Goal: Use online tool/utility: Use online tool/utility

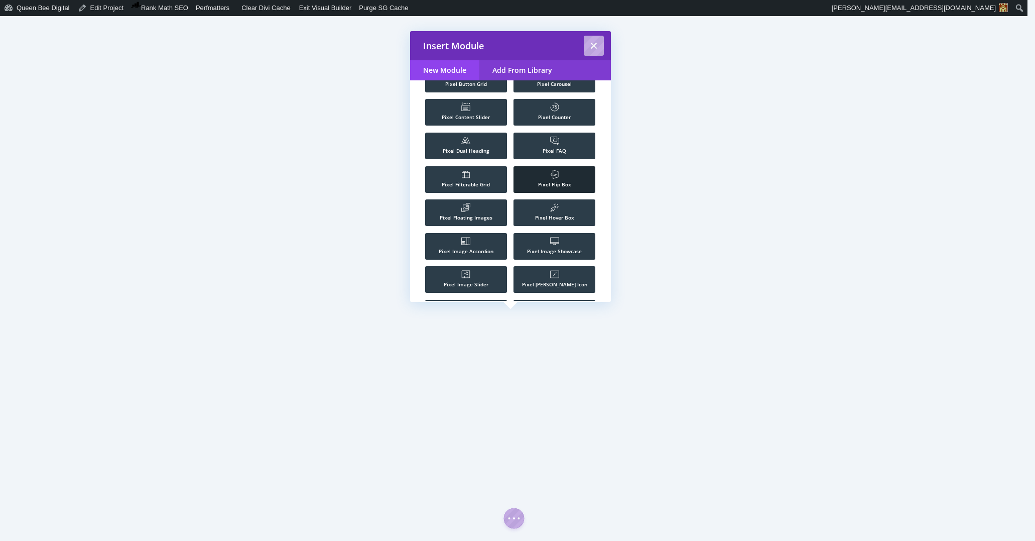
scroll to position [889, 0]
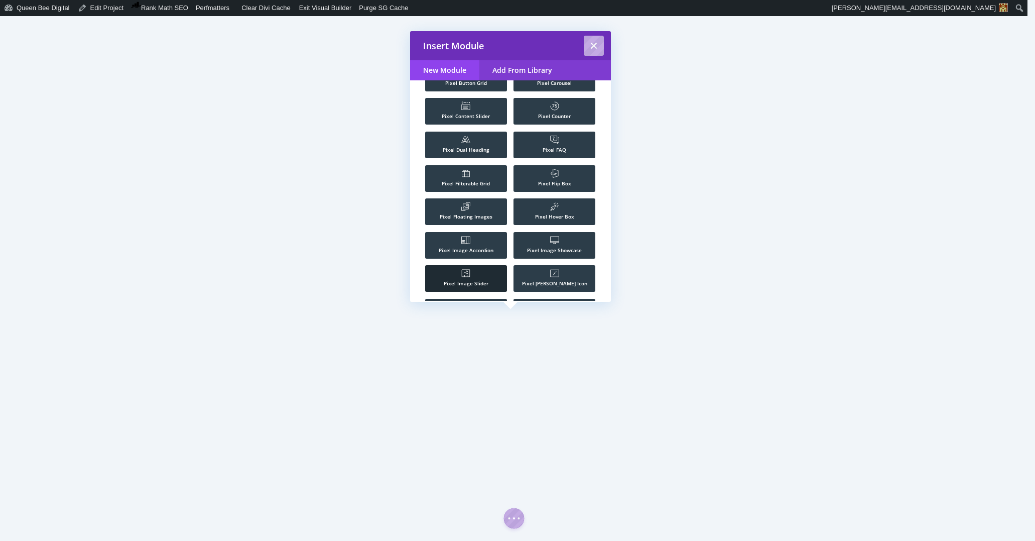
click at [470, 272] on li ".st0{fill:#FFFFFF;} Pixel Image Slider" at bounding box center [466, 278] width 82 height 27
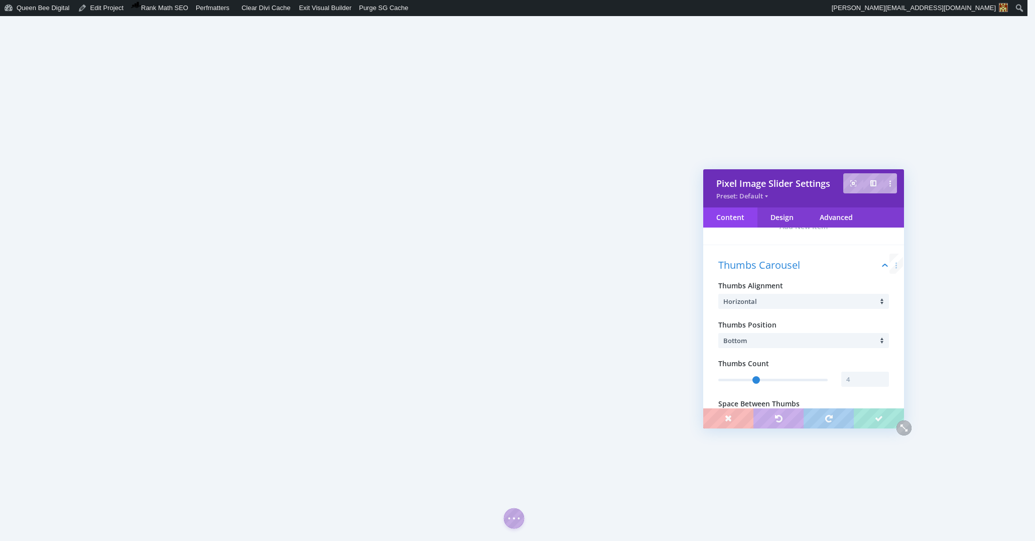
scroll to position [67, 0]
click at [856, 378] on input "text" at bounding box center [866, 374] width 48 height 15
click at [880, 371] on div at bounding box center [884, 371] width 10 height 8
type input "5"
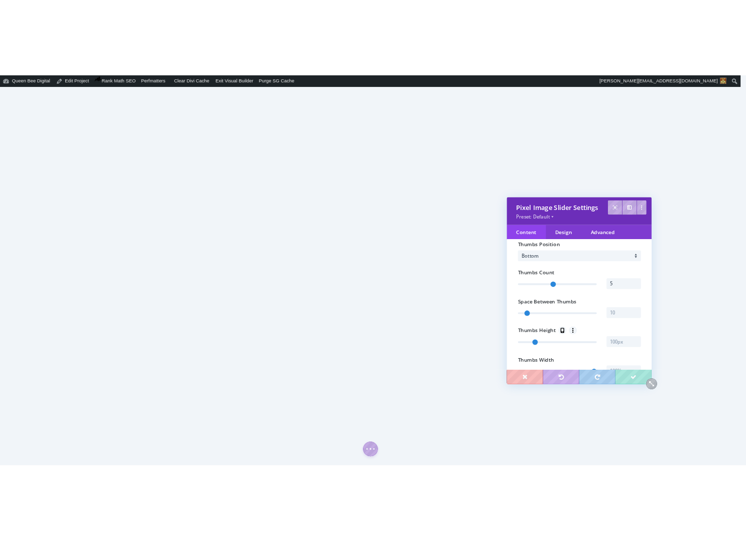
scroll to position [162, 0]
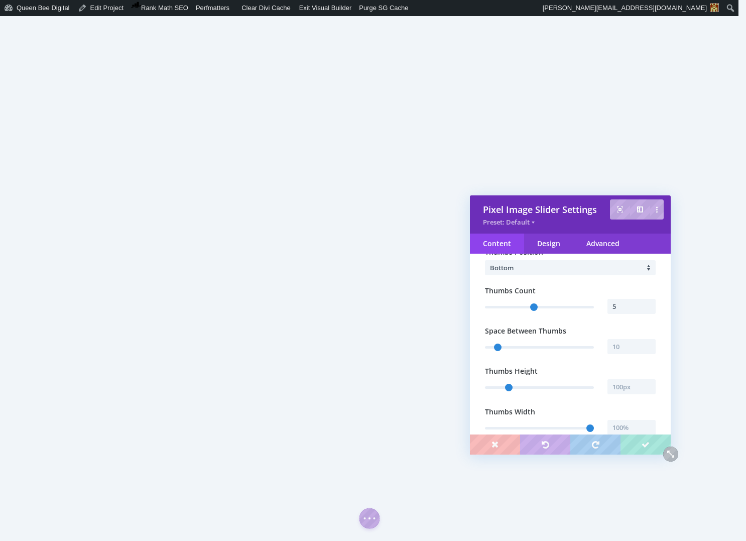
drag, startPoint x: 701, startPoint y: 174, endPoint x: 535, endPoint y: 200, distance: 168.7
click at [535, 200] on div "Pixel Image Slider Settings Preset: Default" at bounding box center [570, 214] width 201 height 38
type input "6"
click at [648, 303] on div at bounding box center [651, 303] width 10 height 8
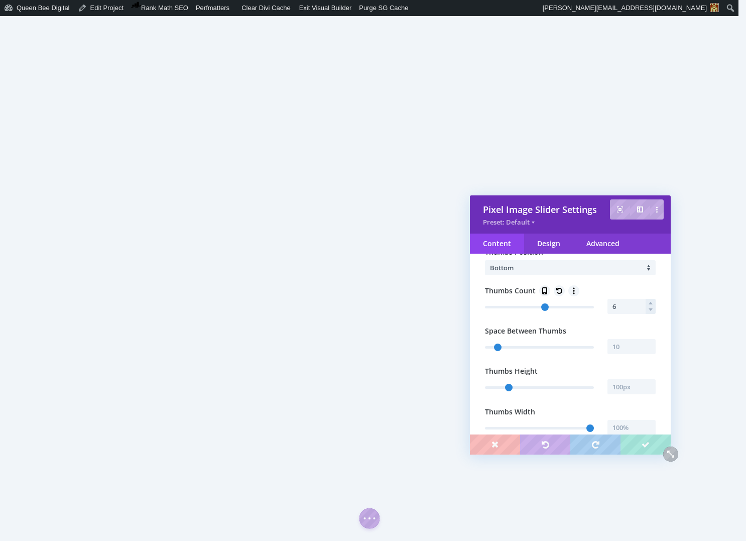
type input "7"
click at [648, 303] on div at bounding box center [651, 303] width 10 height 8
type input "8"
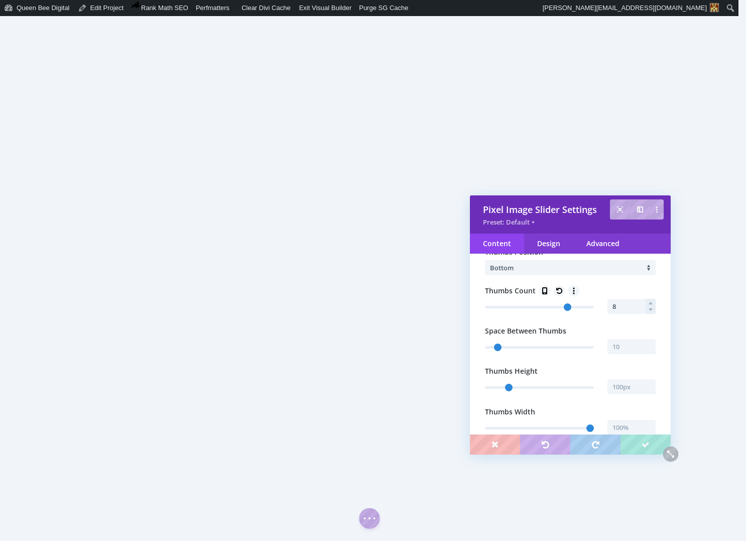
click at [648, 303] on div at bounding box center [651, 303] width 10 height 8
click at [624, 387] on input "text" at bounding box center [632, 386] width 48 height 15
type input "110"
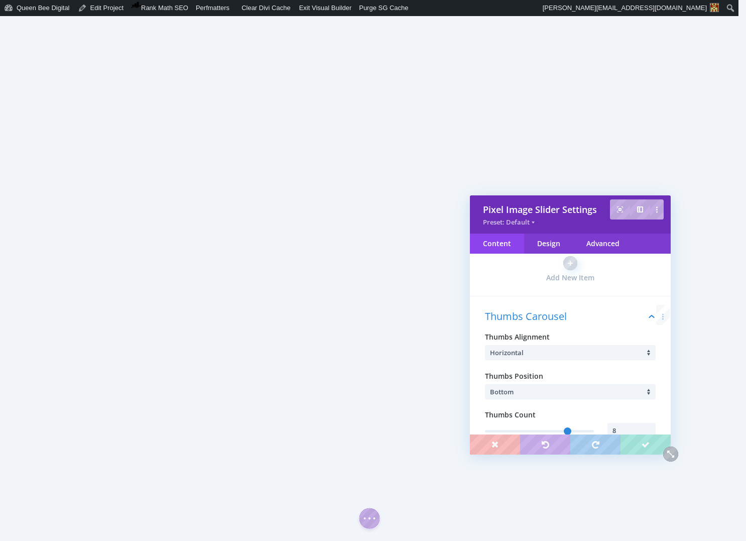
scroll to position [23, 0]
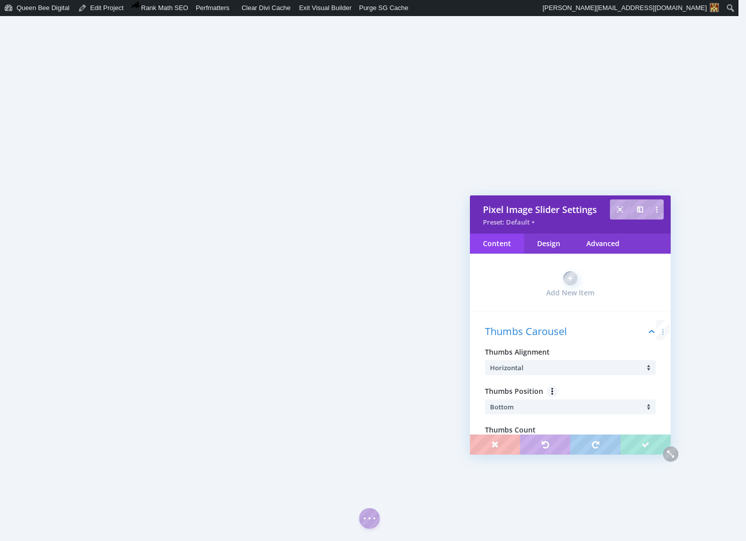
type input "110px"
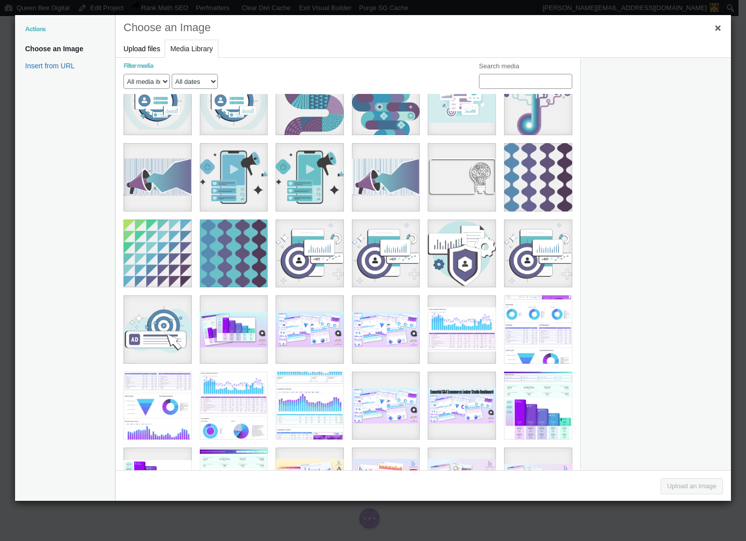
scroll to position [1104, 0]
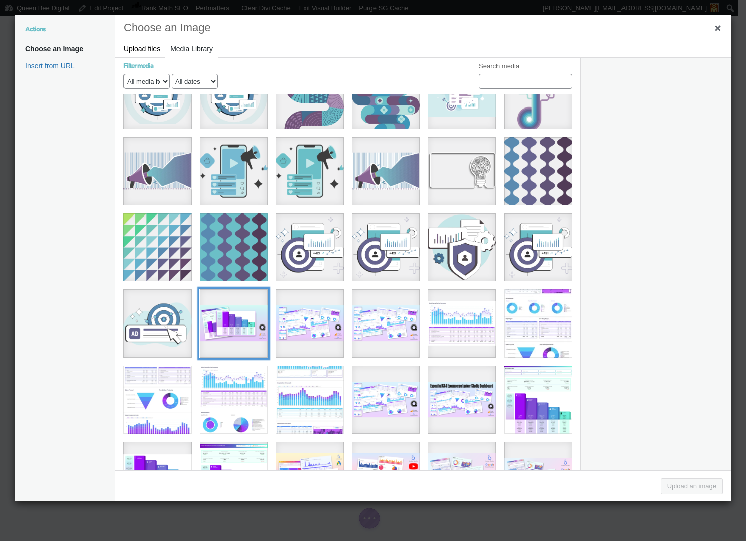
click at [235, 306] on div "11" at bounding box center [234, 323] width 68 height 68
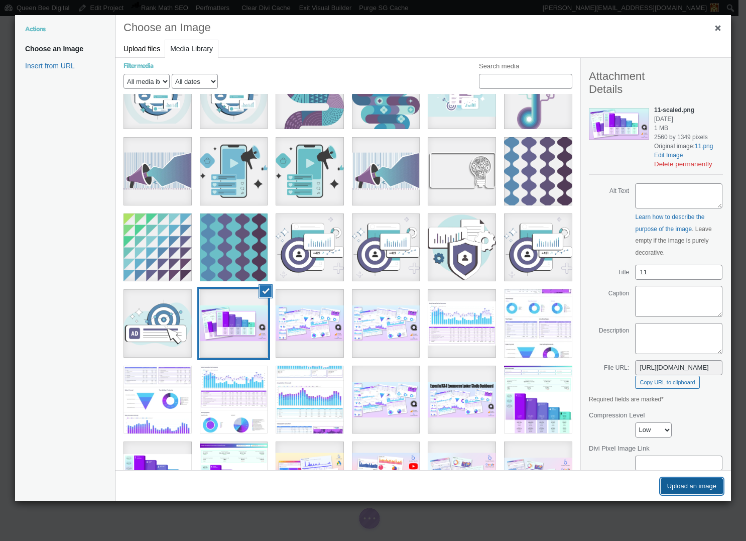
click at [700, 491] on button "Upload an image" at bounding box center [692, 486] width 62 height 16
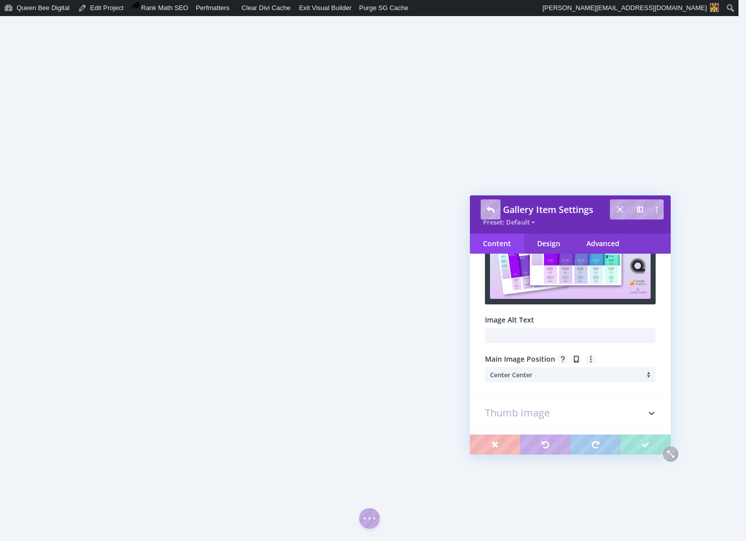
scroll to position [100, 0]
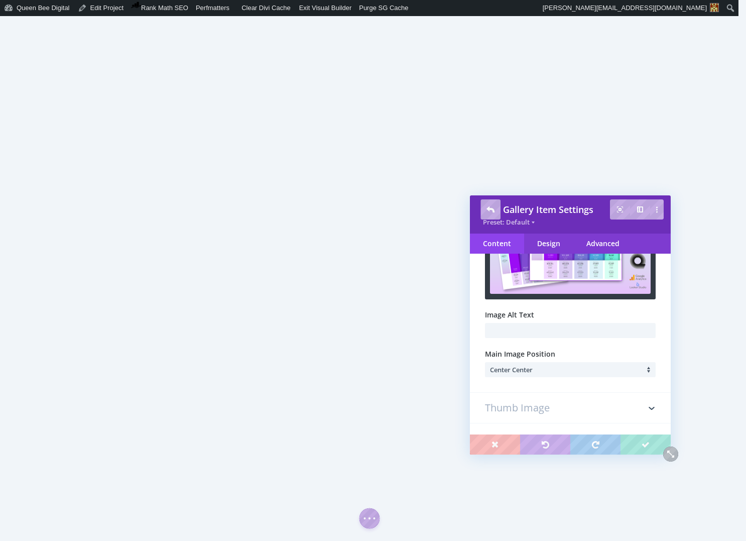
click at [583, 414] on h3 "Thumb Image" at bounding box center [570, 408] width 171 height 30
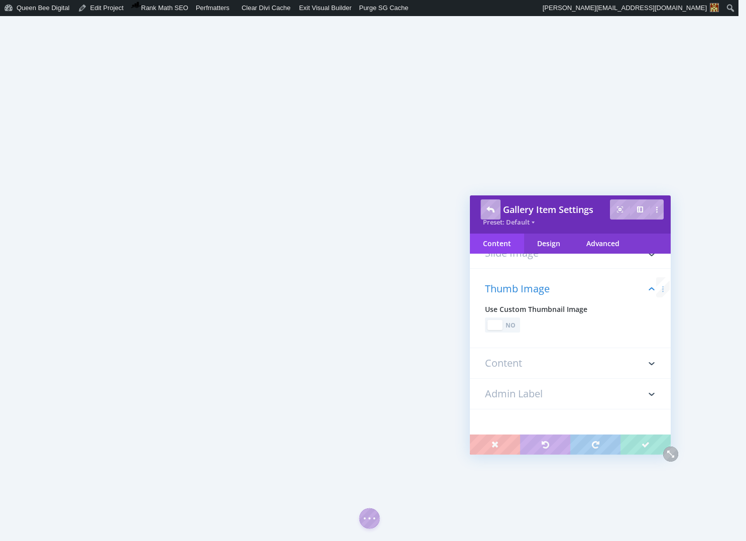
scroll to position [0, 0]
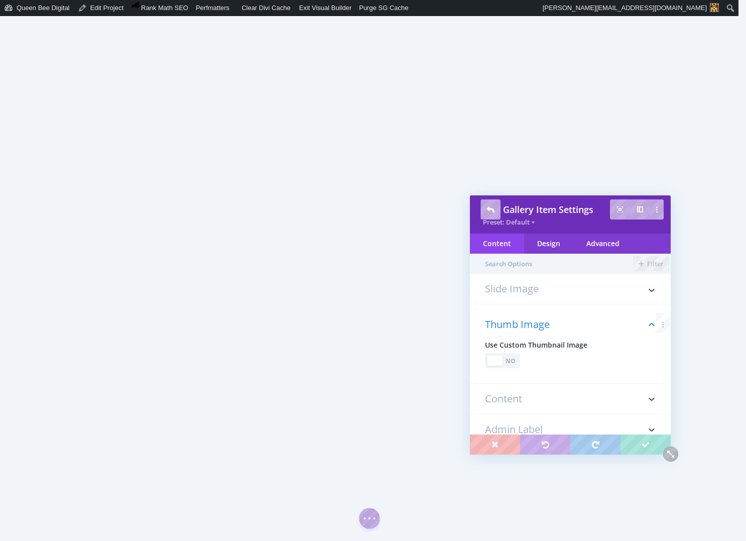
click at [518, 291] on h3 "Slide Image" at bounding box center [570, 294] width 171 height 20
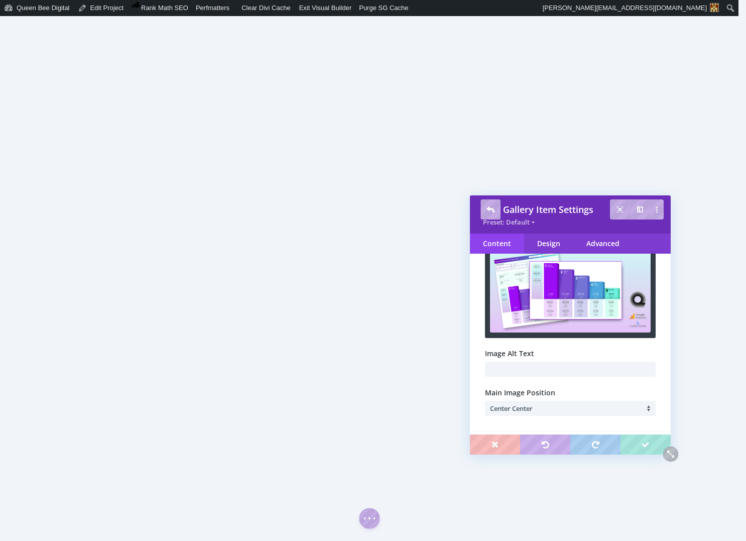
scroll to position [62, 0]
click at [536, 365] on input "text" at bounding box center [570, 368] width 171 height 15
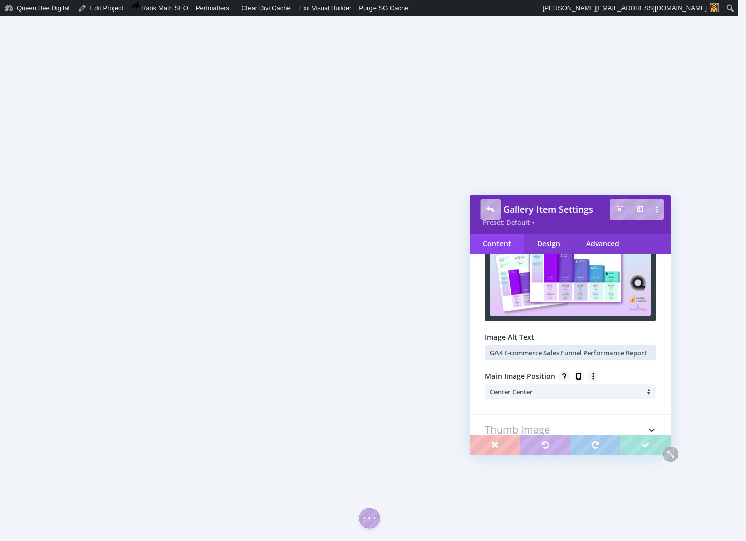
scroll to position [78, 0]
type input "GA4 E-commerce Sales Funnel Performance Report"
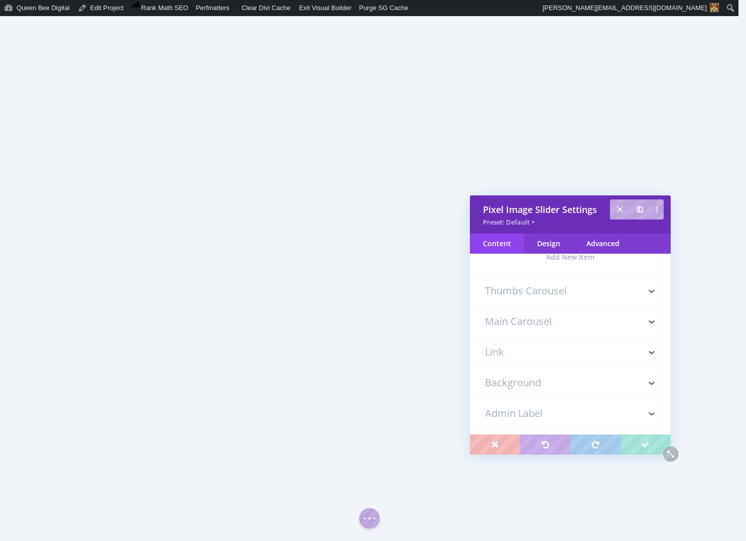
scroll to position [0, 0]
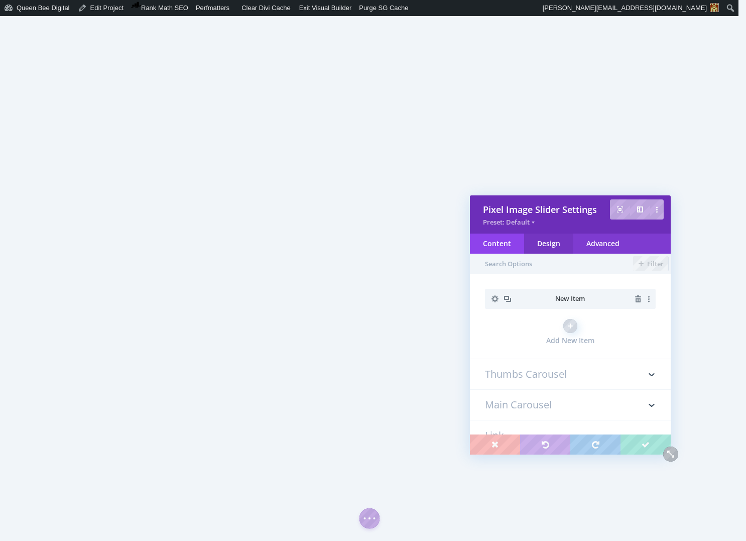
click at [544, 245] on div "Design" at bounding box center [548, 243] width 49 height 20
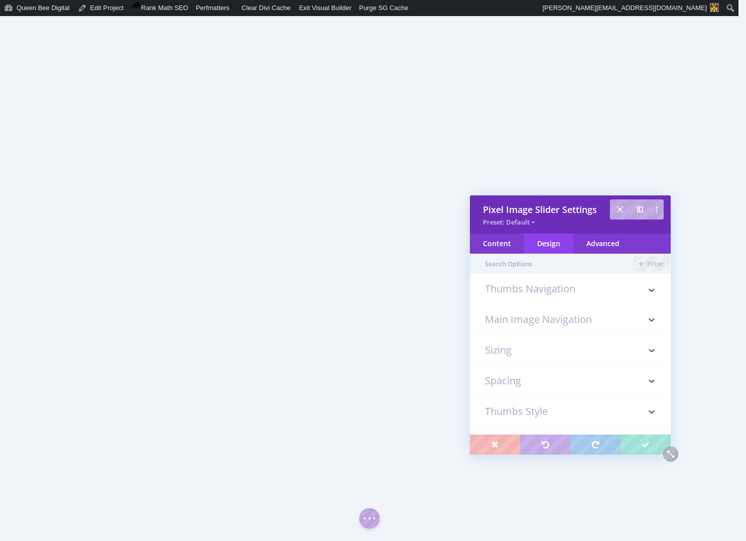
click at [542, 355] on h3 "Sizing" at bounding box center [570, 350] width 171 height 30
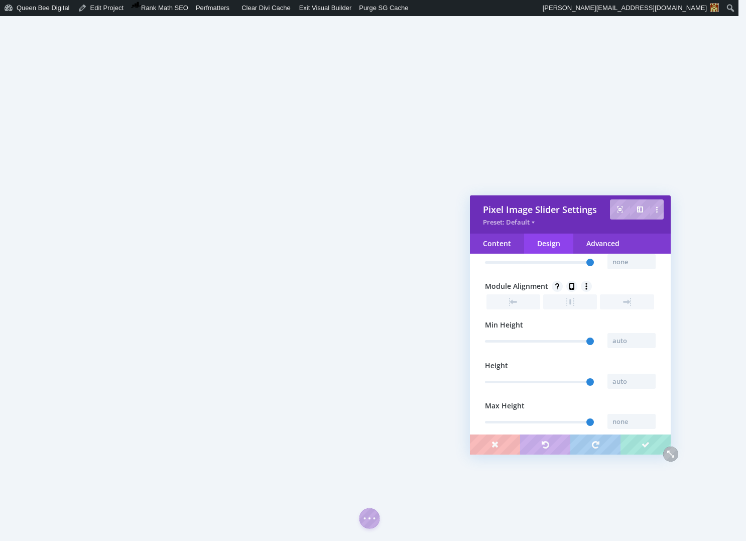
scroll to position [184, 0]
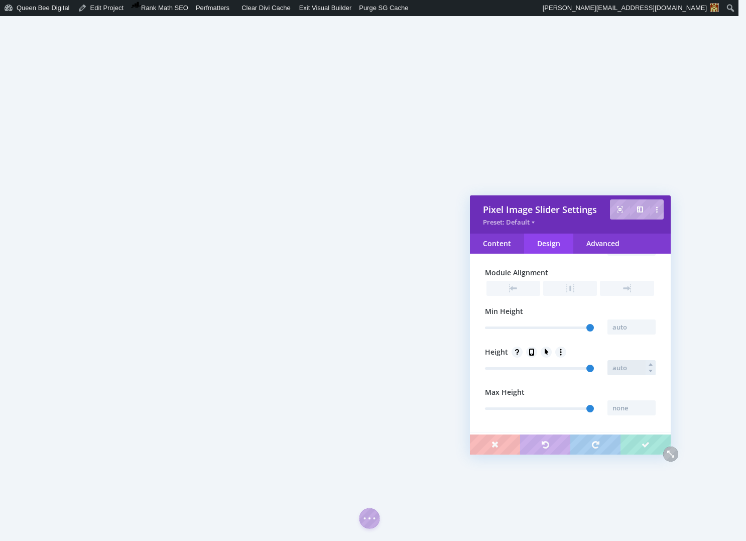
click at [627, 369] on input "text" at bounding box center [632, 367] width 48 height 15
type input "100%"
type input "100"
type input "100%"
click at [621, 326] on input "text" at bounding box center [632, 326] width 48 height 15
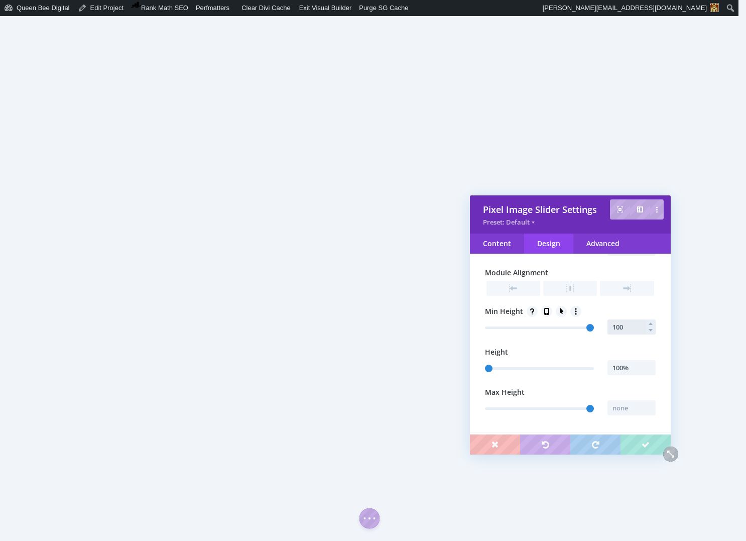
type input "100%"
type input "100"
type input "100%"
click at [626, 410] on input "text" at bounding box center [632, 407] width 48 height 15
type input "100%"
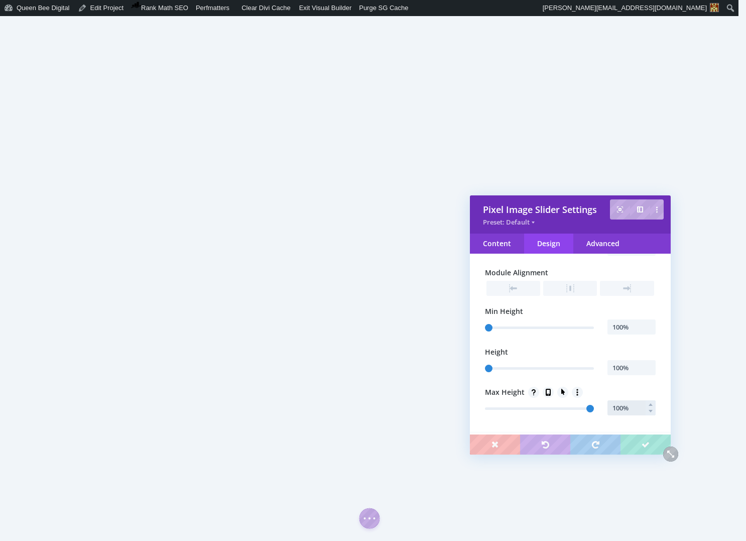
type input "100"
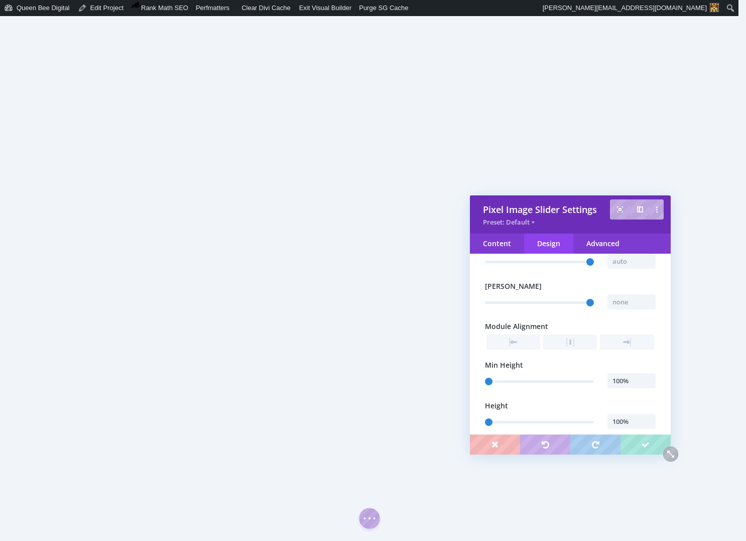
scroll to position [130, 0]
type input "100%"
click at [635, 425] on input "100%" at bounding box center [632, 421] width 48 height 15
type input "1000"
click at [631, 384] on input "100%" at bounding box center [632, 381] width 48 height 15
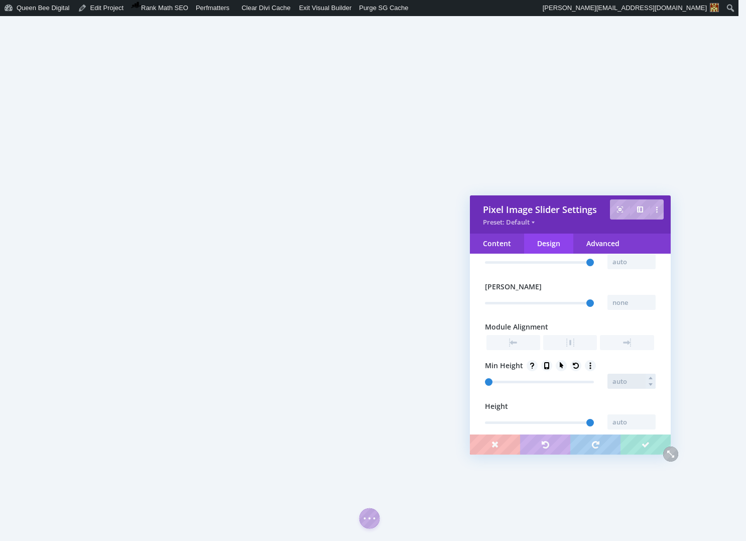
type input "1000"
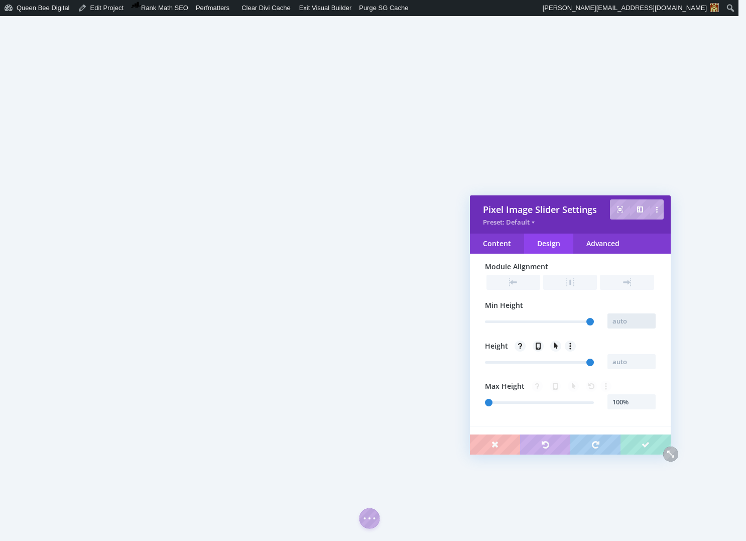
scroll to position [193, 0]
click at [636, 403] on input "100%" at bounding box center [632, 398] width 48 height 15
type input "1000"
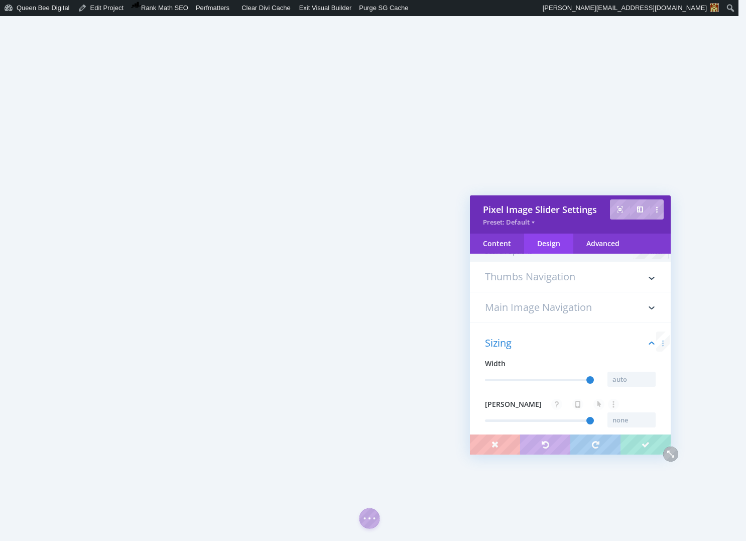
scroll to position [8, 0]
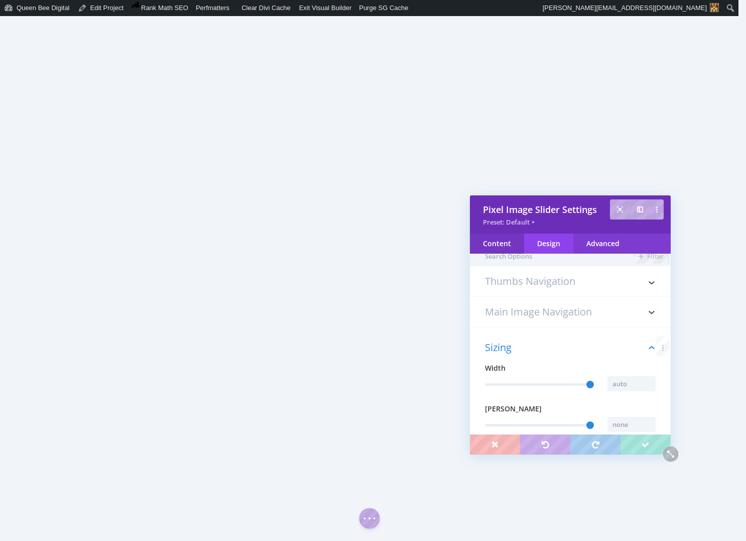
click at [499, 238] on div "Content" at bounding box center [497, 243] width 54 height 20
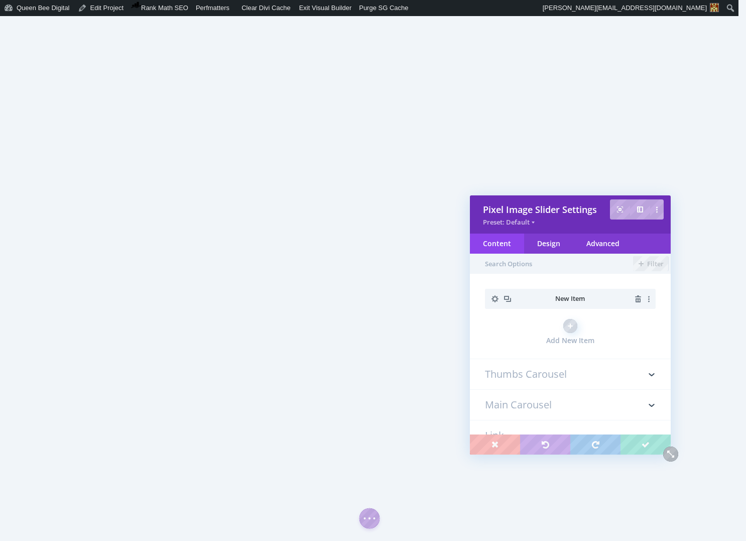
click at [494, 298] on icon "button" at bounding box center [495, 298] width 7 height 7
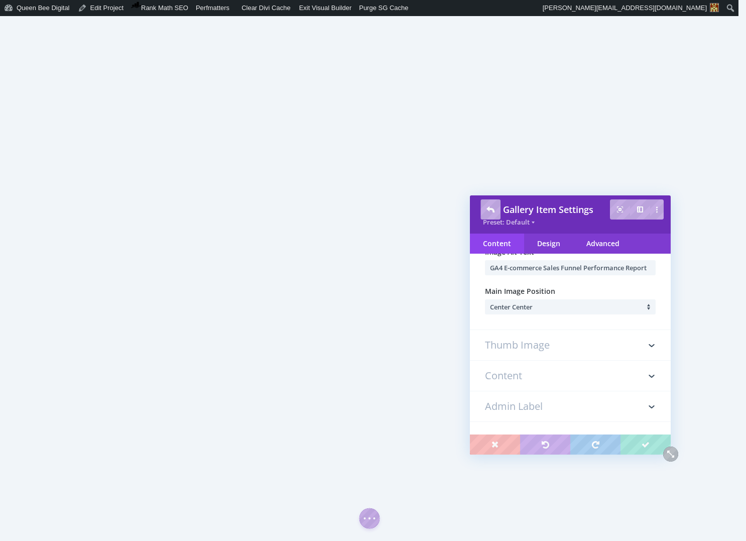
scroll to position [175, 0]
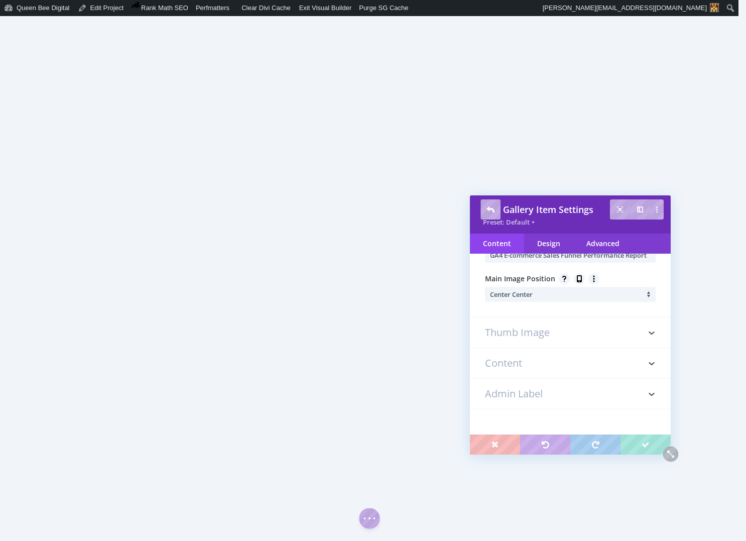
click at [552, 293] on li "Center Center" at bounding box center [573, 294] width 166 height 15
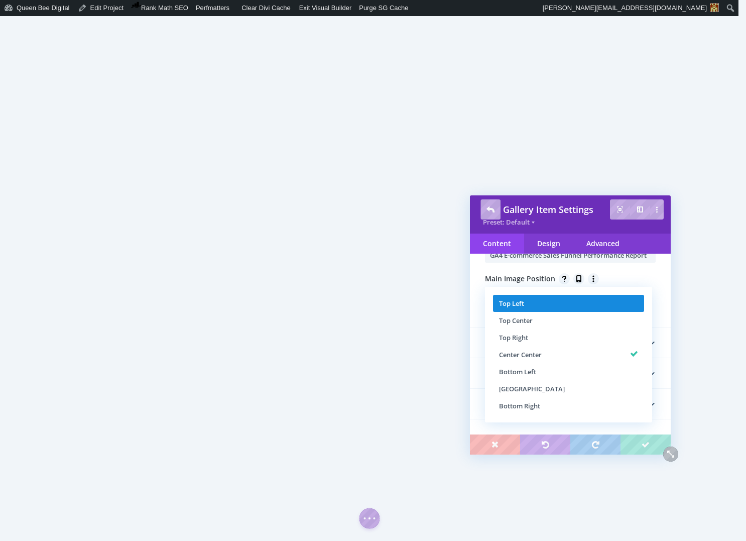
click at [542, 302] on li "Top Left" at bounding box center [568, 303] width 151 height 17
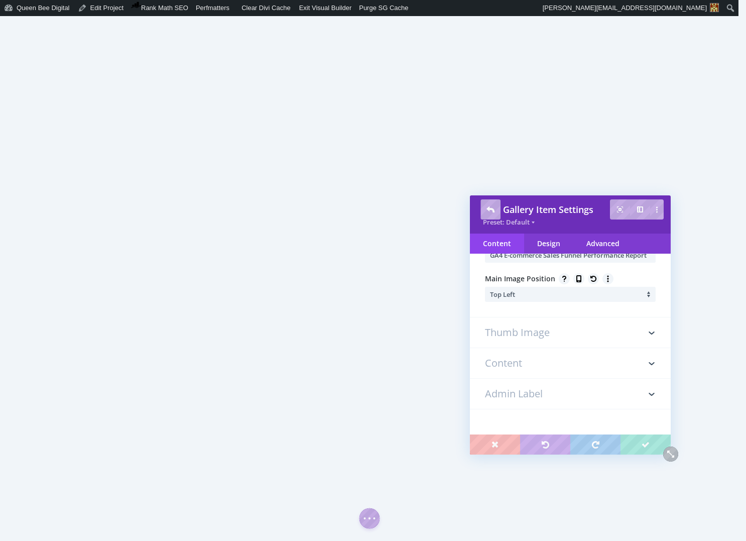
click at [557, 364] on h3 "Content" at bounding box center [570, 363] width 171 height 30
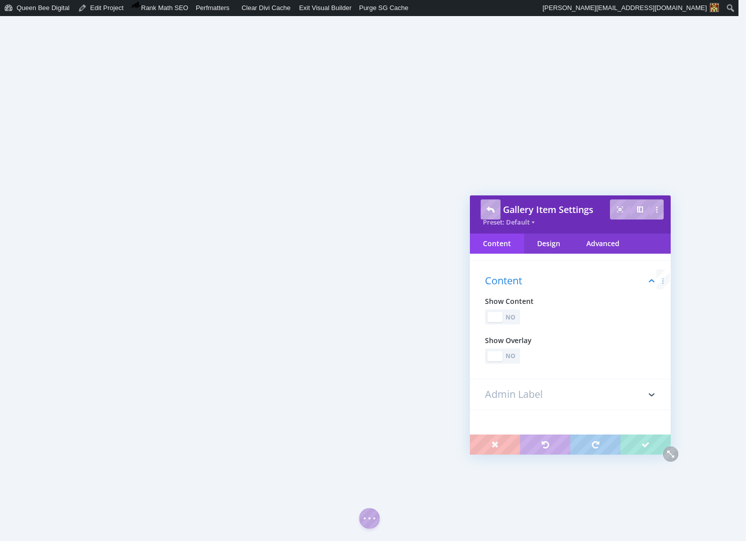
scroll to position [75, 0]
click at [512, 356] on div "No" at bounding box center [511, 355] width 14 height 10
click at [516, 317] on div "No" at bounding box center [511, 317] width 14 height 10
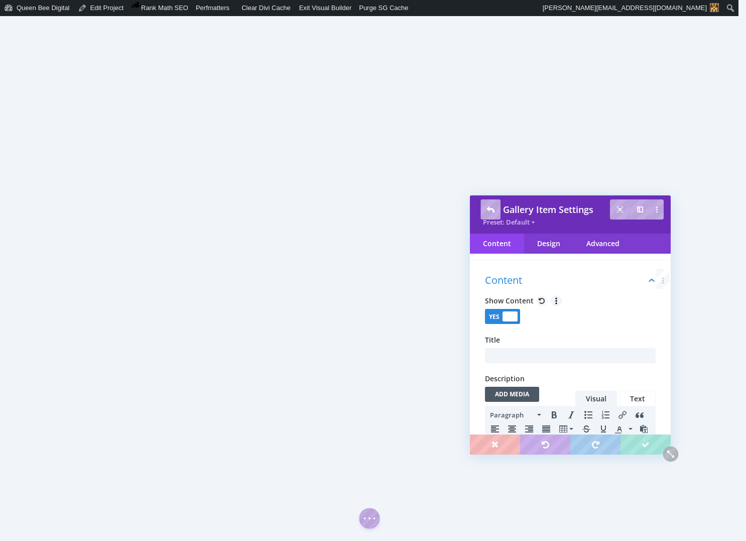
scroll to position [0, 0]
click at [534, 354] on input "text" at bounding box center [570, 355] width 171 height 15
type input "GA4 E-commerce Sales Funnel Performance Report"
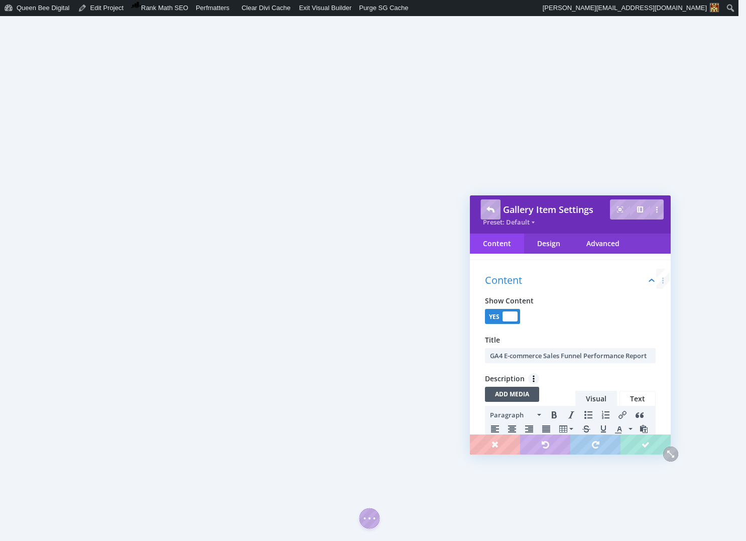
click at [599, 375] on span "Description" at bounding box center [570, 378] width 171 height 11
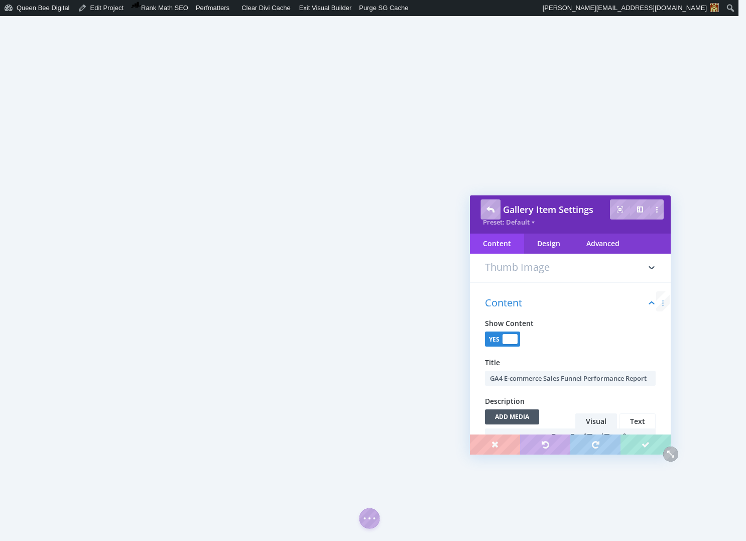
scroll to position [44, 0]
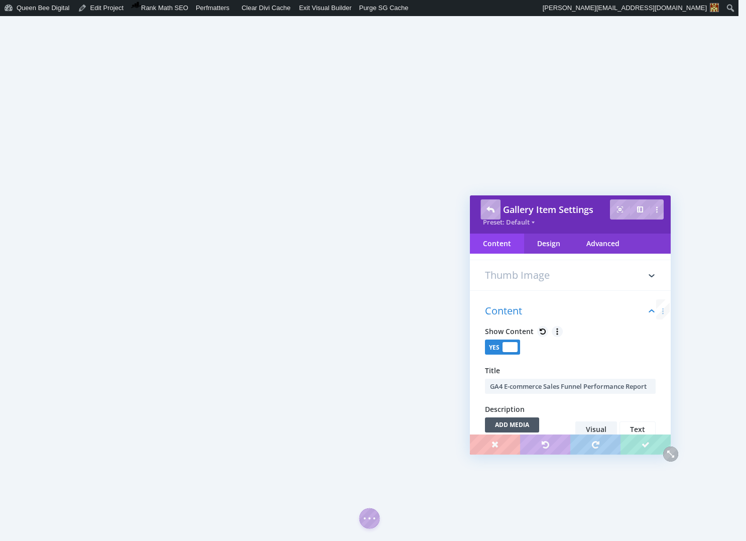
click at [513, 347] on div at bounding box center [510, 347] width 15 height 10
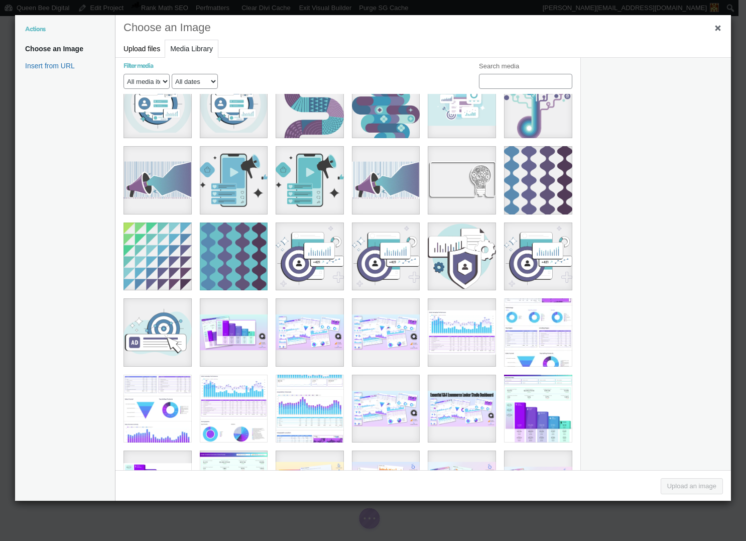
scroll to position [1096, 0]
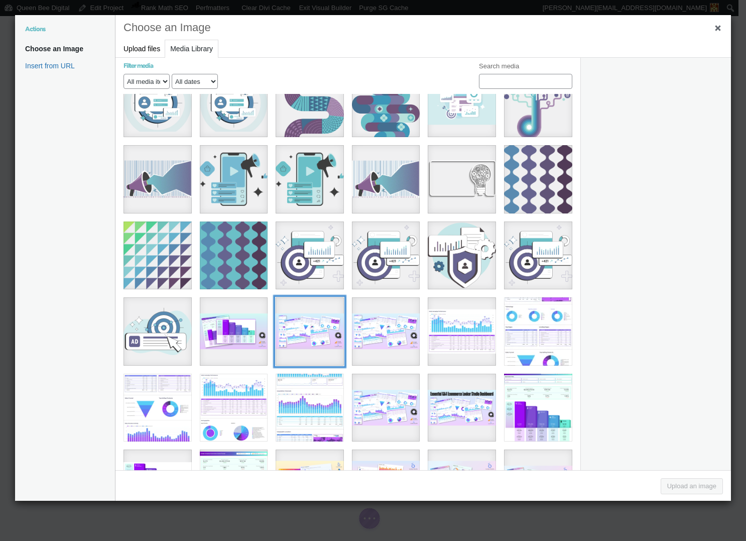
click at [286, 308] on div "10" at bounding box center [310, 331] width 68 height 68
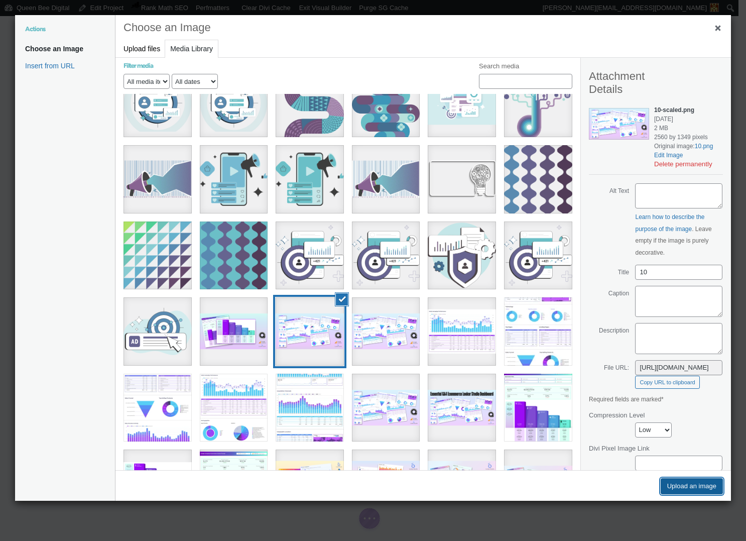
click at [700, 484] on button "Upload an image" at bounding box center [692, 486] width 62 height 16
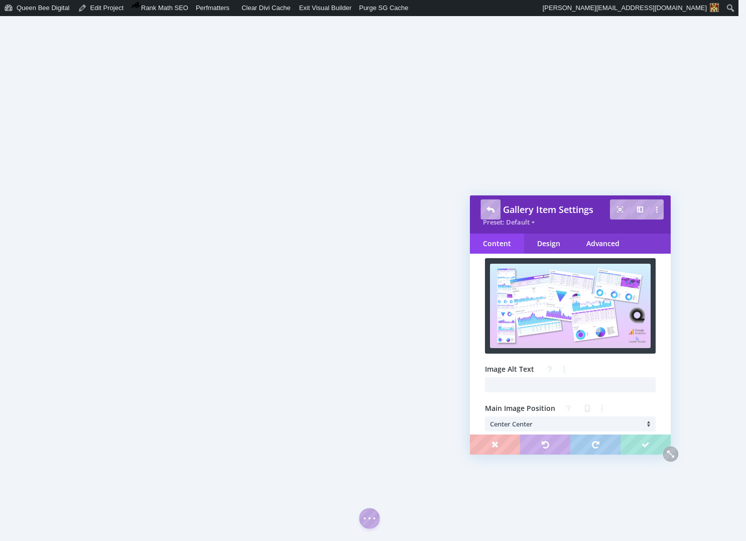
scroll to position [46, 0]
click at [555, 388] on input "text" at bounding box center [570, 384] width 171 height 15
type input "1-Page GA4 E-commerce Shop Performance Snapshot"
click at [562, 423] on li "Center Center" at bounding box center [573, 423] width 166 height 15
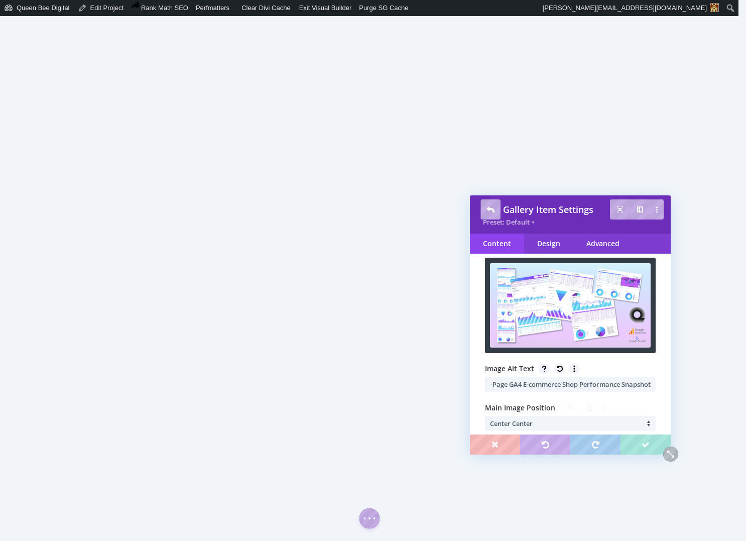
scroll to position [0, 0]
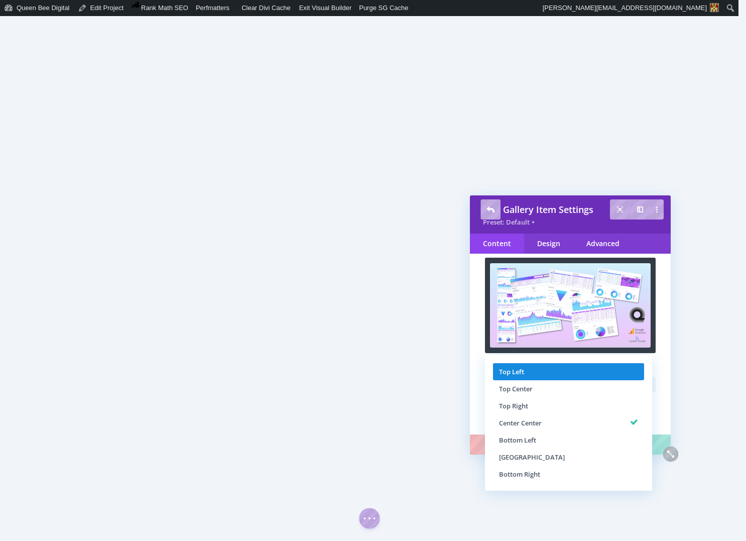
click at [532, 368] on li "Top Left" at bounding box center [568, 371] width 151 height 17
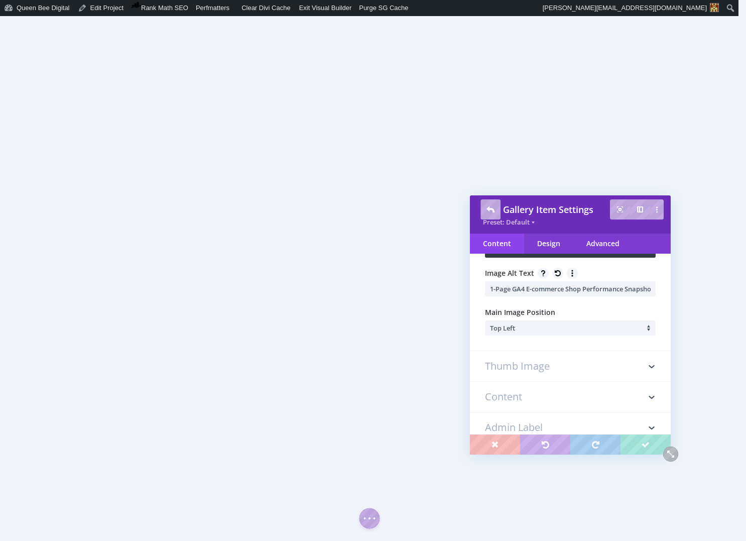
scroll to position [146, 0]
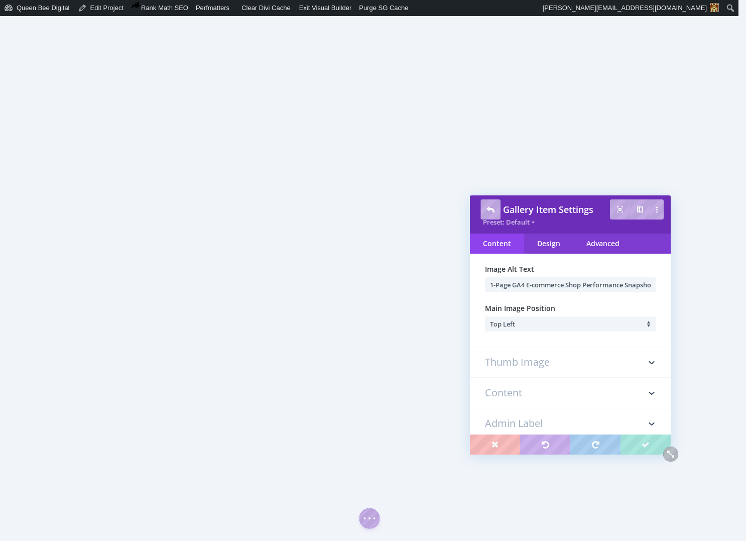
click at [568, 364] on h3 "Thumb Image" at bounding box center [570, 362] width 171 height 30
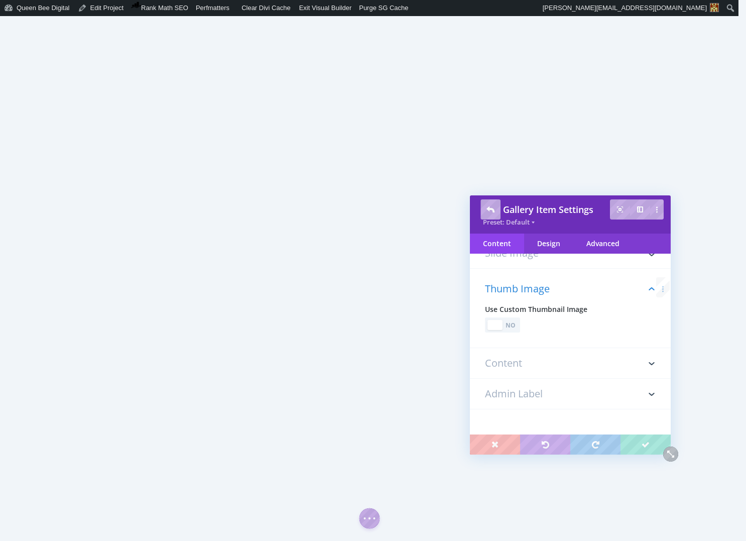
scroll to position [45, 0]
click at [538, 361] on h3 "Content" at bounding box center [570, 363] width 171 height 30
click at [515, 355] on div "No" at bounding box center [511, 355] width 14 height 10
click at [558, 390] on h3 "Admin Label" at bounding box center [570, 394] width 171 height 30
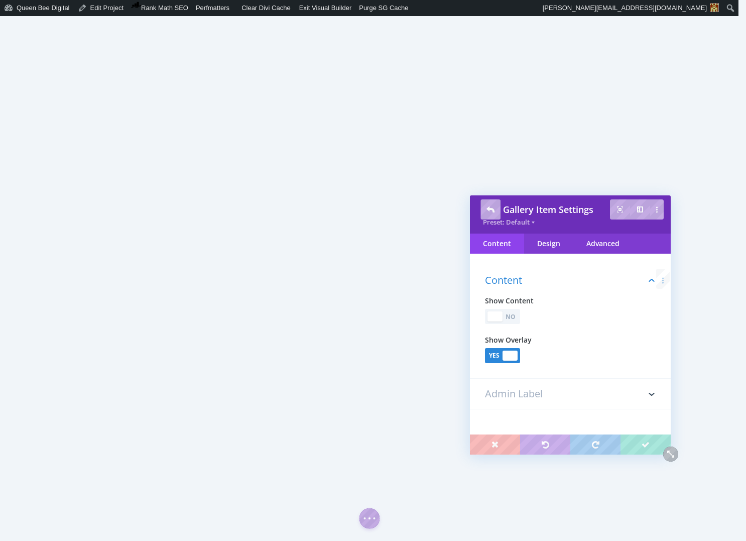
scroll to position [36, 0]
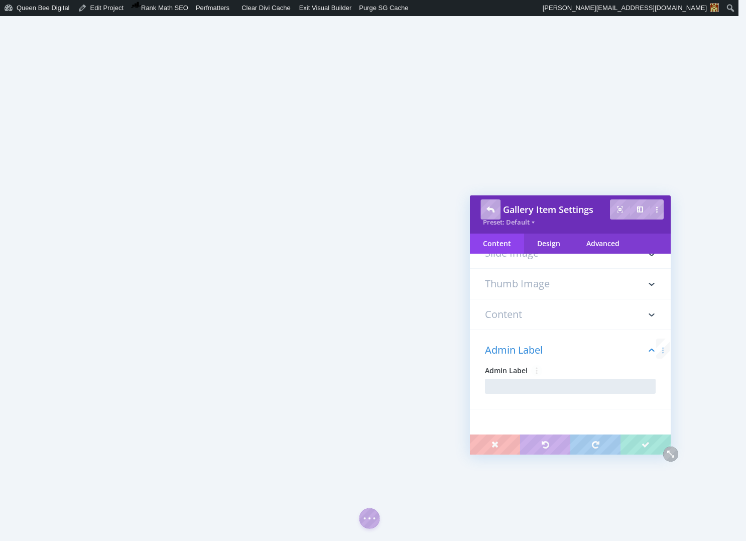
click at [548, 387] on input "text" at bounding box center [570, 386] width 171 height 15
type input "1-Page GA4 Ecomm Report"
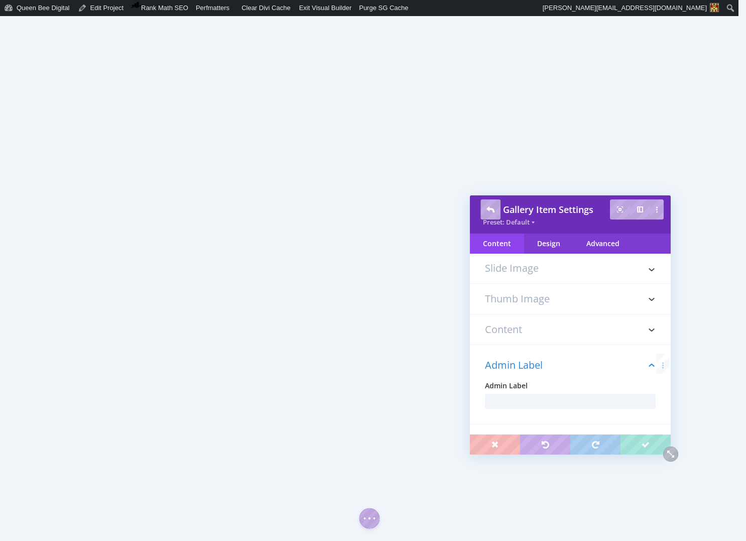
scroll to position [0, 0]
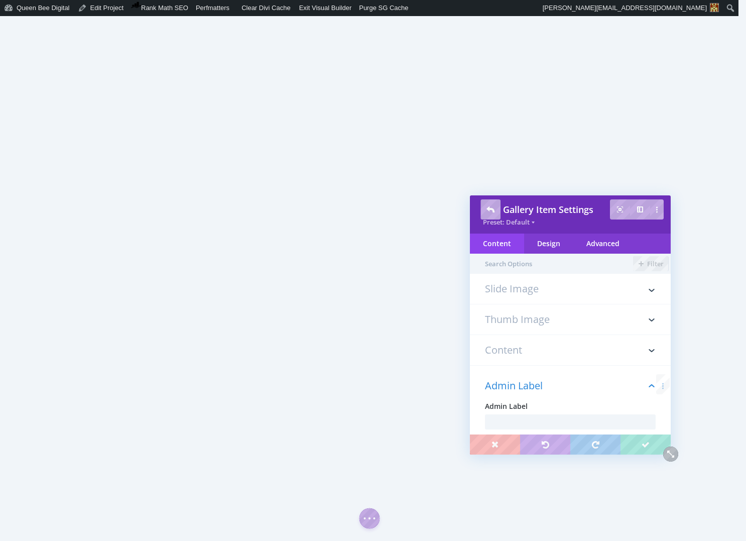
click at [524, 288] on h3 "Slide Image" at bounding box center [570, 294] width 171 height 20
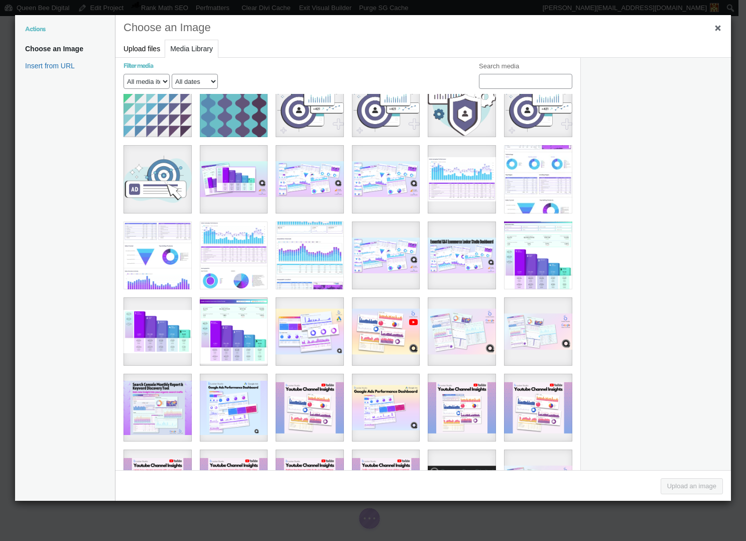
scroll to position [1252, 0]
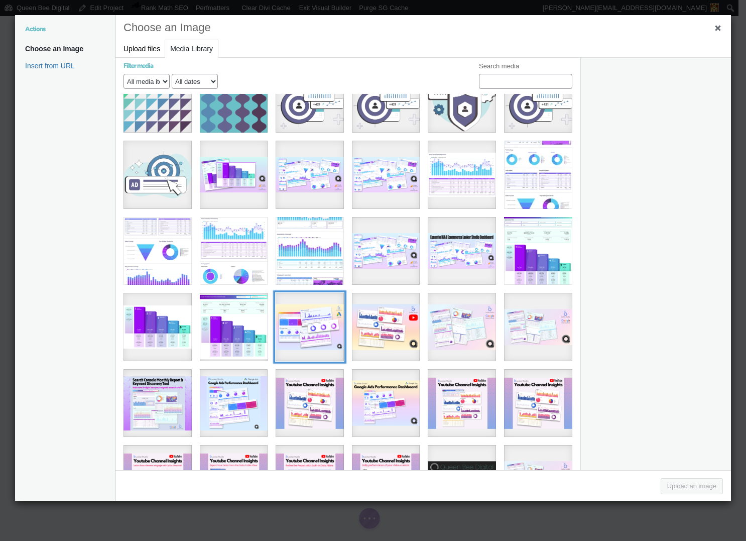
click at [317, 300] on div "[QBD] Looker Studio Dashboard Reseale Cover Shots (956 x 504 px) - Google Ads L…" at bounding box center [310, 327] width 68 height 68
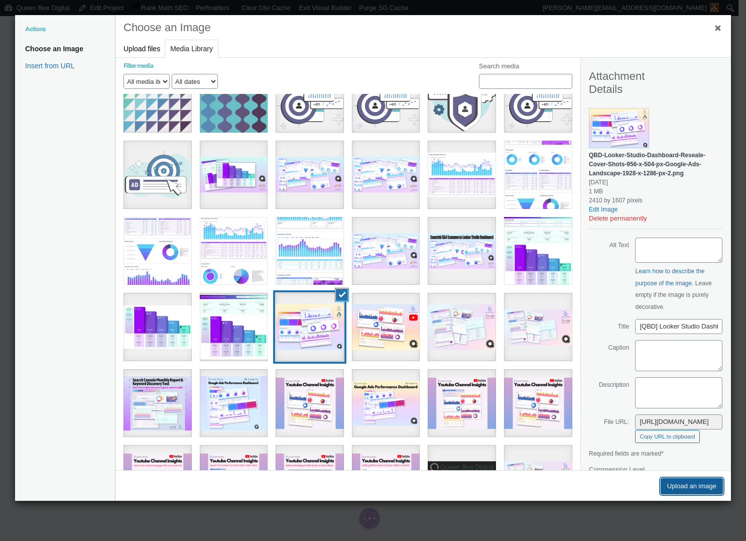
click at [685, 486] on button "Upload an image" at bounding box center [692, 486] width 62 height 16
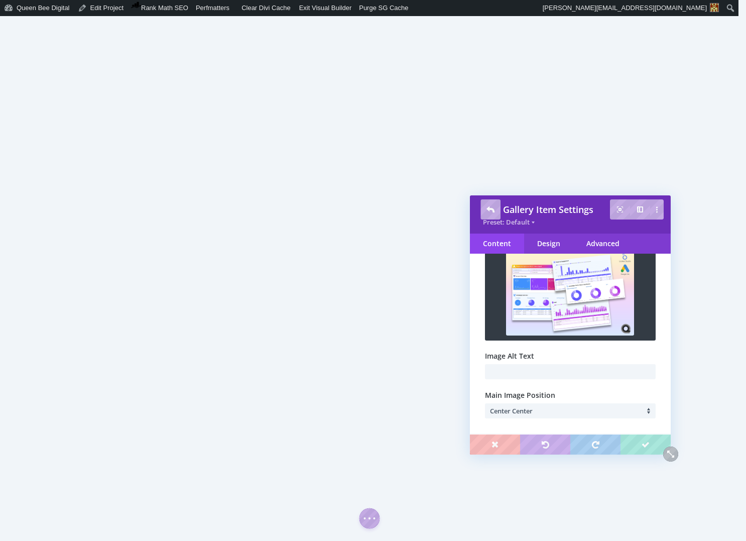
scroll to position [59, 0]
click at [521, 372] on input "text" at bounding box center [570, 371] width 171 height 15
type input "1-Page Google Ads Campaign Performance Snapshot"
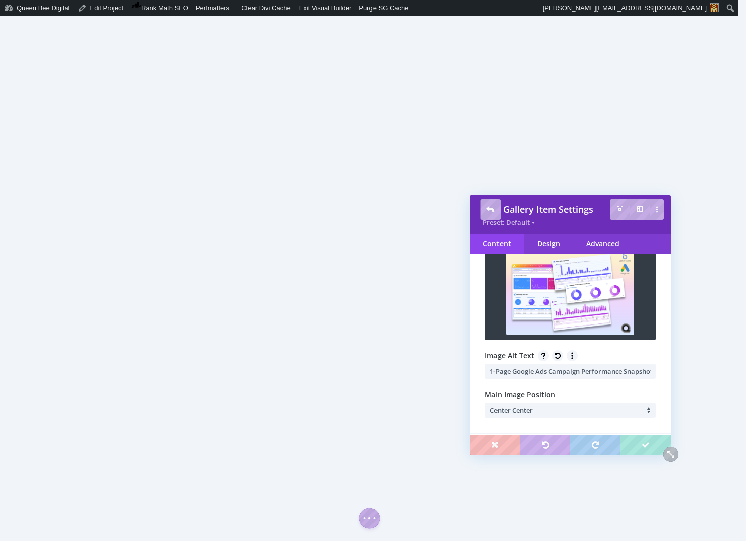
click at [529, 410] on span "Center Center" at bounding box center [511, 410] width 43 height 9
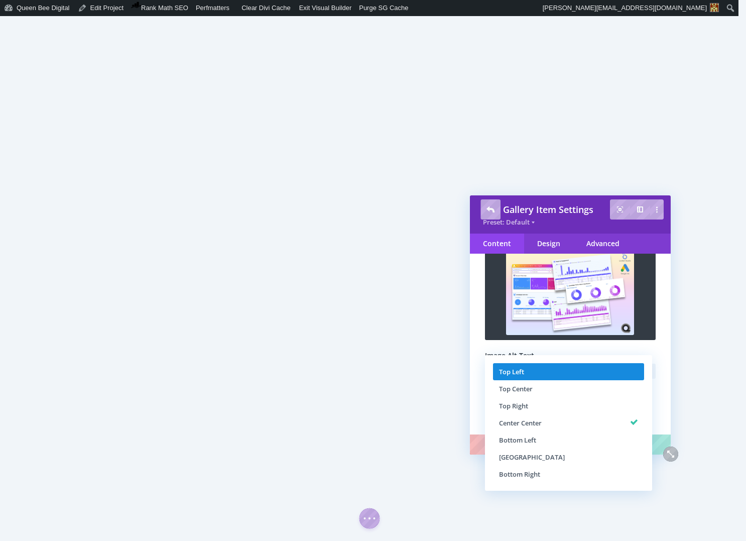
click at [526, 368] on li "Top Left" at bounding box center [568, 371] width 151 height 17
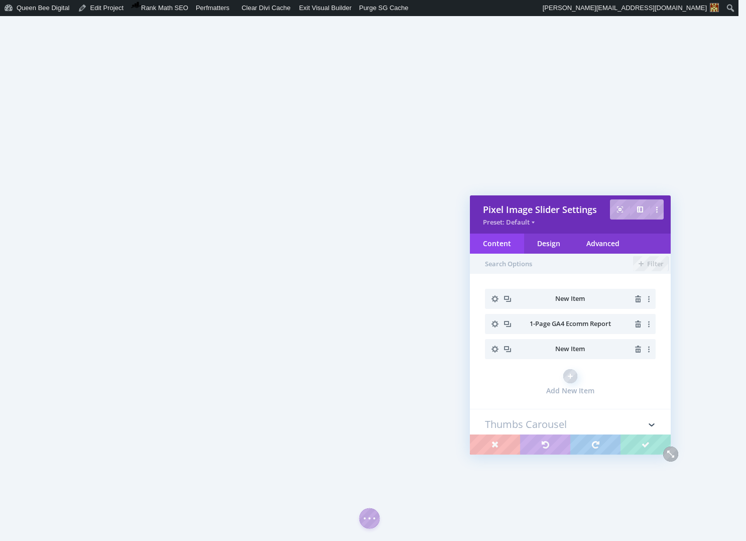
click at [497, 347] on icon "button" at bounding box center [495, 349] width 14 height 14
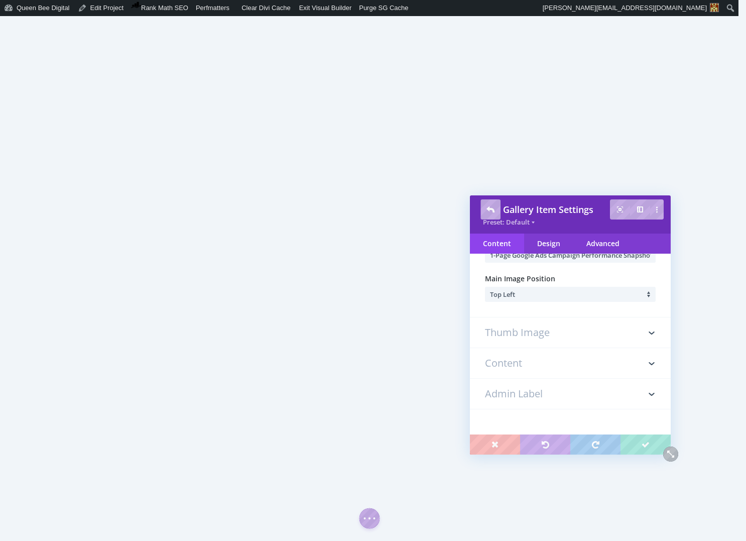
click at [541, 394] on h3 "Admin Label" at bounding box center [570, 394] width 171 height 30
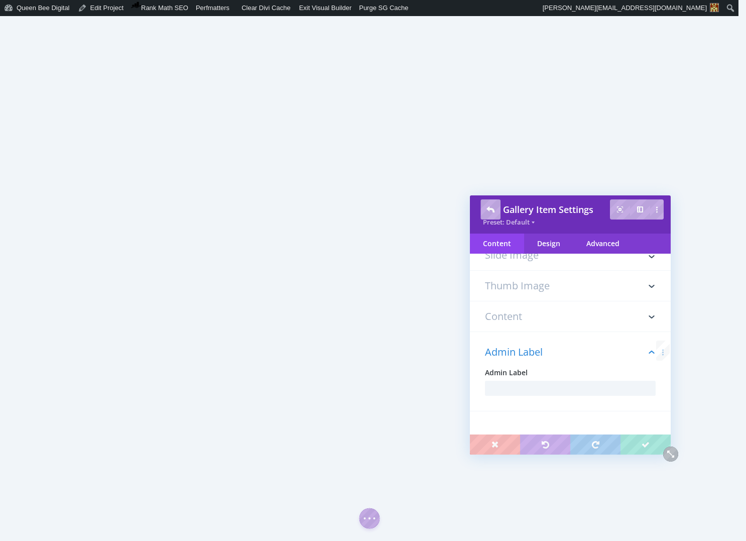
scroll to position [36, 0]
click at [533, 388] on input "text" at bounding box center [570, 386] width 171 height 15
type input "Google Ads"
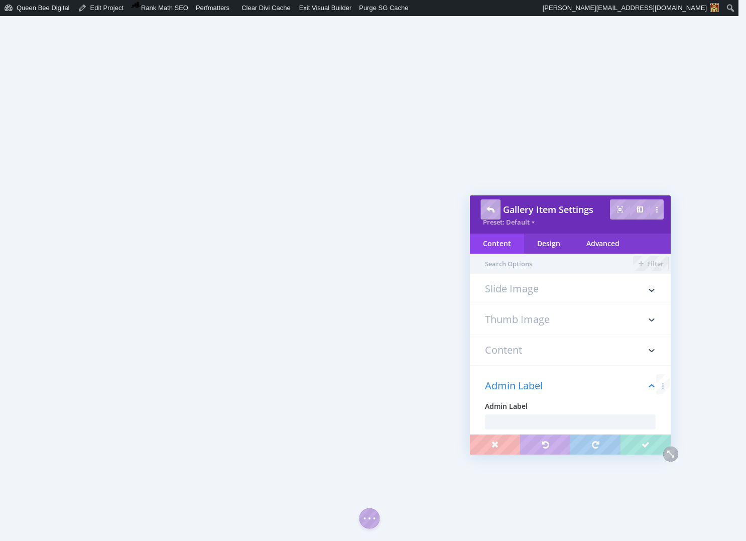
click at [532, 285] on h3 "Slide Image" at bounding box center [570, 294] width 171 height 20
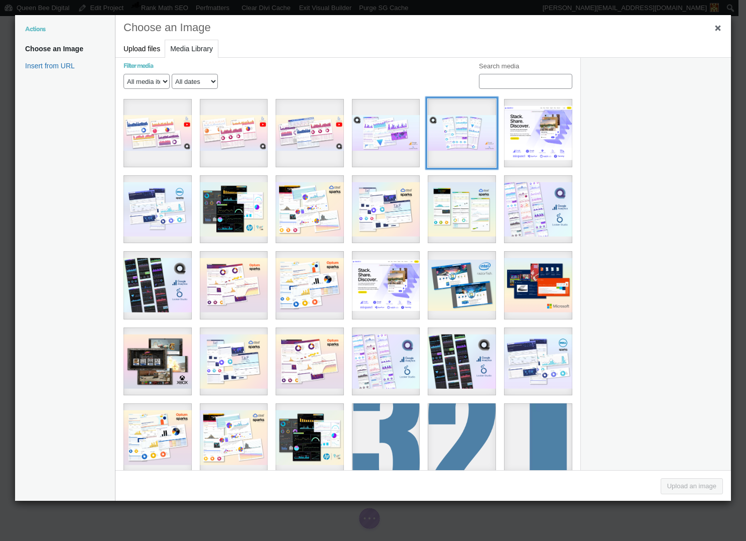
click at [459, 123] on div "[QBD] Looker Studio Dashboard Reseale Cover Shots (956 x 504 px) - Google Ads L…" at bounding box center [462, 133] width 68 height 68
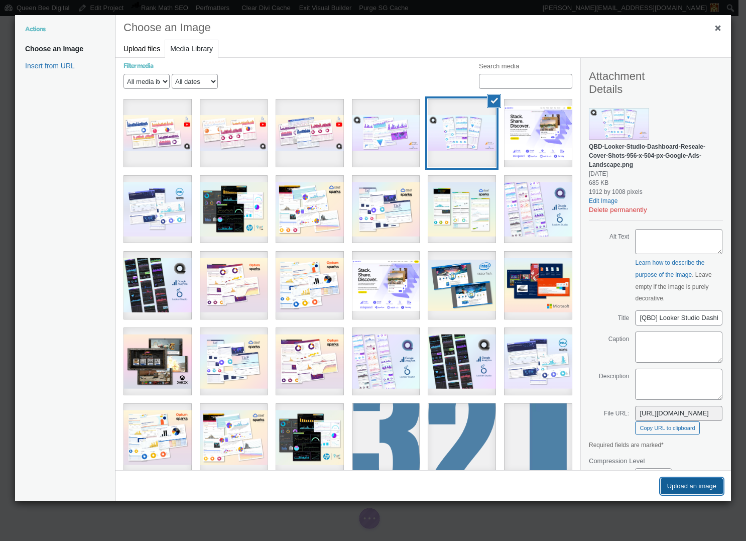
click at [699, 481] on button "Upload an image" at bounding box center [692, 486] width 62 height 16
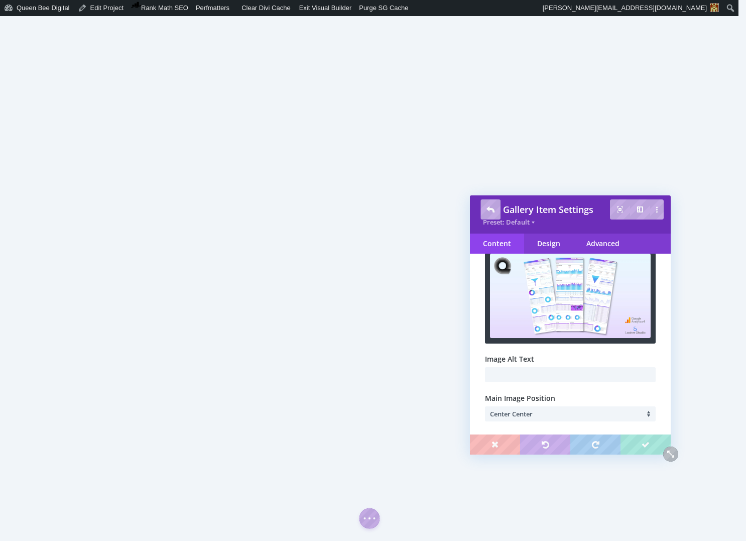
scroll to position [56, 0]
click at [554, 369] on input "text" at bounding box center [570, 374] width 171 height 15
type input "Comprehensive 7-Page GA4 E-commerce Dashboard"
click at [556, 413] on li "Center Center" at bounding box center [573, 413] width 166 height 15
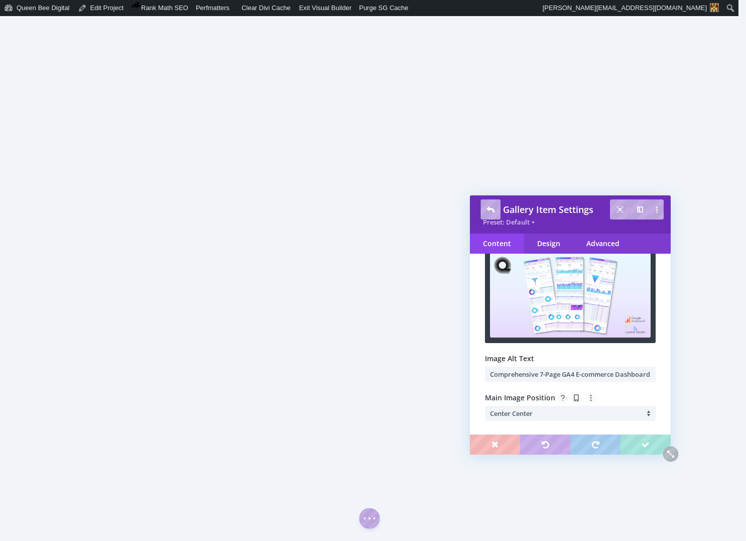
scroll to position [0, 0]
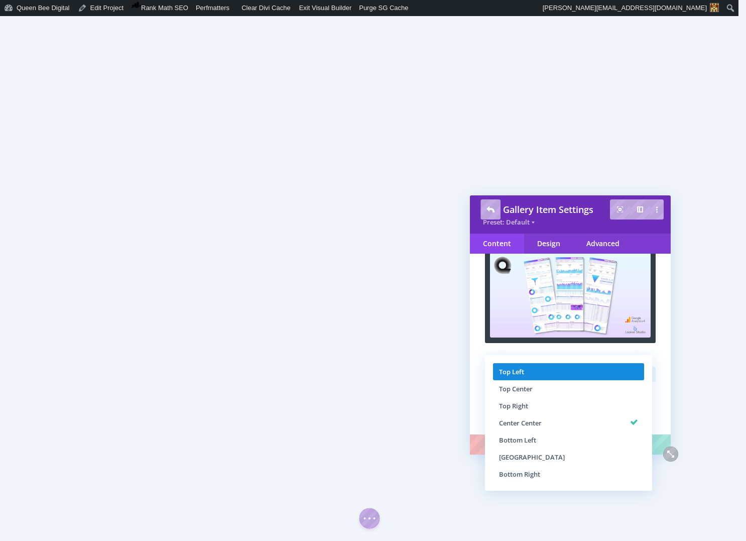
click at [534, 371] on li "Top Left" at bounding box center [568, 371] width 151 height 17
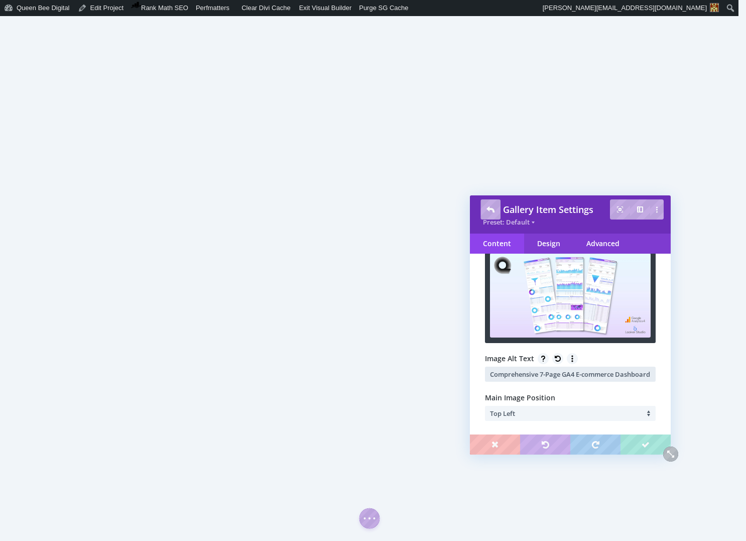
click at [571, 373] on input "Comprehensive 7-Page GA4 E-commerce Dashboard" at bounding box center [570, 374] width 171 height 15
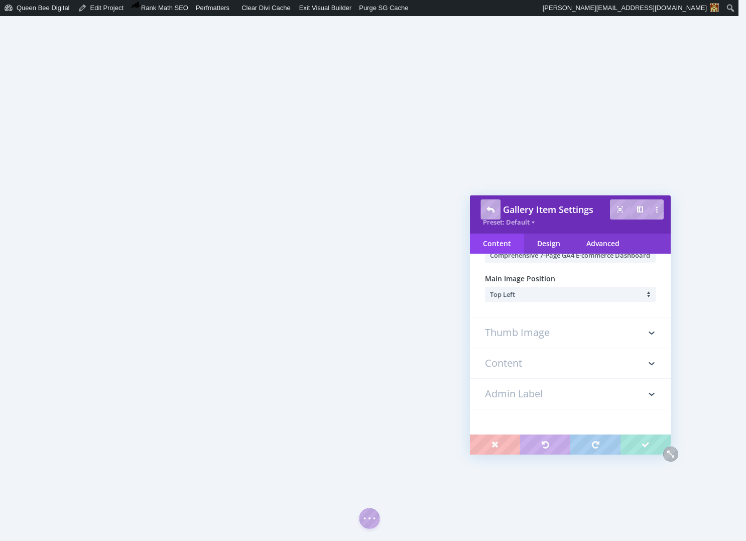
click at [563, 393] on h3 "Admin Label" at bounding box center [570, 394] width 171 height 30
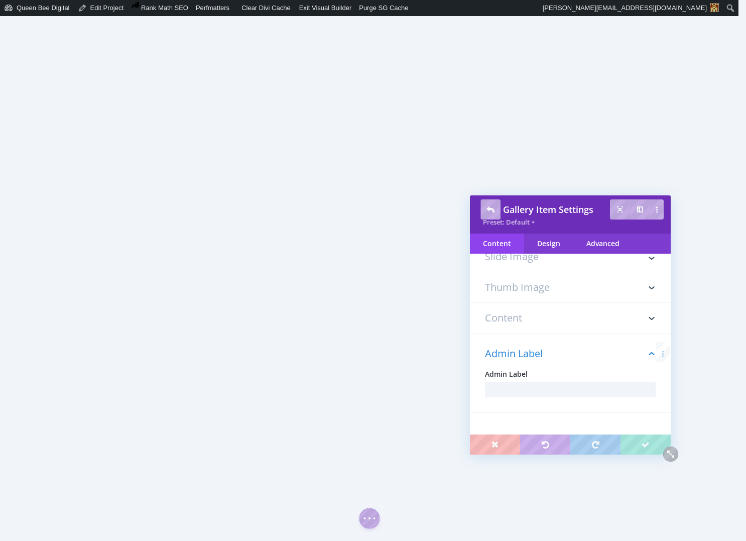
scroll to position [36, 0]
click at [541, 387] on input "text" at bounding box center [570, 386] width 171 height 15
paste input "Comprehensive 7-Page GA4 E-commerce Dashboard"
type input "Comprehensive 7-Page GA4 E-commerce Dashboard"
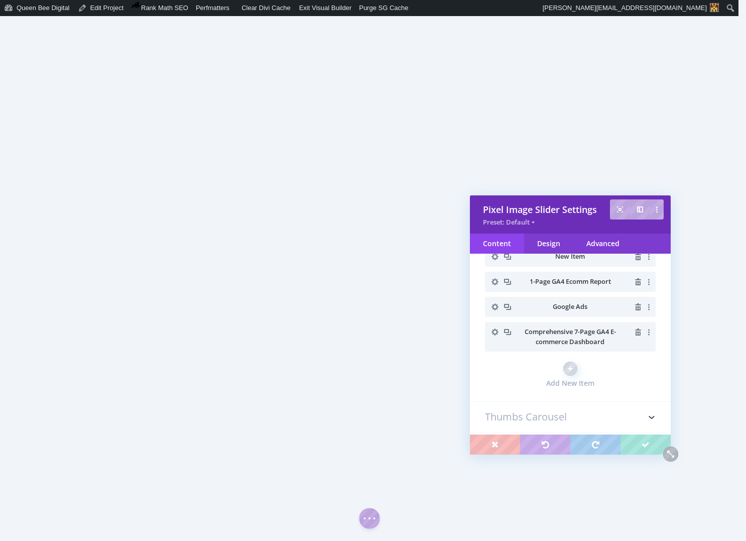
scroll to position [18, 0]
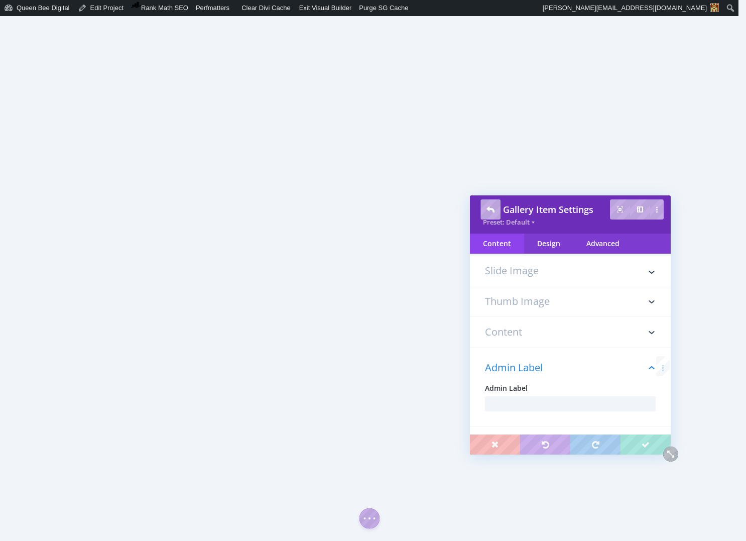
click at [528, 269] on h3 "Slide Image" at bounding box center [570, 276] width 171 height 20
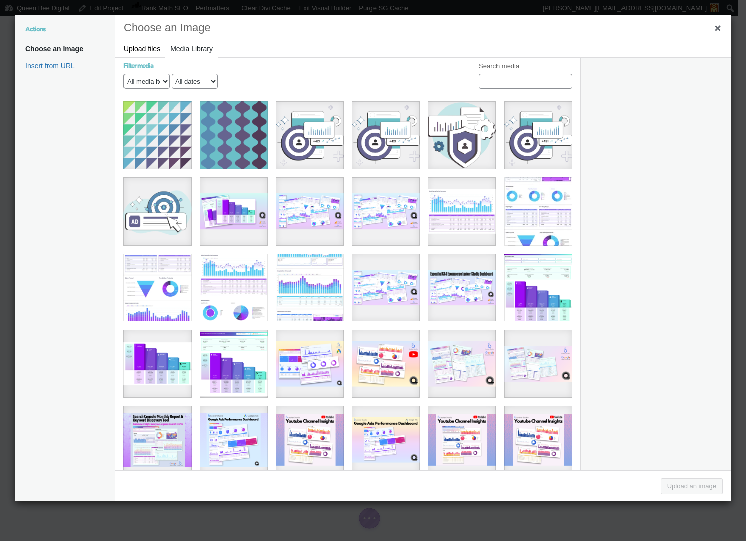
scroll to position [1241, 0]
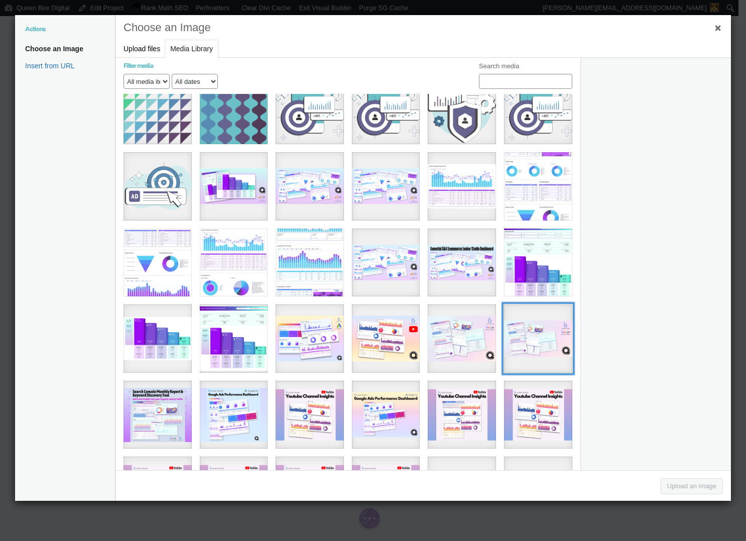
click at [531, 320] on div "[QBD] Looker Studio Dashboard Reseale Cover Shots (956 x 504 px) (2)" at bounding box center [538, 338] width 68 height 68
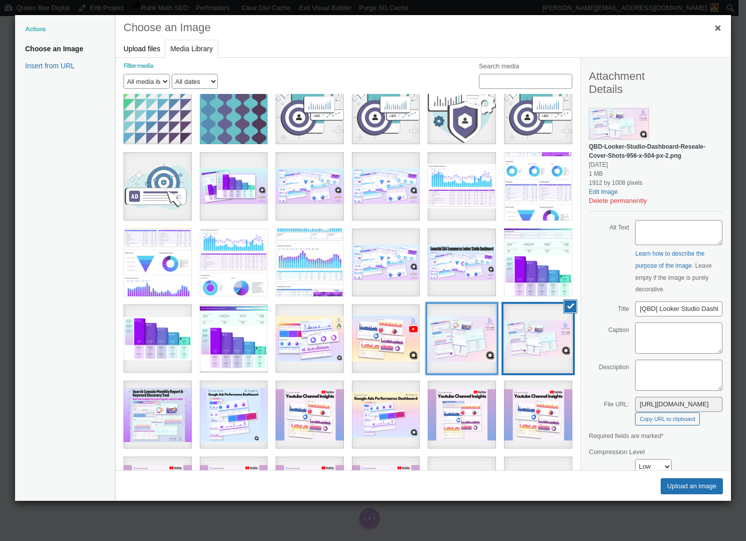
click at [455, 322] on div "[QBD] Looker Studio Dashboard Reseale Cover Shots (956 x 504 px) - Google Ads L…" at bounding box center [462, 338] width 68 height 68
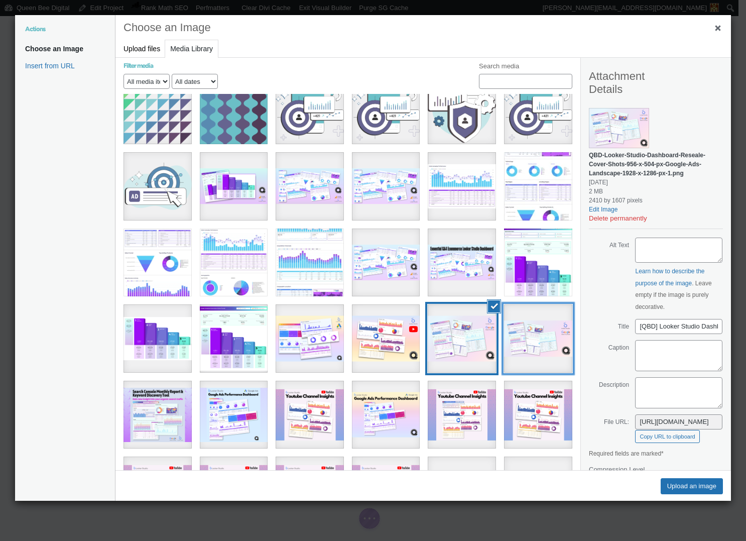
click at [523, 328] on div "[QBD] Looker Studio Dashboard Reseale Cover Shots (956 x 504 px) (2)" at bounding box center [538, 338] width 68 height 68
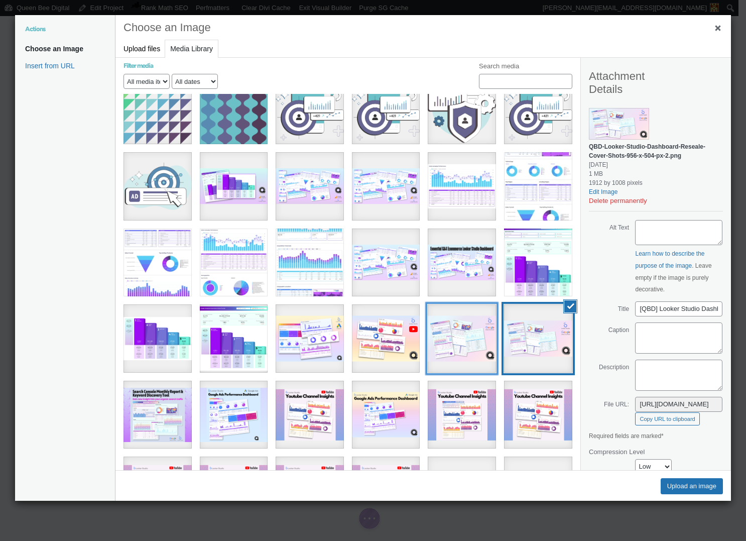
click at [442, 326] on div "[QBD] Looker Studio Dashboard Reseale Cover Shots (956 x 504 px) - Google Ads L…" at bounding box center [462, 338] width 68 height 68
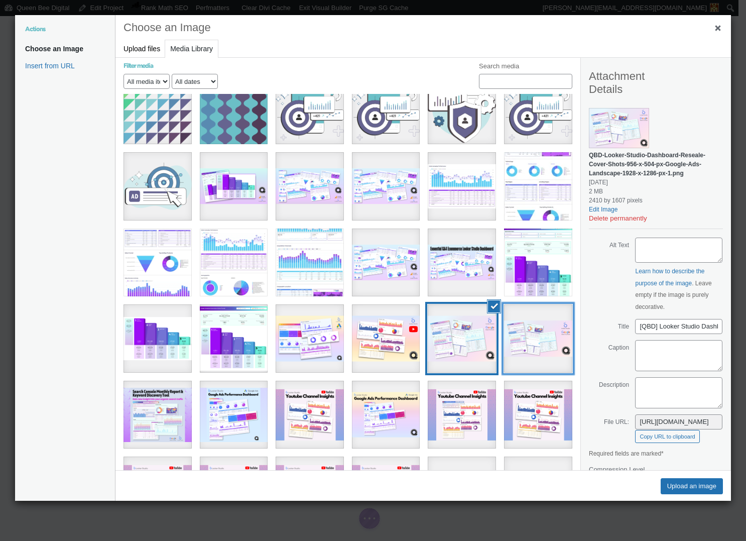
click at [521, 321] on div "[QBD] Looker Studio Dashboard Reseale Cover Shots (956 x 504 px) (2)" at bounding box center [538, 338] width 68 height 68
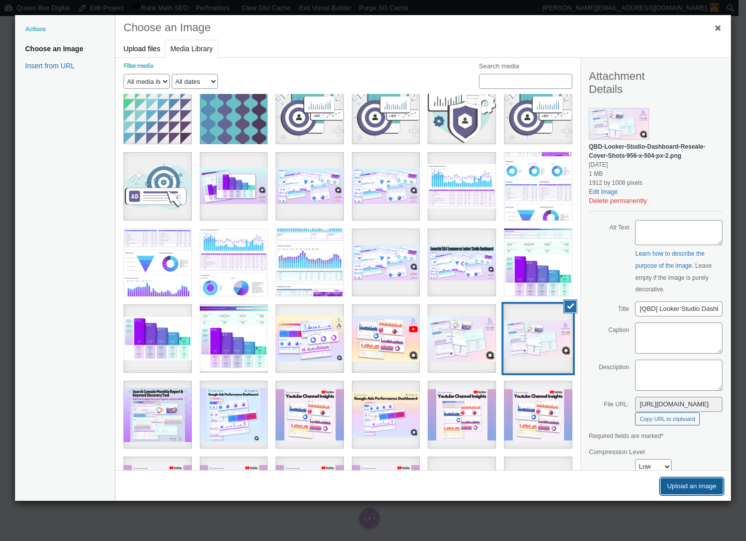
click at [691, 485] on button "Upload an image" at bounding box center [692, 486] width 62 height 16
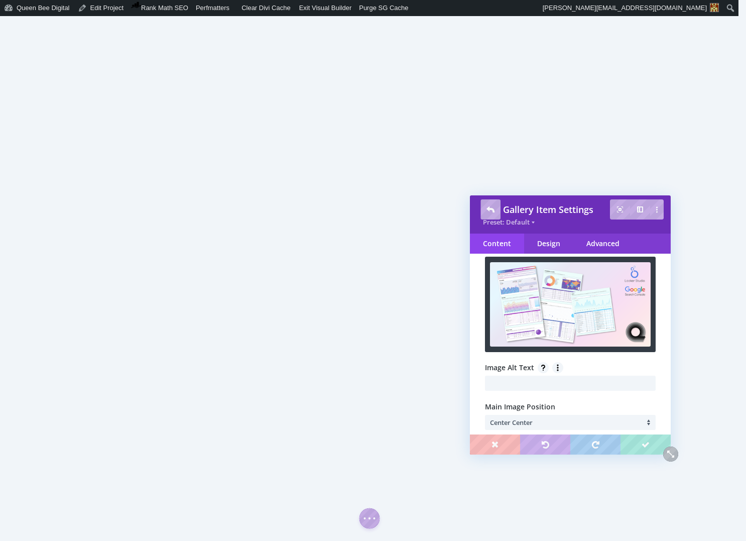
scroll to position [48, 0]
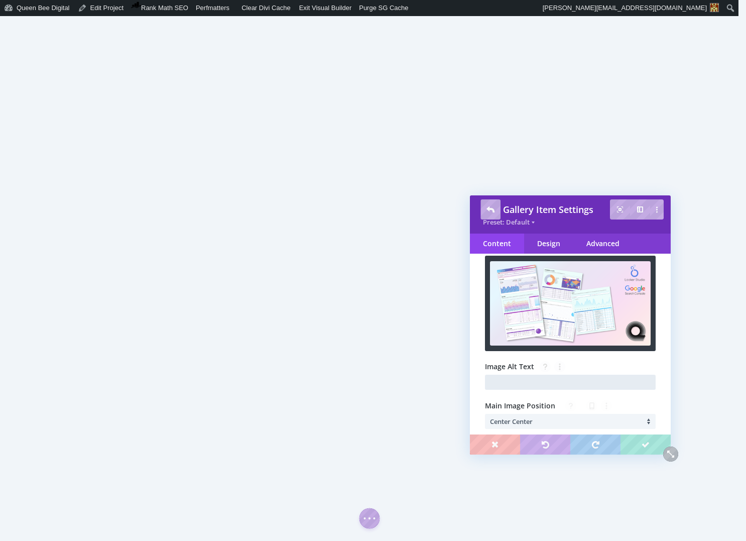
click at [522, 385] on input "text" at bounding box center [570, 382] width 171 height 15
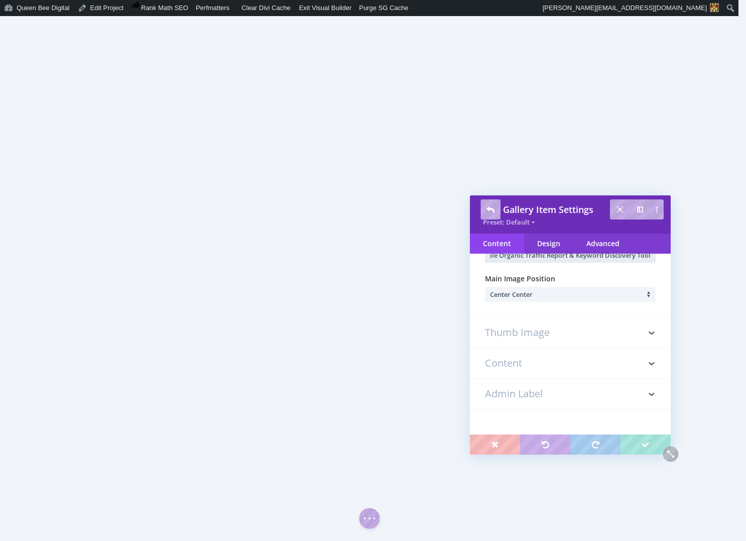
type input "Google Search Console Organic Traffic Report & Keyword Discovery Tool"
click at [564, 397] on h3 "Admin Label" at bounding box center [570, 394] width 171 height 30
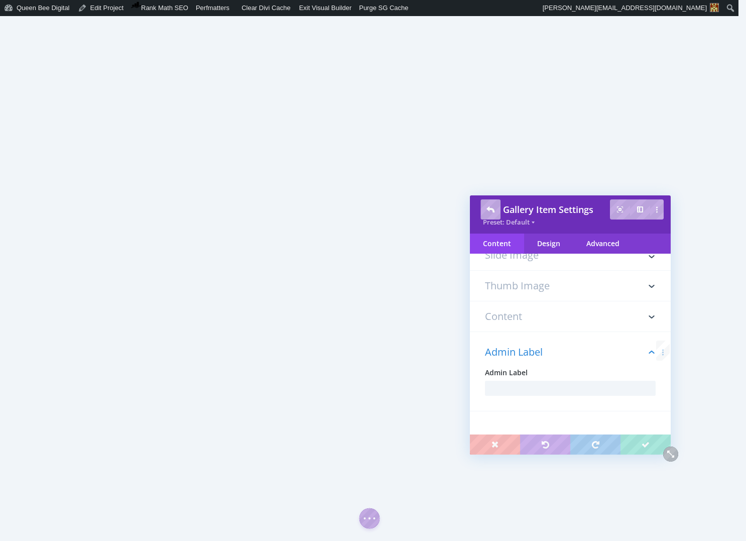
scroll to position [36, 0]
click at [550, 385] on input "text" at bounding box center [570, 386] width 171 height 15
paste input "Google Search Console Organic Traffic Report & Keyword Discovery Tool"
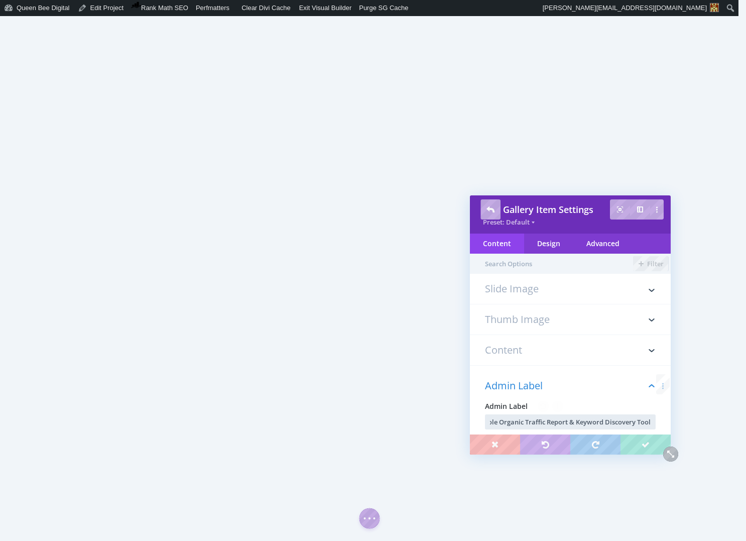
type input "Google Search Console Organic Traffic Report & Keyword Discovery Tool"
click at [533, 284] on h3 "Slide Image" at bounding box center [570, 294] width 171 height 20
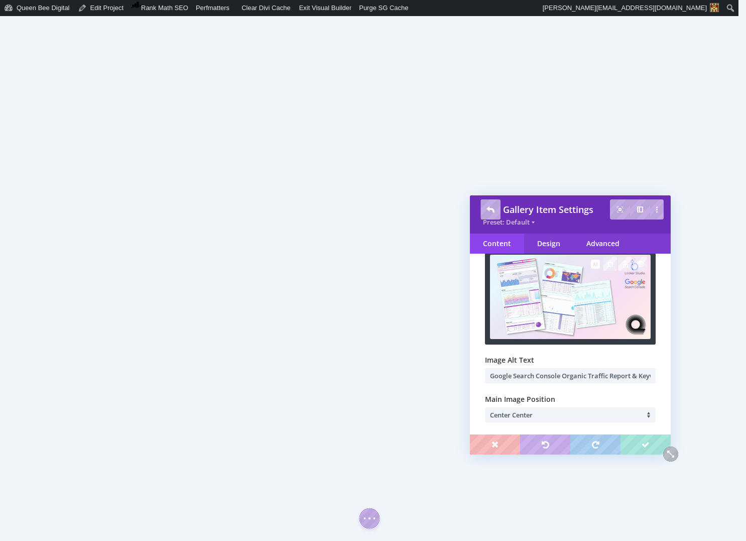
scroll to position [113, 0]
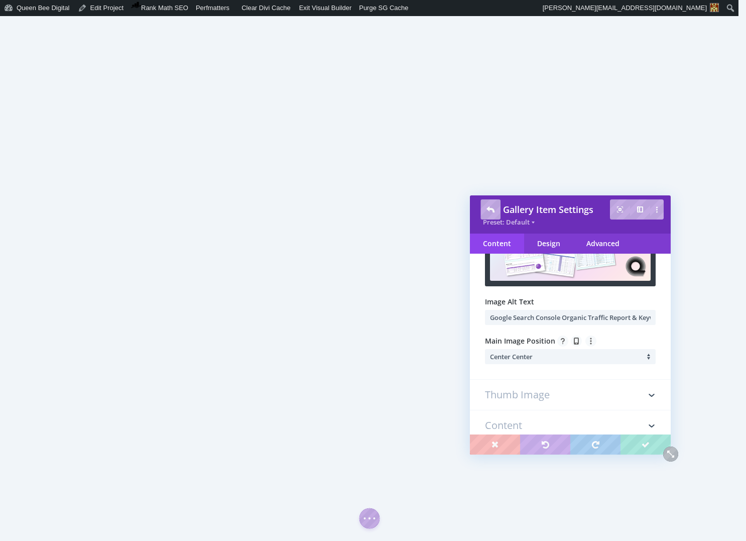
click at [536, 354] on li "Center Center" at bounding box center [573, 356] width 166 height 15
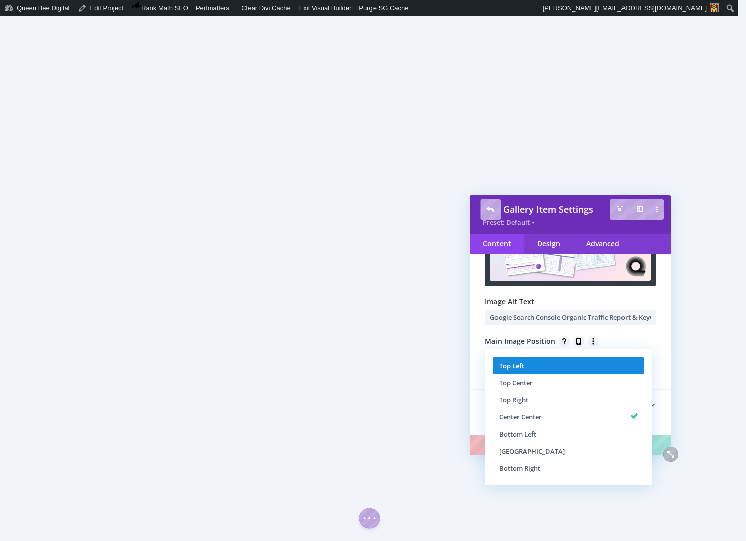
click at [521, 363] on span "Top Left" at bounding box center [511, 365] width 25 height 9
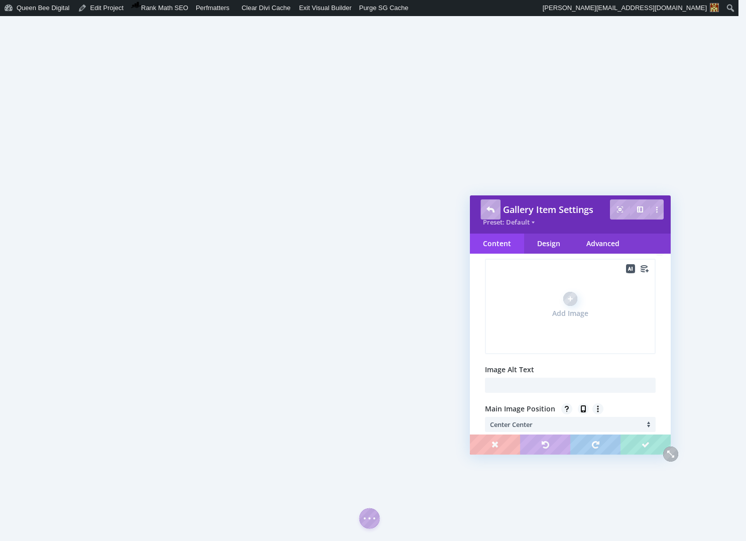
scroll to position [0, 0]
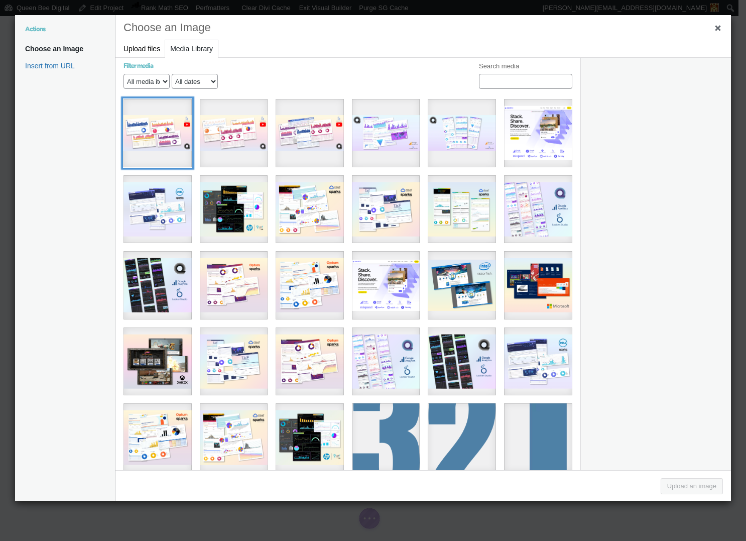
click at [159, 129] on div "37" at bounding box center [158, 133] width 68 height 68
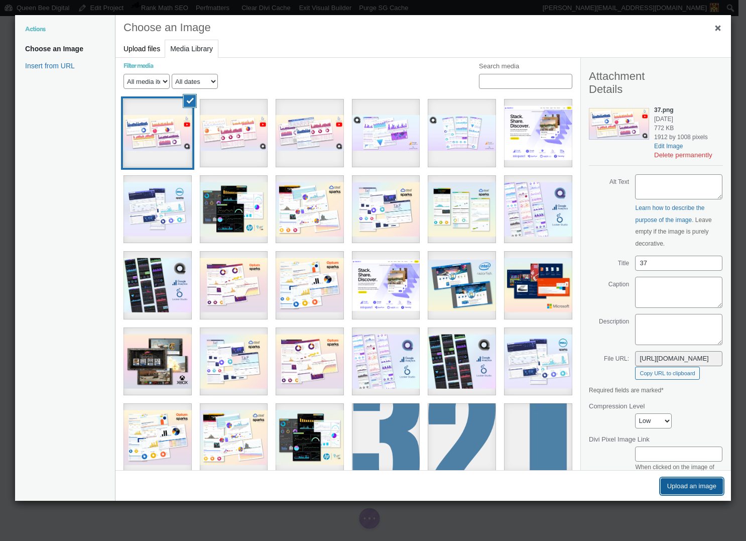
click at [700, 488] on button "Upload an image" at bounding box center [692, 486] width 62 height 16
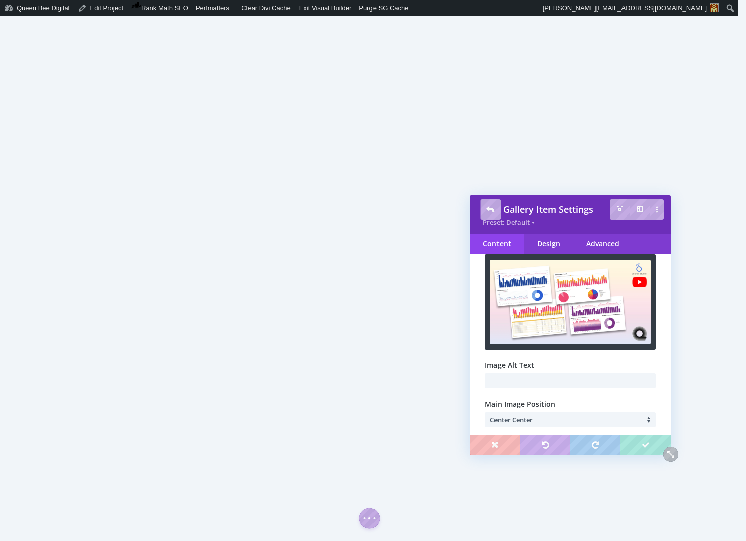
scroll to position [51, 0]
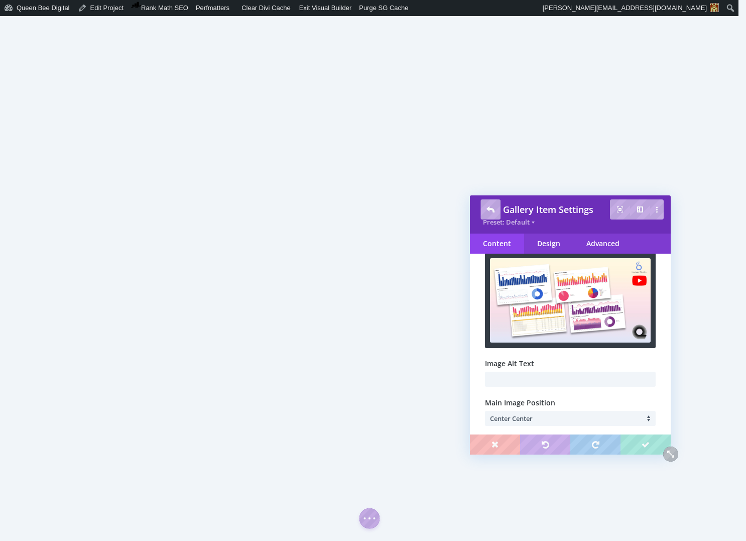
click at [535, 389] on div "Slide Image [URL][DOMAIN_NAME] Upload Image Alt Text Main Image Position Center…" at bounding box center [570, 336] width 201 height 209
click at [536, 381] on input "text" at bounding box center [570, 379] width 171 height 15
type input "Youtube Channel Engagement Stats"
click at [536, 418] on li "Center Center" at bounding box center [573, 418] width 166 height 15
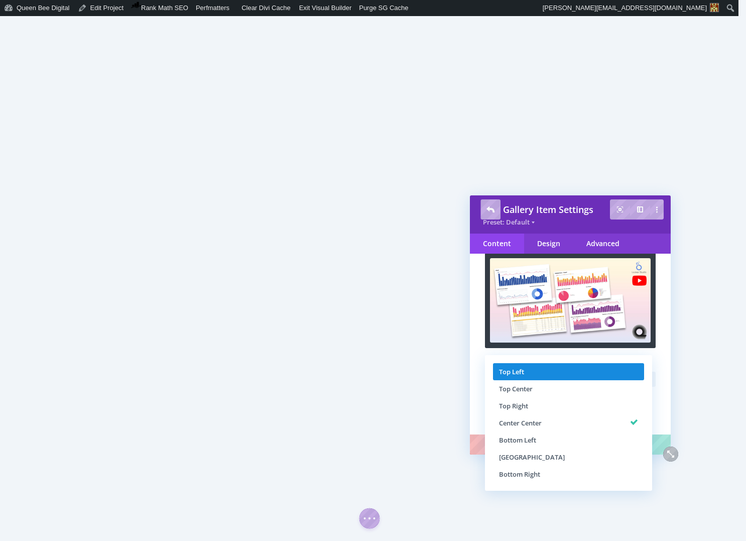
click at [522, 375] on span "Top Left" at bounding box center [511, 371] width 25 height 9
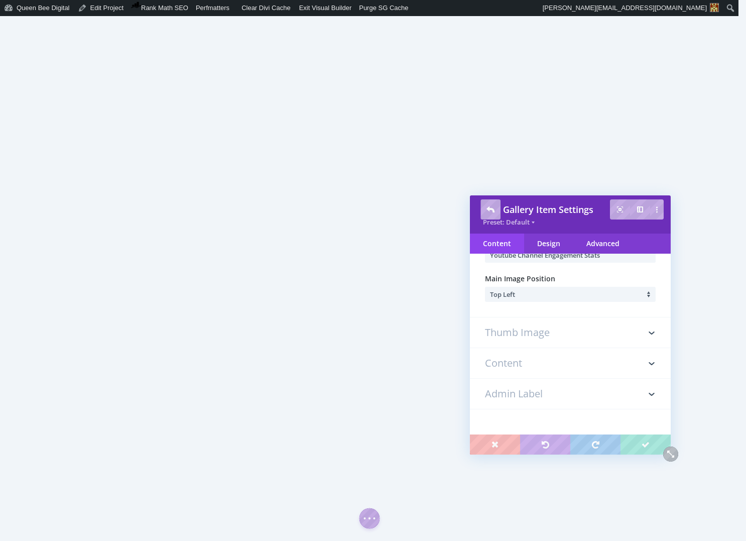
click at [534, 386] on h3 "Admin Label" at bounding box center [570, 394] width 171 height 30
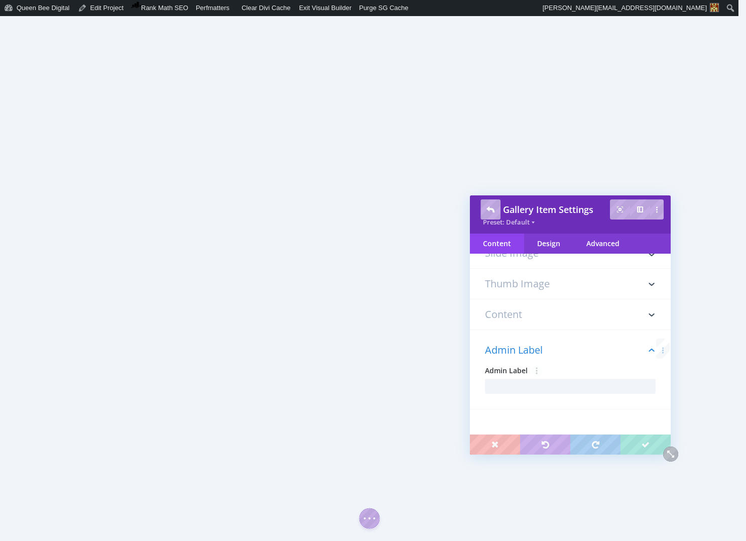
scroll to position [36, 0]
click at [535, 388] on input "text" at bounding box center [570, 386] width 171 height 15
paste input "Youtube Channel Engagement Stats"
type input "Youtube Channel Engagement Stats"
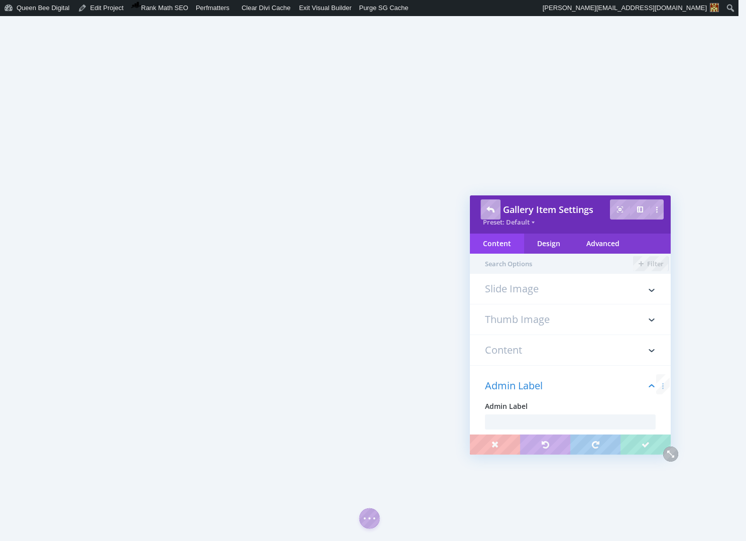
click at [511, 286] on h3 "Slide Image" at bounding box center [570, 294] width 171 height 20
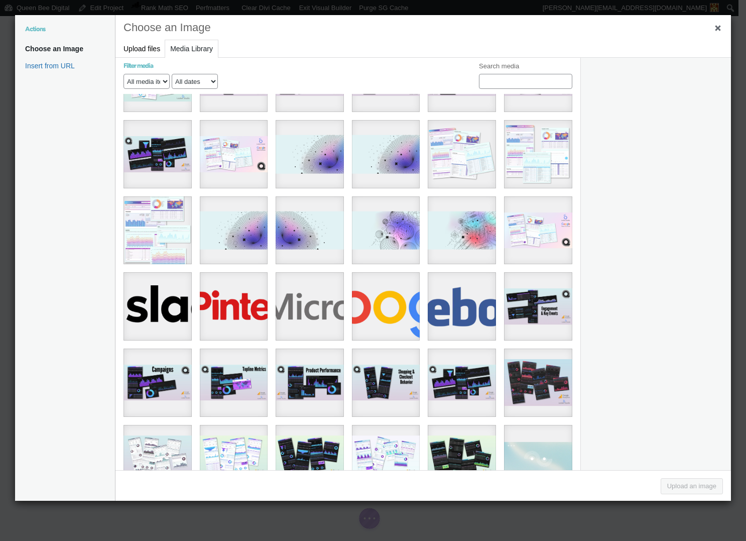
scroll to position [1820, 0]
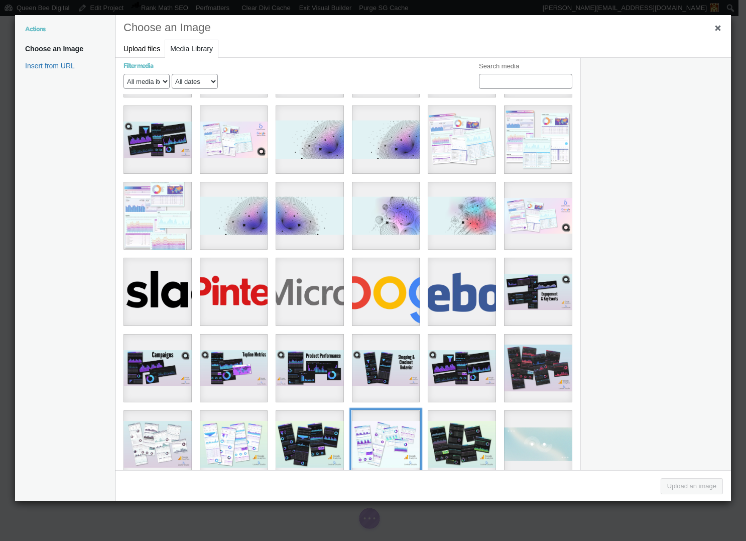
click at [391, 410] on div "C36785N (580 x 440 px) copy" at bounding box center [386, 444] width 68 height 68
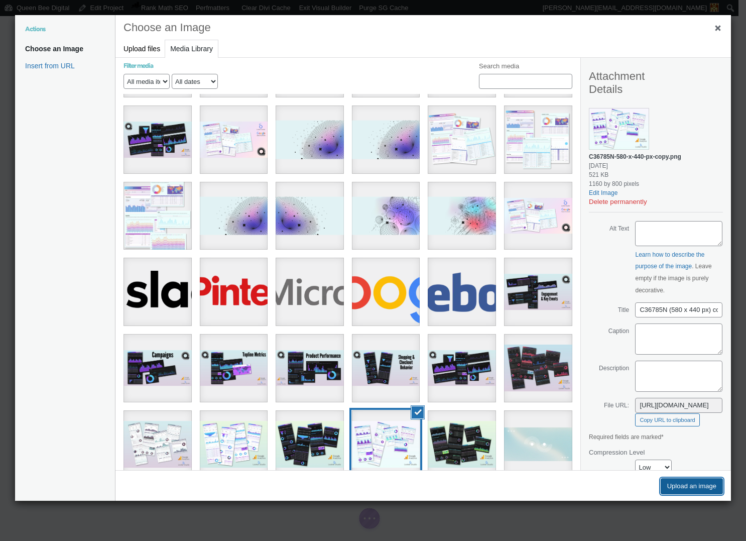
click at [695, 485] on button "Upload an image" at bounding box center [692, 486] width 62 height 16
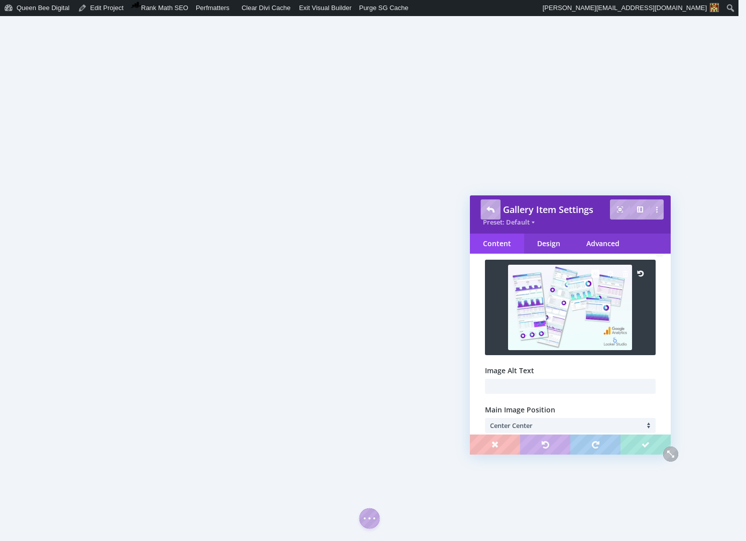
scroll to position [46, 0]
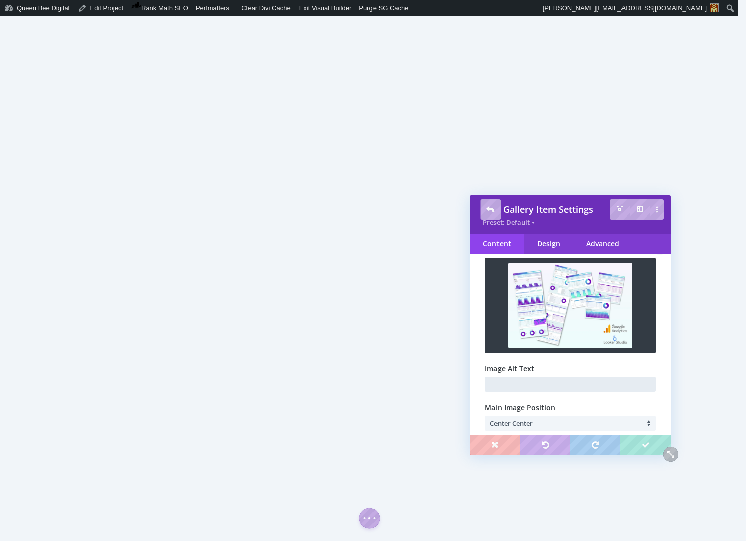
click at [549, 383] on input "text" at bounding box center [570, 384] width 171 height 15
click at [580, 385] on input "Essential Google Analytics Dashboard For Content Sites & Blogs" at bounding box center [570, 384] width 171 height 15
type input "Essential Google Analytics Dashboard For Blogs & Content Websites"
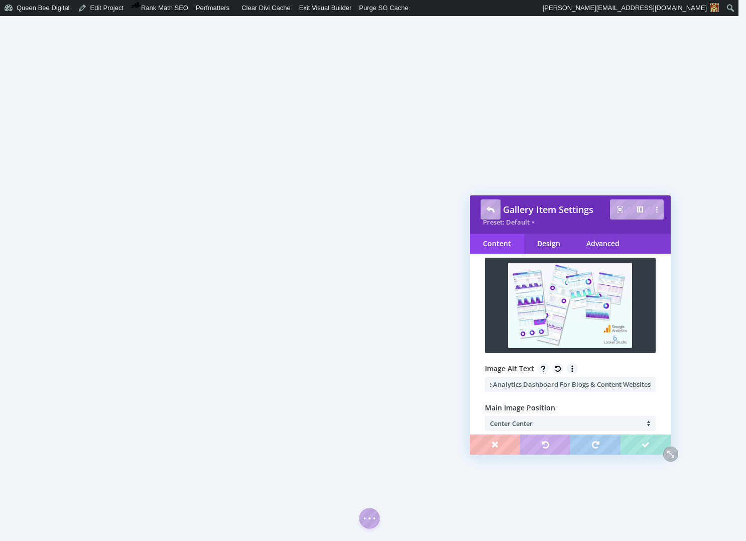
scroll to position [0, 0]
click at [571, 424] on li "Center Center" at bounding box center [573, 423] width 166 height 15
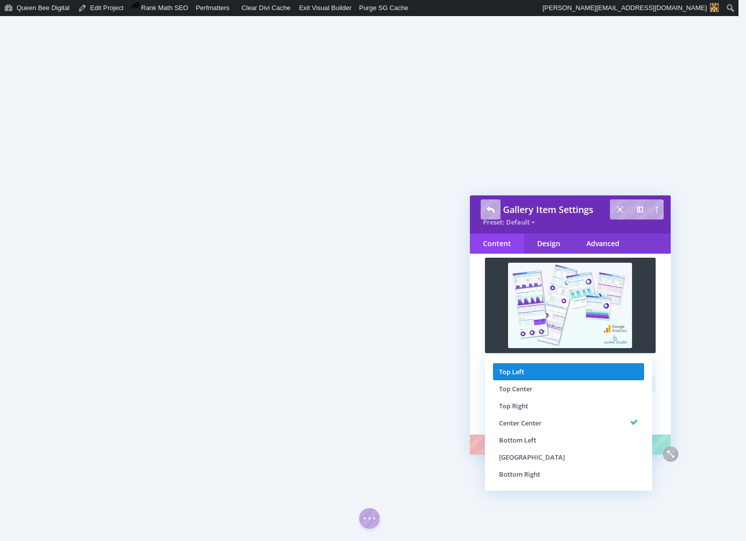
click at [532, 370] on li "Top Left" at bounding box center [568, 371] width 151 height 17
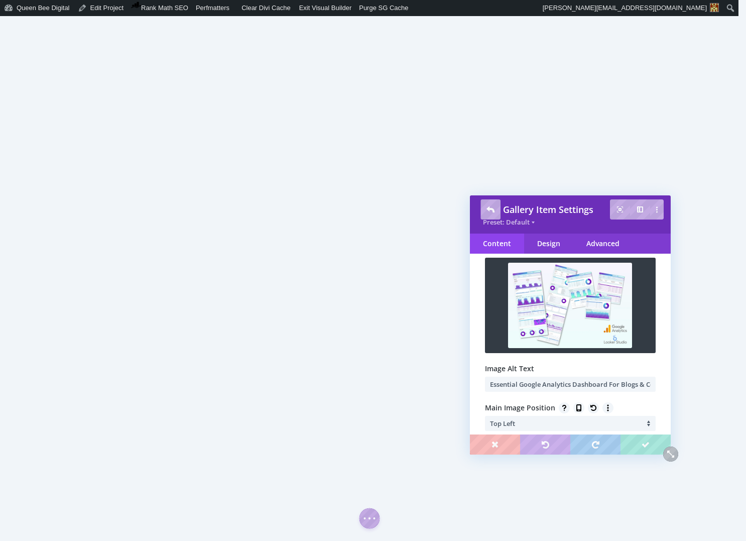
scroll to position [175, 0]
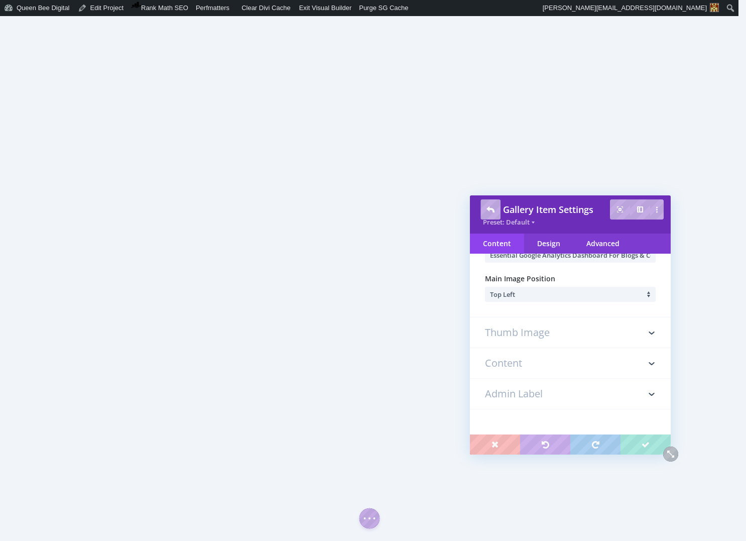
click at [546, 381] on h3 "Admin Label" at bounding box center [570, 394] width 171 height 30
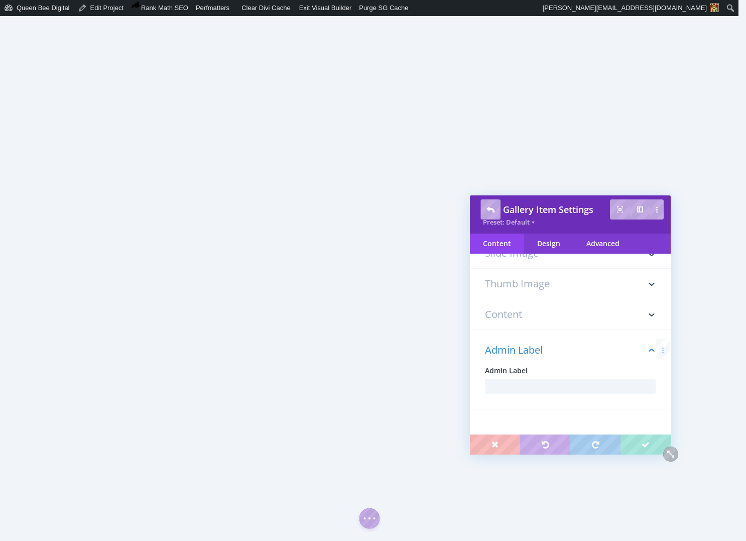
scroll to position [36, 0]
click at [543, 383] on input "text" at bounding box center [570, 386] width 171 height 15
paste input "Essential Google Analytics Dashboard For Blogs & Content Websites"
type input "Essential Google Analytics Dashboard For Blogs & Content Websites"
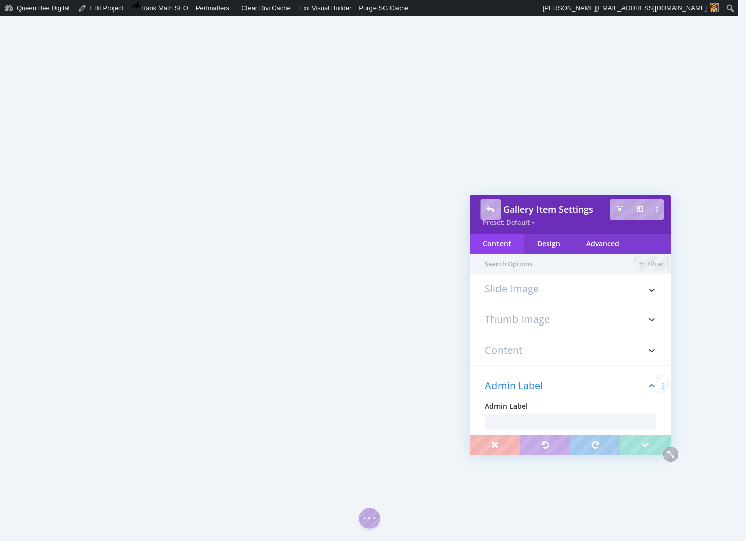
click at [551, 293] on h3 "Slide Image" at bounding box center [570, 294] width 171 height 20
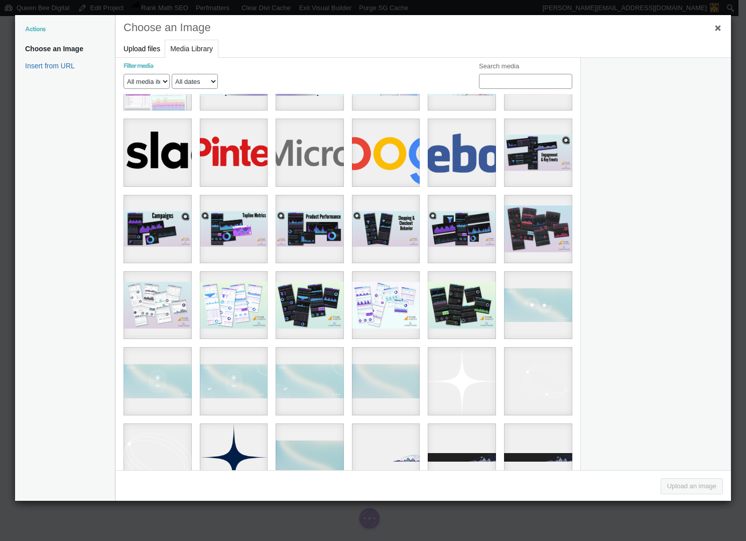
scroll to position [1960, 0]
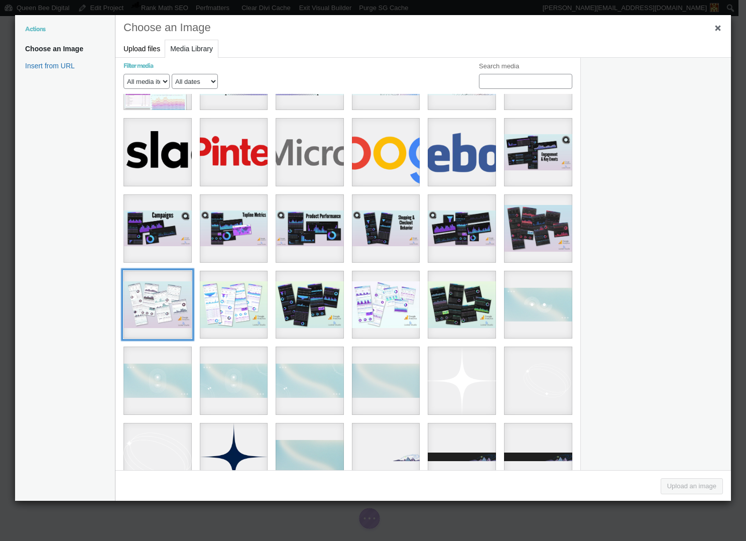
click at [153, 271] on div "10" at bounding box center [158, 305] width 68 height 68
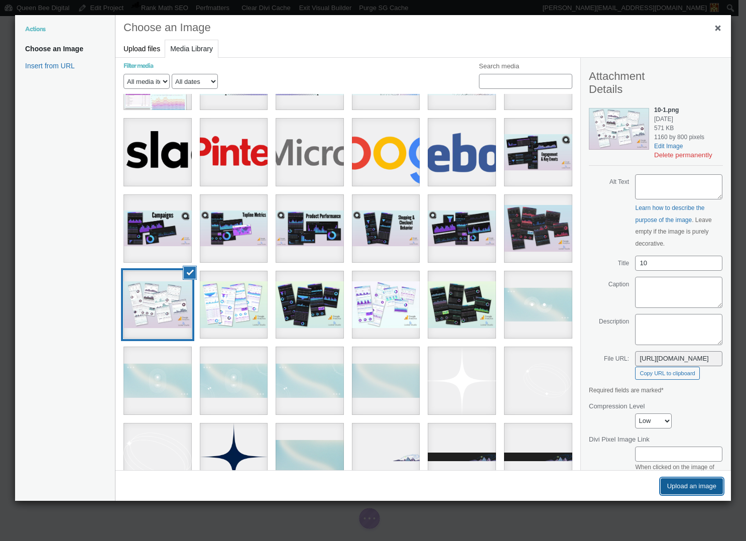
click at [697, 485] on button "Upload an image" at bounding box center [692, 486] width 62 height 16
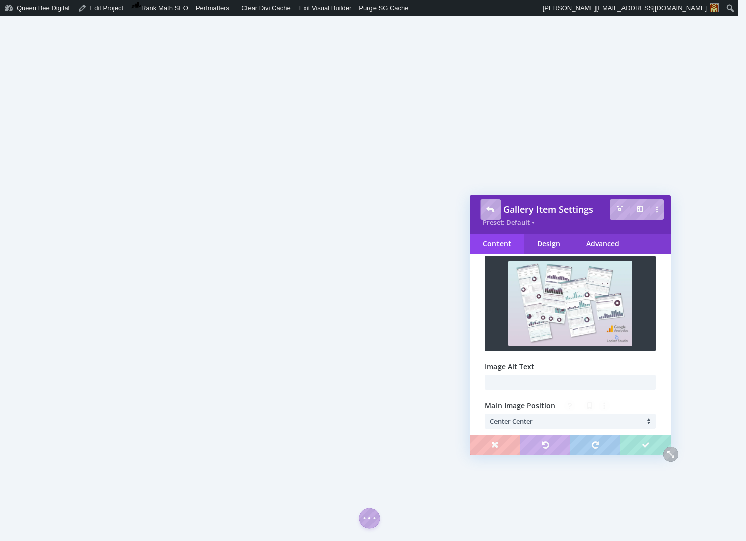
scroll to position [49, 0]
click at [549, 382] on input "text" at bounding box center [570, 381] width 171 height 15
type input "5-Page Google Analytics Annual Report For Blogs & Content Websites"
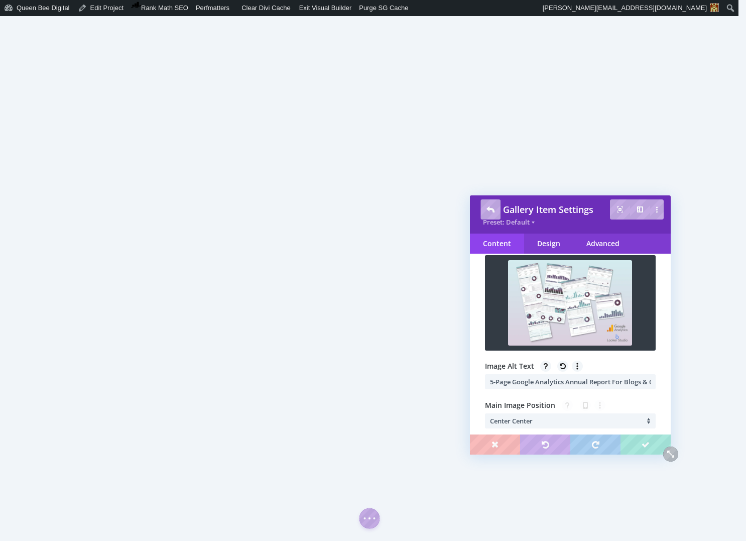
click at [565, 422] on li "Center Center" at bounding box center [573, 420] width 166 height 15
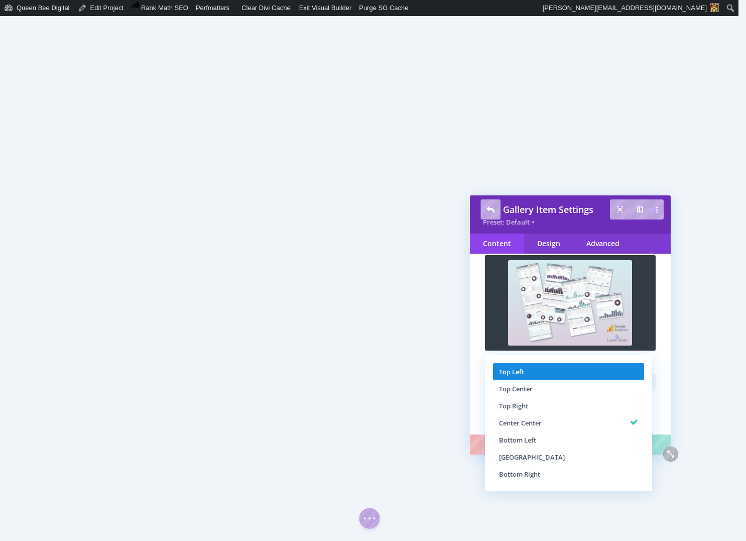
click at [524, 374] on li "Top Left" at bounding box center [568, 371] width 151 height 17
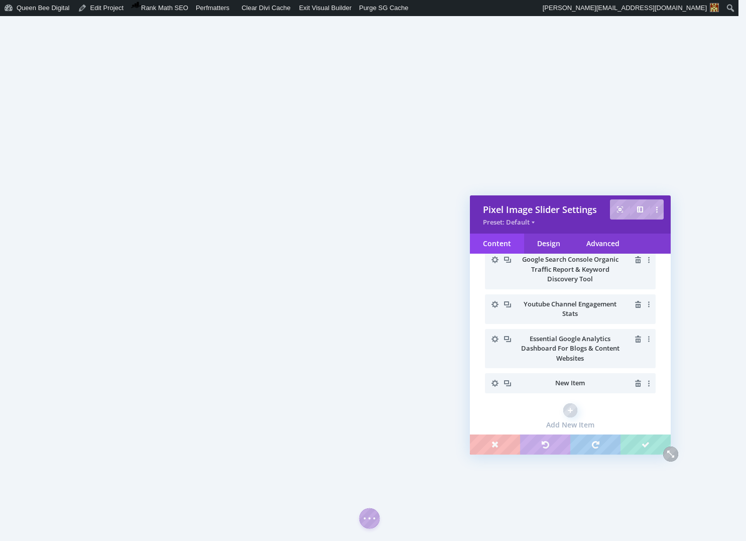
scroll to position [161, 0]
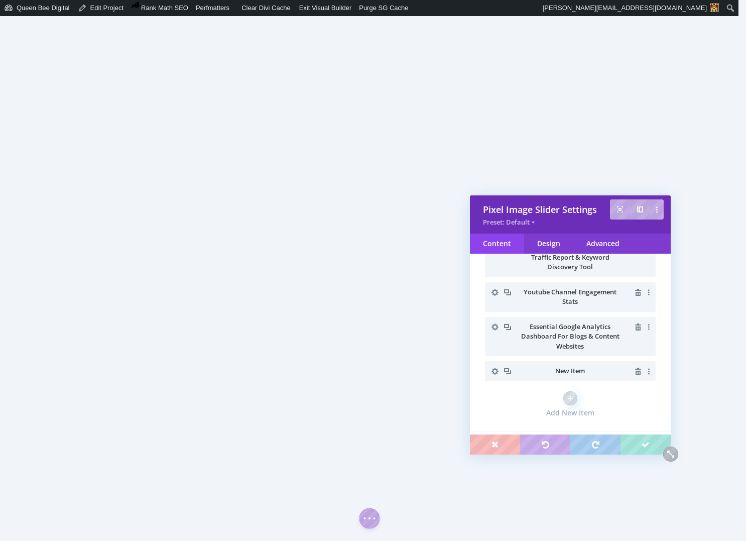
click at [495, 371] on icon "button" at bounding box center [495, 371] width 14 height 14
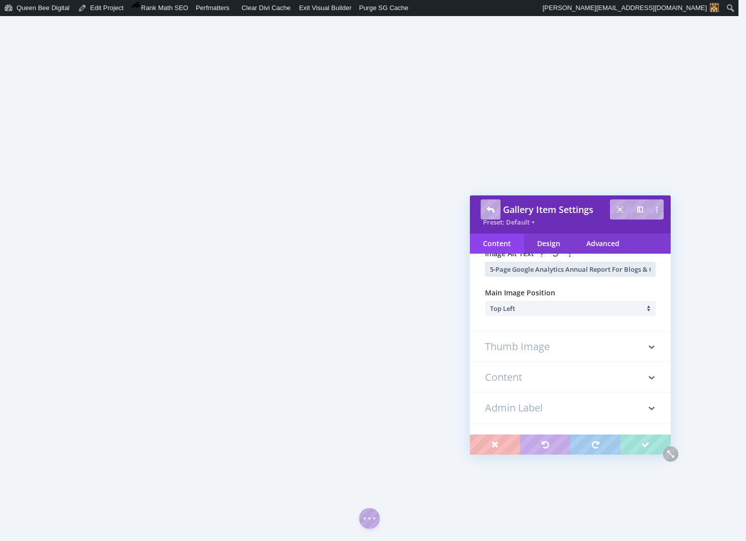
click at [558, 269] on input "5-Page Google Analytics Annual Report For Blogs & Content Websites" at bounding box center [570, 269] width 171 height 15
click at [545, 408] on h3 "Admin Label" at bounding box center [570, 408] width 171 height 30
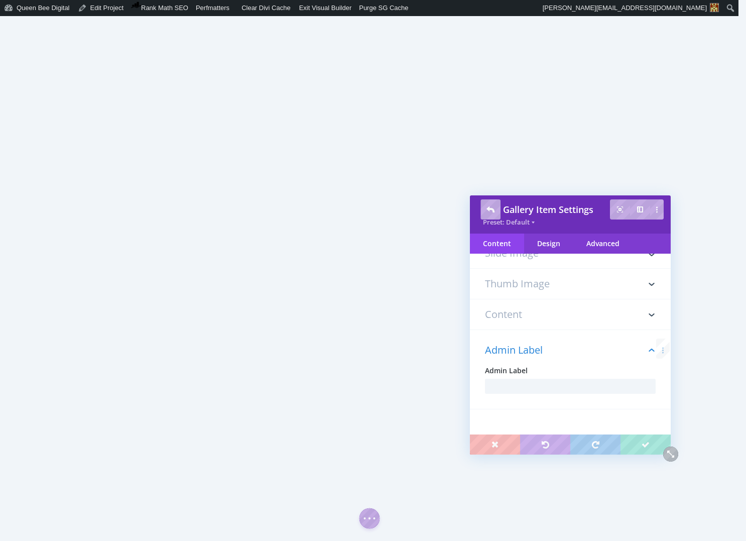
scroll to position [36, 0]
click at [535, 385] on input "text" at bounding box center [570, 386] width 171 height 15
paste input "5-Page Google Analytics Annual Report For Blogs & Content Websites"
type input "5-Page Google Analytics Annual Report For Blogs & Content Websites"
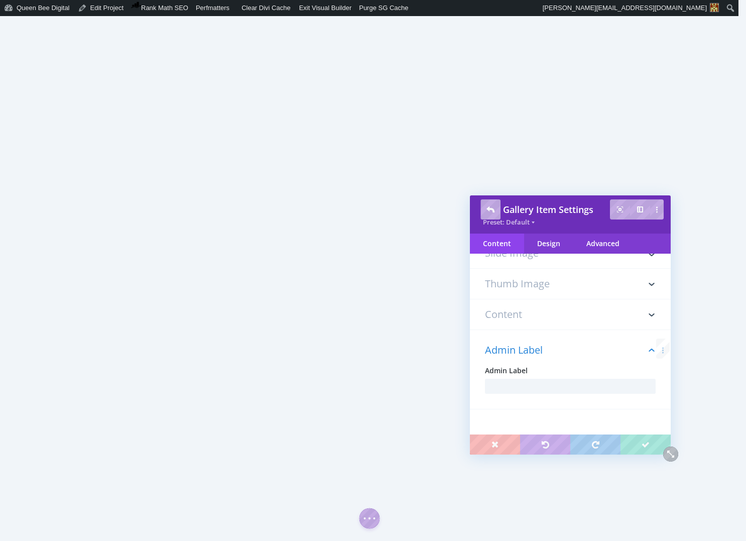
scroll to position [0, 0]
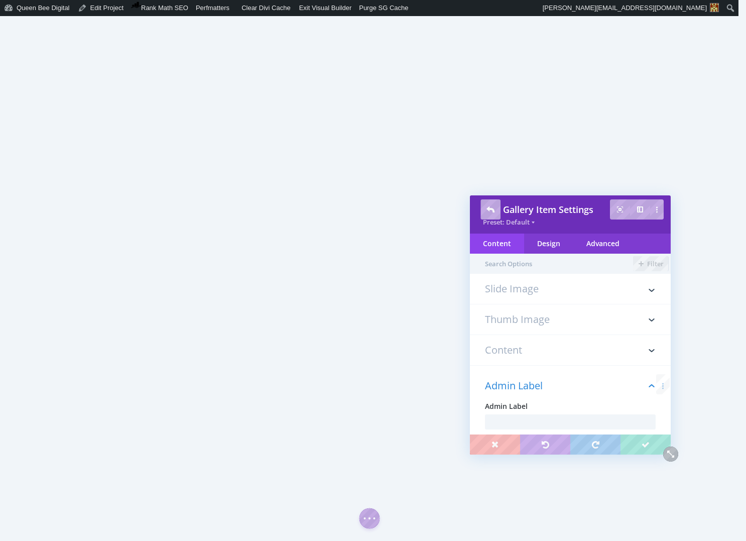
click at [532, 273] on input "text" at bounding box center [551, 264] width 163 height 20
click at [535, 286] on h3 "Slide Image" at bounding box center [570, 294] width 171 height 20
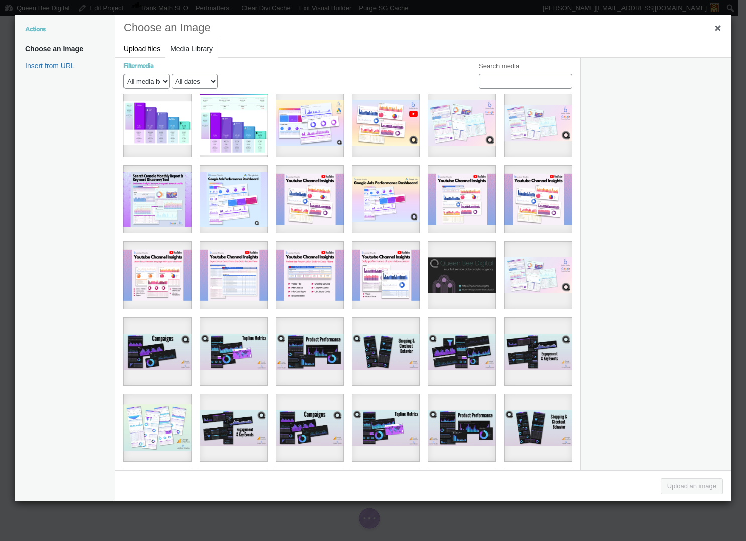
scroll to position [1461, 0]
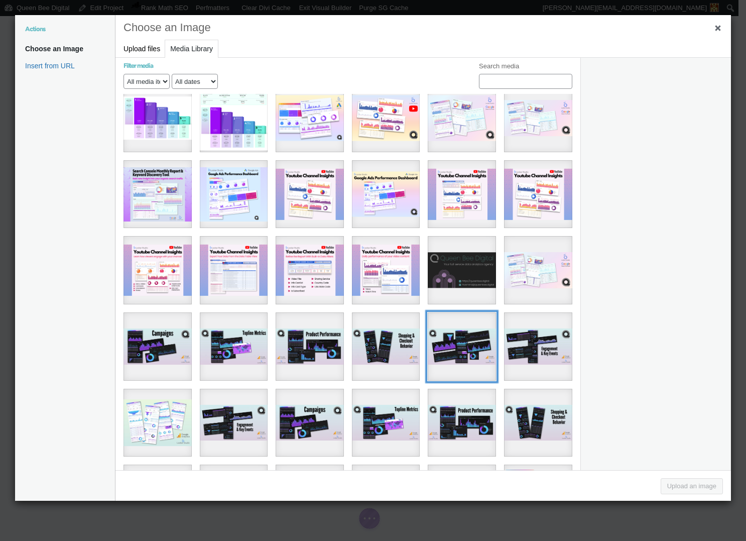
click at [472, 312] on div "QBD-Looker-Studio-Dashboard-Reseale-Cover-Shots-956-x-504-px-1" at bounding box center [462, 346] width 68 height 68
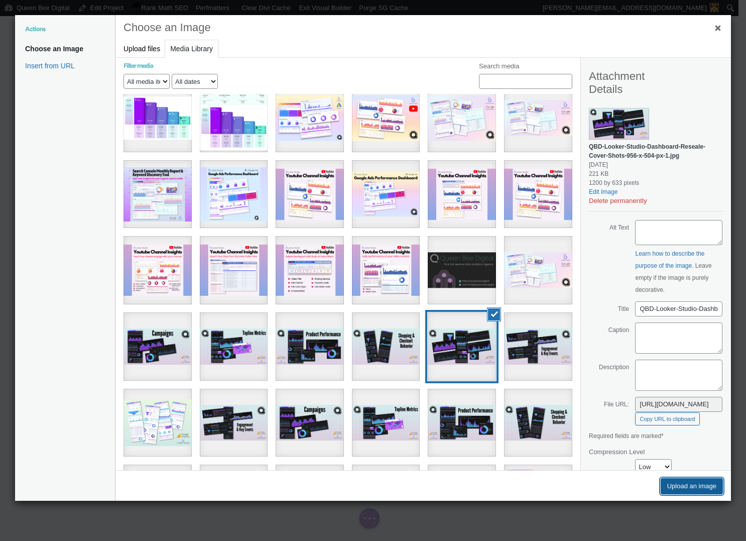
click at [687, 485] on button "Upload an image" at bounding box center [692, 486] width 62 height 16
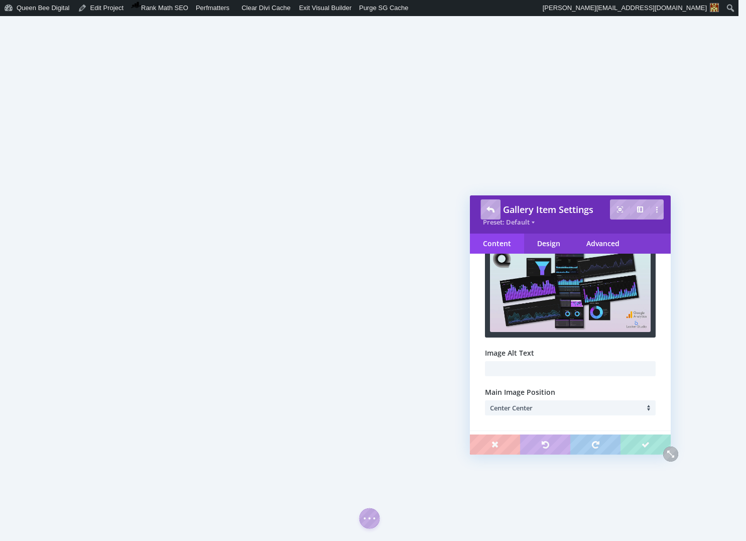
scroll to position [68, 0]
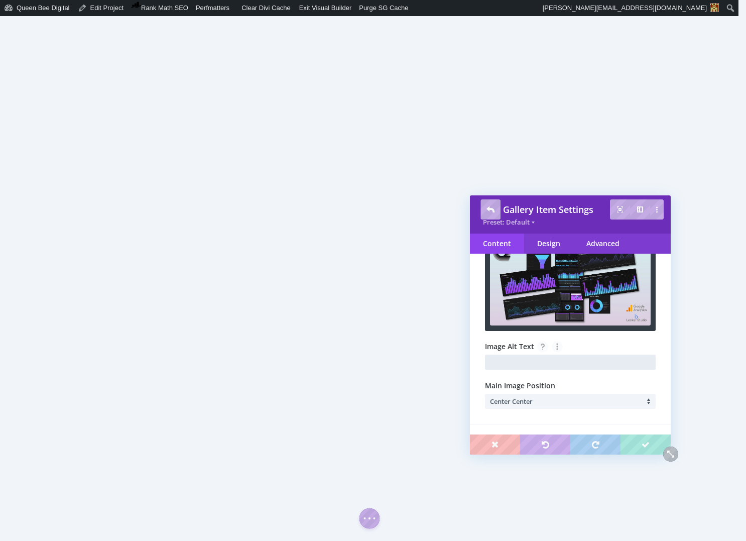
click at [559, 366] on input "text" at bounding box center [570, 361] width 171 height 15
type input "Comprehensive 7-Page GA4 E-commerce Dashboard"
click at [530, 402] on span "Center Center" at bounding box center [511, 401] width 43 height 9
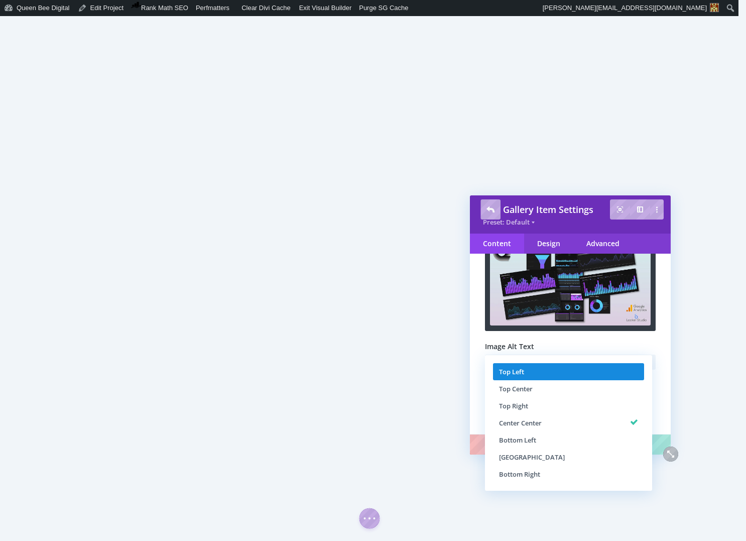
click at [524, 373] on span "Top Left" at bounding box center [511, 371] width 25 height 9
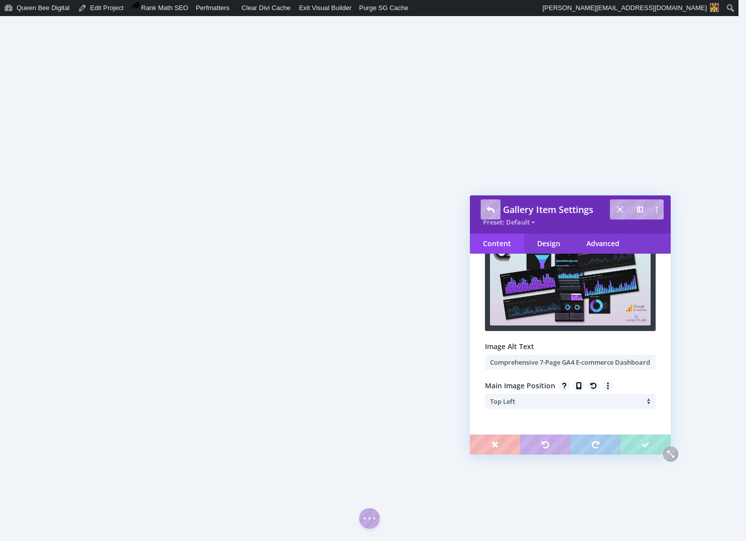
scroll to position [175, 0]
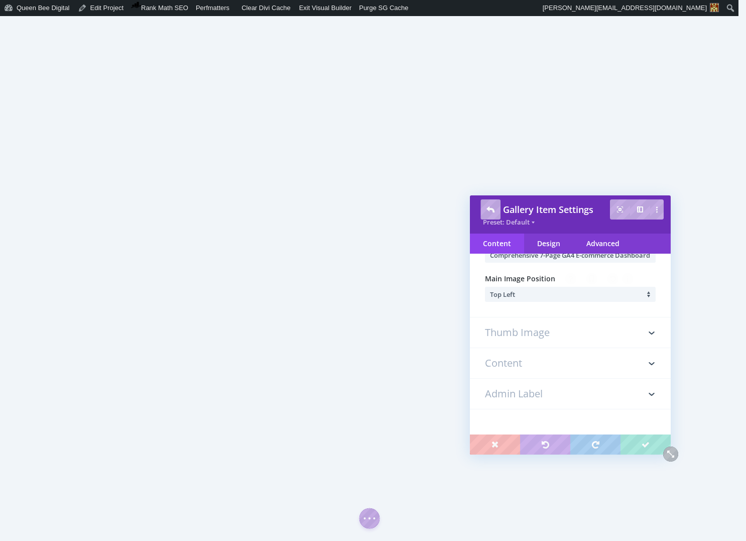
click at [534, 391] on h3 "Admin Label" at bounding box center [570, 394] width 171 height 30
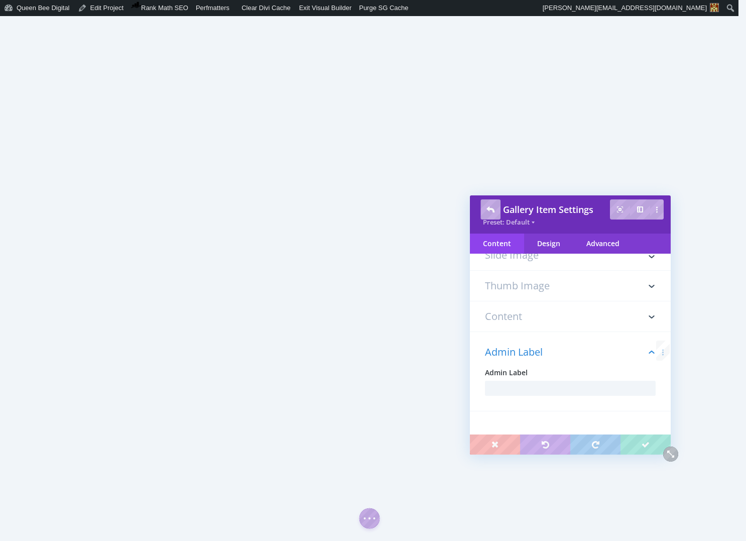
scroll to position [36, 0]
click at [525, 387] on input "text" at bounding box center [570, 386] width 171 height 15
paste input "Comprehensive 7-Page GA4 E-commerce Dashboard"
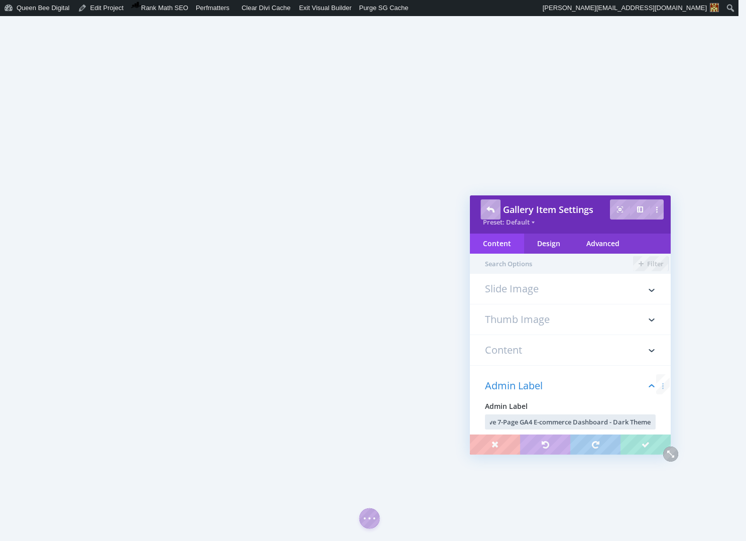
type input "Comprehensive 7-Page GA4 E-commerce Dashboard - Dark Theme"
click at [545, 288] on h3 "Slide Image" at bounding box center [570, 294] width 171 height 20
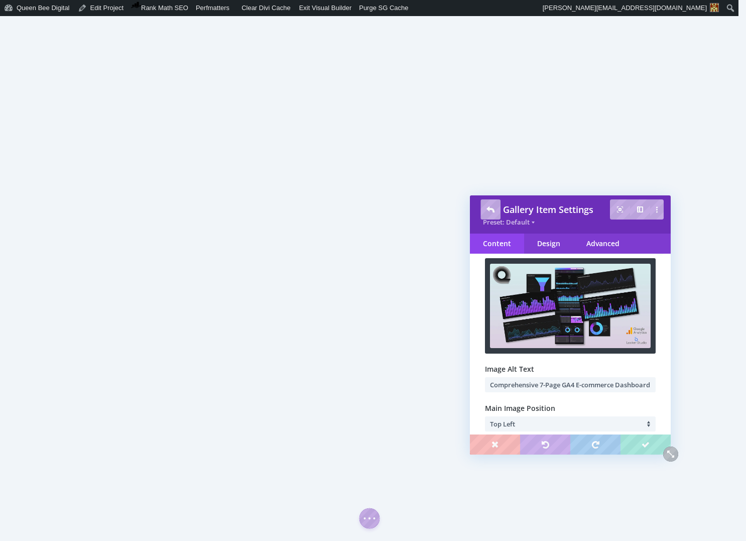
scroll to position [63, 0]
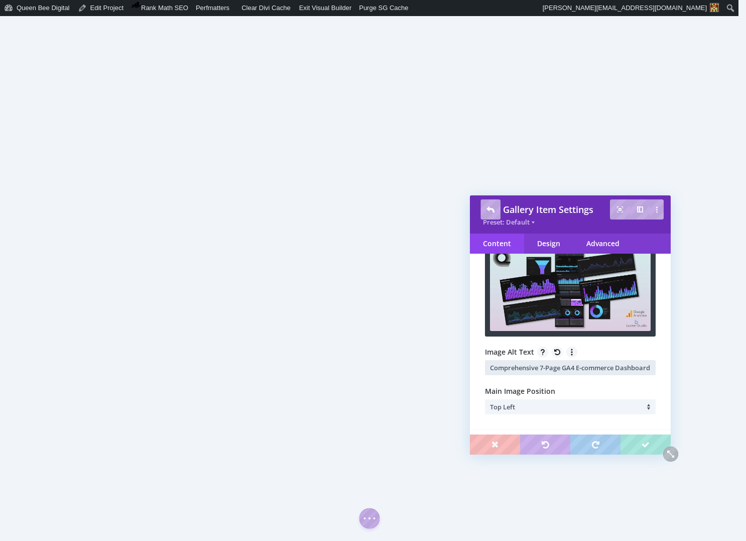
click at [605, 369] on input "Comprehensive 7-Page GA4 E-commerce Dashboard" at bounding box center [570, 367] width 171 height 15
type input "Comprehensive 7-Page GA4 E-commerce Dashboard - Dark Theme"
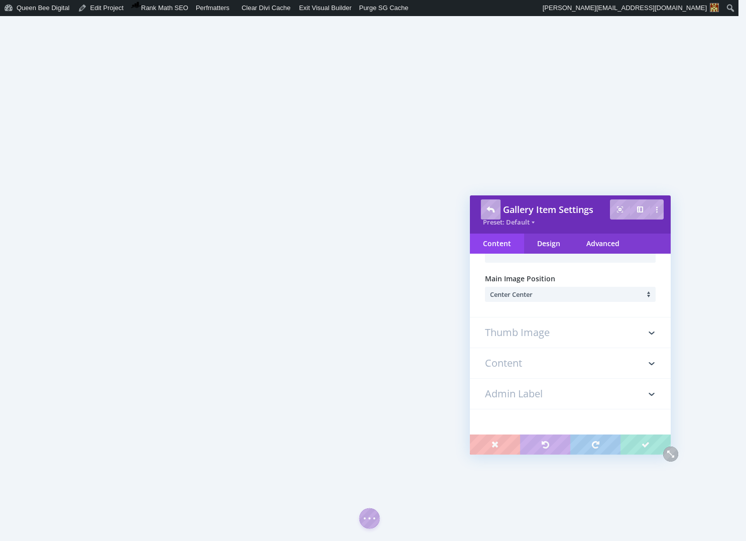
scroll to position [175, 0]
click at [578, 294] on li "Center Center" at bounding box center [573, 294] width 166 height 15
click at [578, 294] on body "Save Save Changes Gallery Item Settings Preset: Default Content Design Advanced…" at bounding box center [373, 270] width 746 height 541
click at [574, 294] on li "Center Center" at bounding box center [573, 294] width 166 height 15
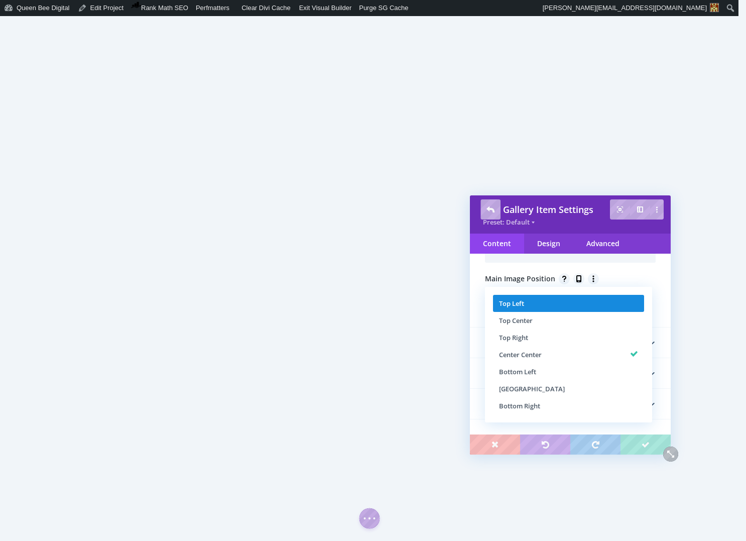
click at [569, 297] on li "Top Left" at bounding box center [568, 303] width 151 height 17
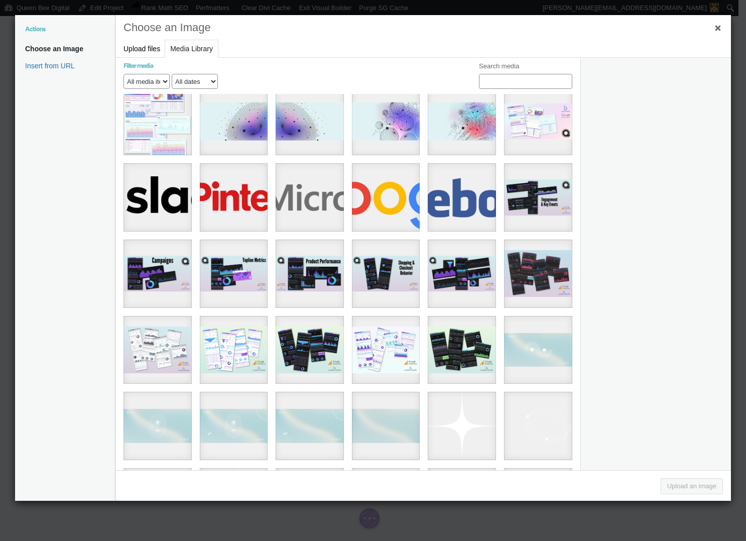
scroll to position [1918, 0]
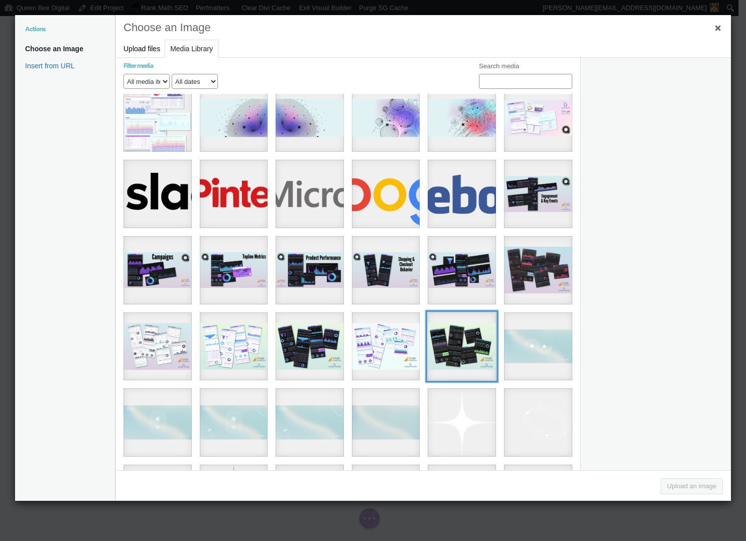
click at [438, 312] on div "C36785N (580 x 440 px) (4)" at bounding box center [462, 346] width 68 height 68
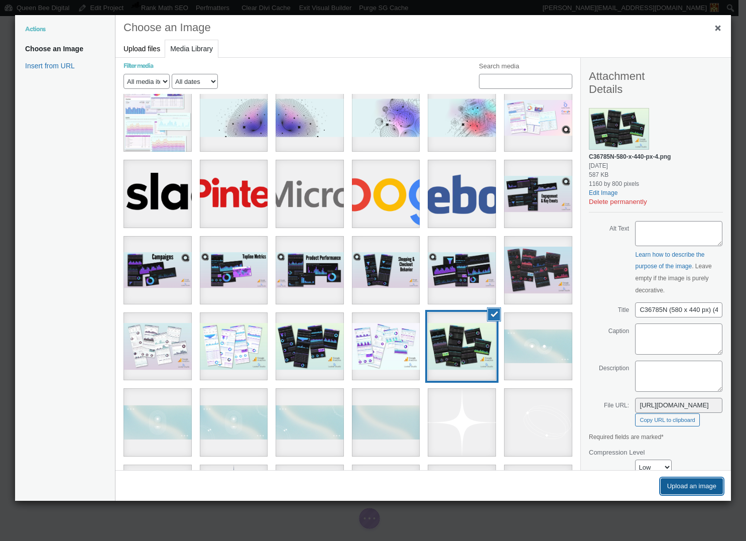
drag, startPoint x: 693, startPoint y: 484, endPoint x: 617, endPoint y: 406, distance: 108.6
click at [692, 484] on button "Upload an image" at bounding box center [692, 486] width 62 height 16
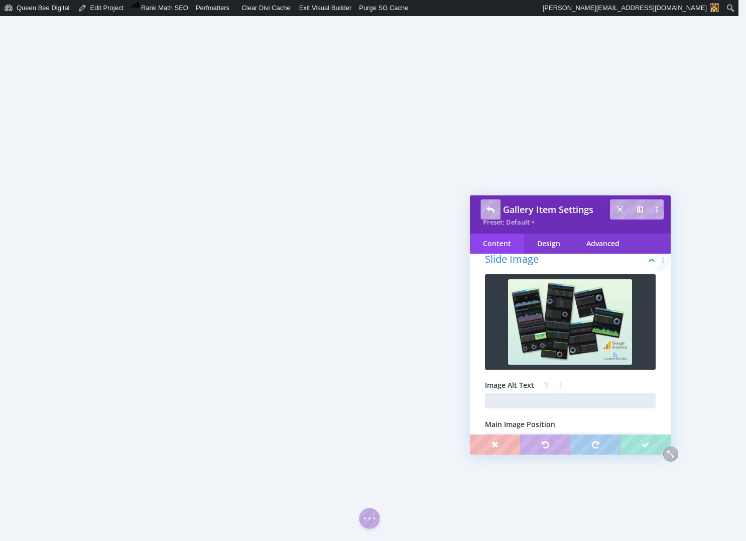
click at [537, 405] on input "text" at bounding box center [570, 400] width 171 height 15
type input "Essential Google Analytics Dashboard For Blogs & Content Websites - Dark Theme"
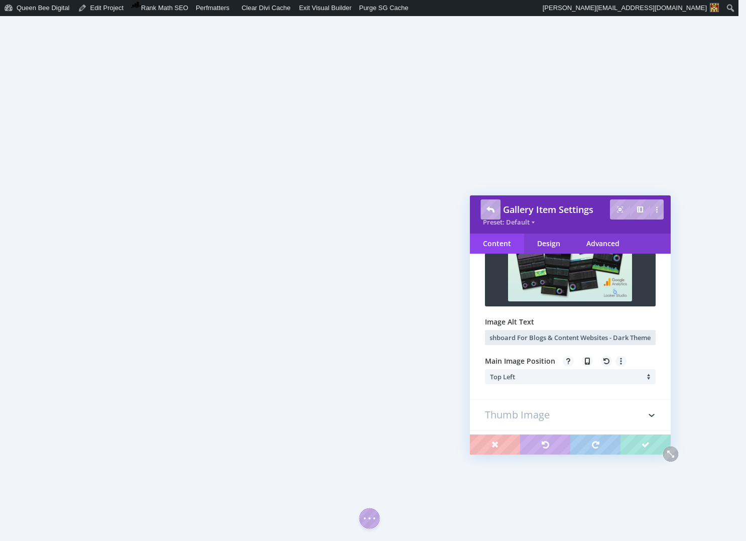
scroll to position [175, 0]
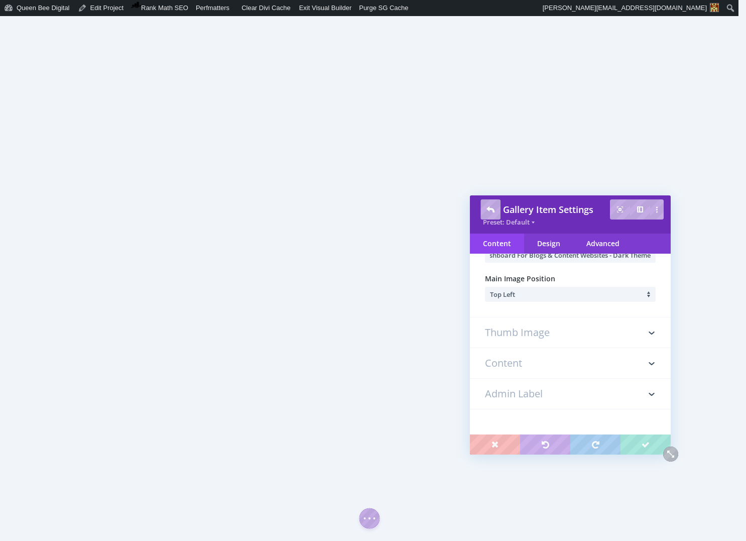
click at [546, 394] on h3 "Admin Label" at bounding box center [570, 394] width 171 height 30
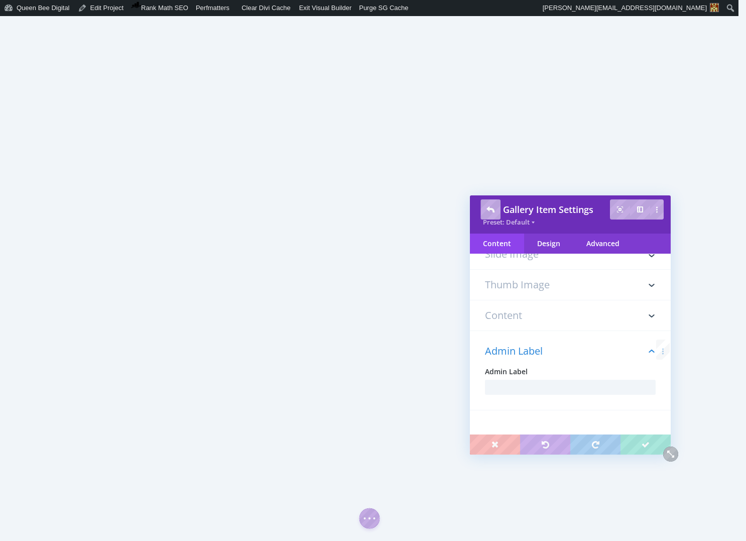
scroll to position [36, 0]
click at [543, 385] on input "text" at bounding box center [570, 386] width 171 height 15
paste input "Essential Google Analytics Dashboard For Blogs & Content Websites - Dark Theme"
type input "Essential Google Analytics Dashboard For Blogs & Content Websites - Dark Theme"
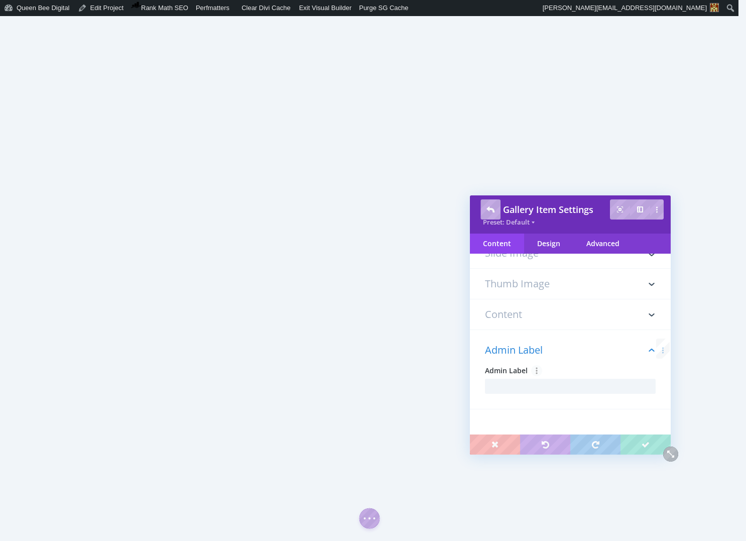
scroll to position [0, 0]
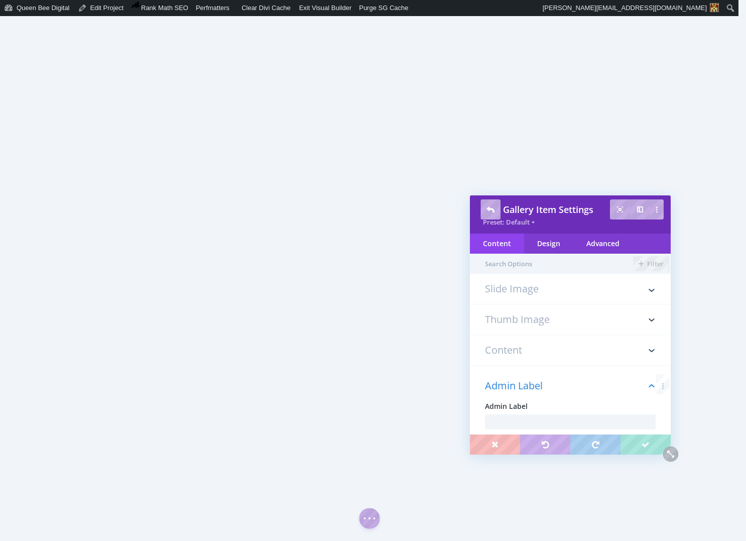
click at [533, 284] on h3 "Slide Image" at bounding box center [570, 294] width 171 height 20
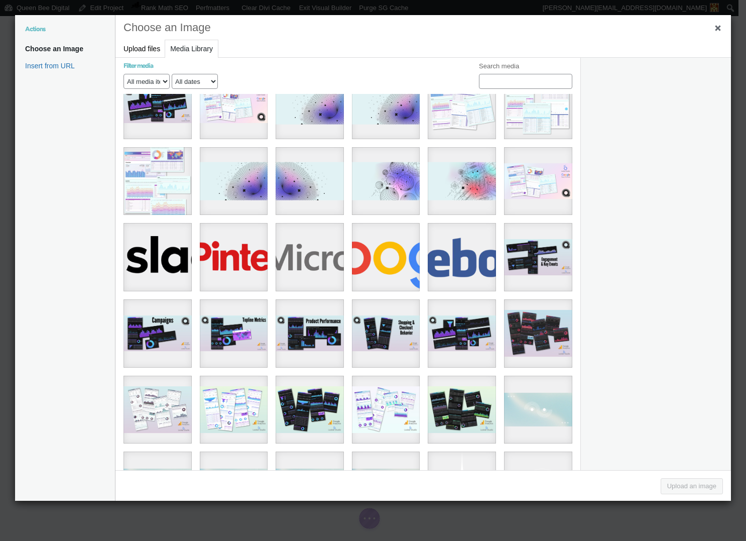
scroll to position [1857, 0]
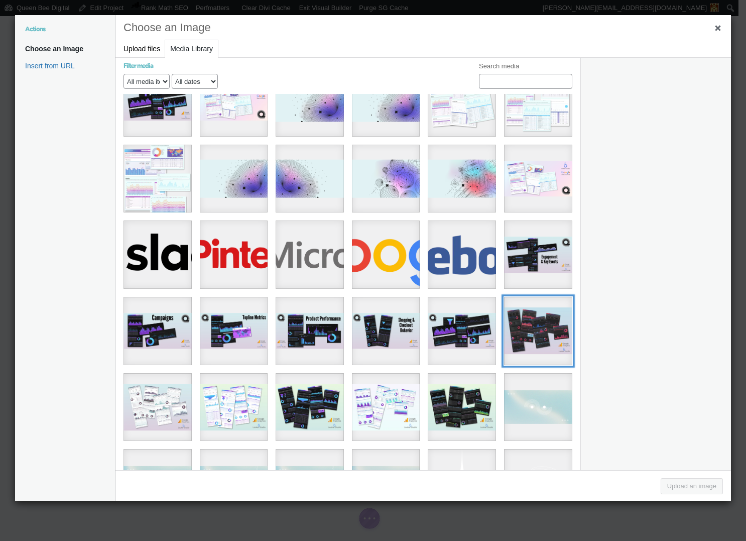
click at [531, 297] on div "12" at bounding box center [538, 331] width 68 height 68
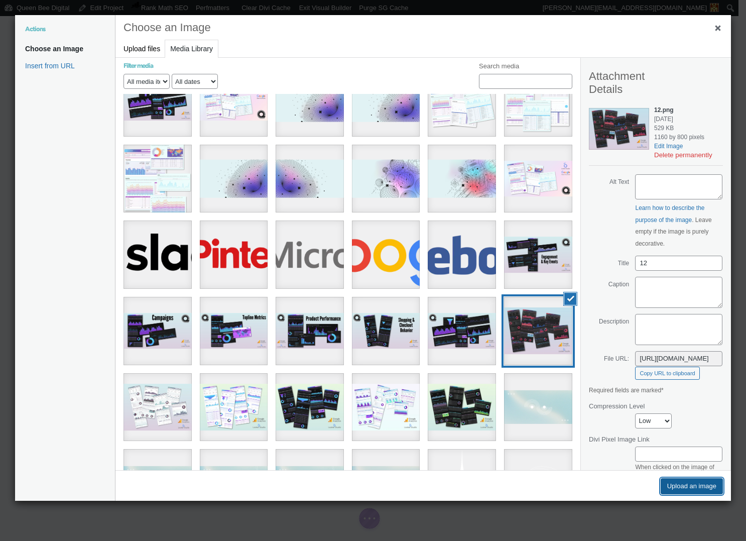
click at [692, 490] on button "Upload an image" at bounding box center [692, 486] width 62 height 16
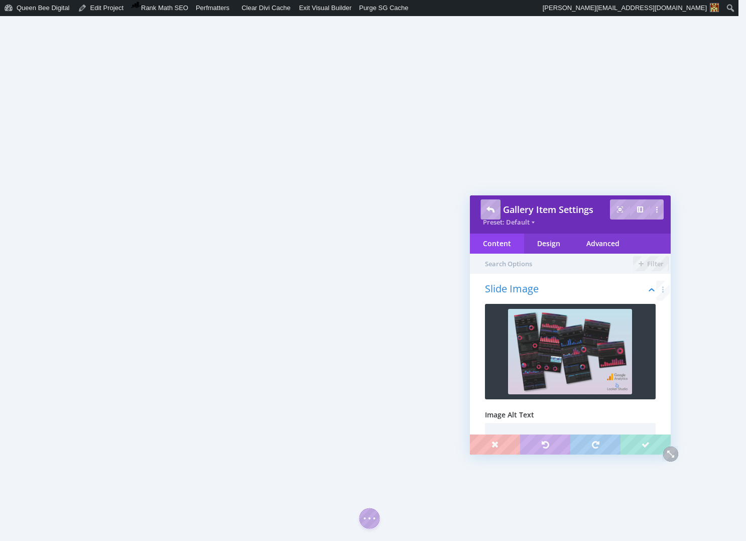
scroll to position [44, 0]
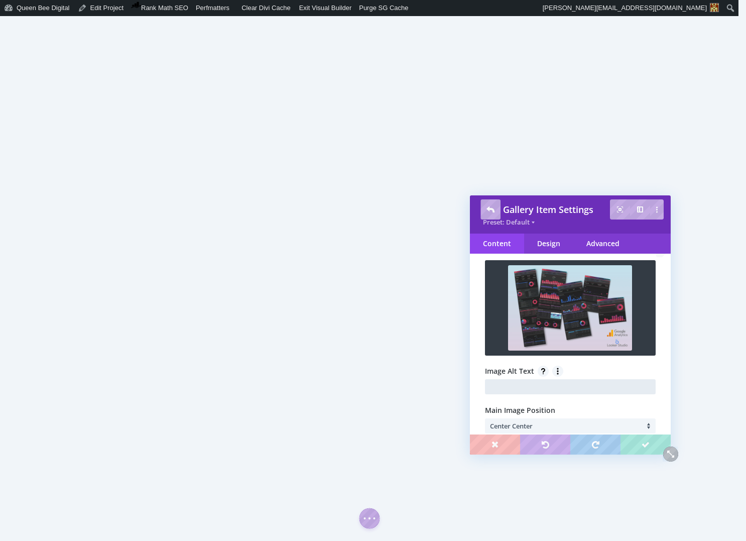
click at [536, 391] on input "text" at bounding box center [570, 386] width 171 height 15
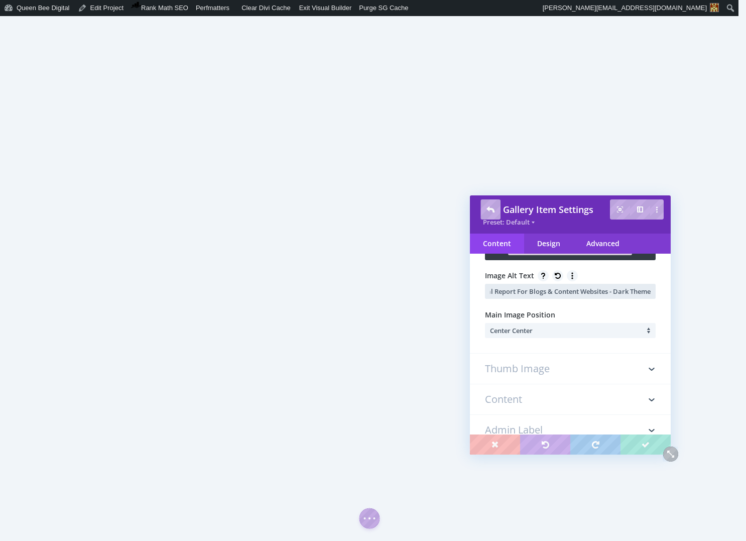
scroll to position [175, 0]
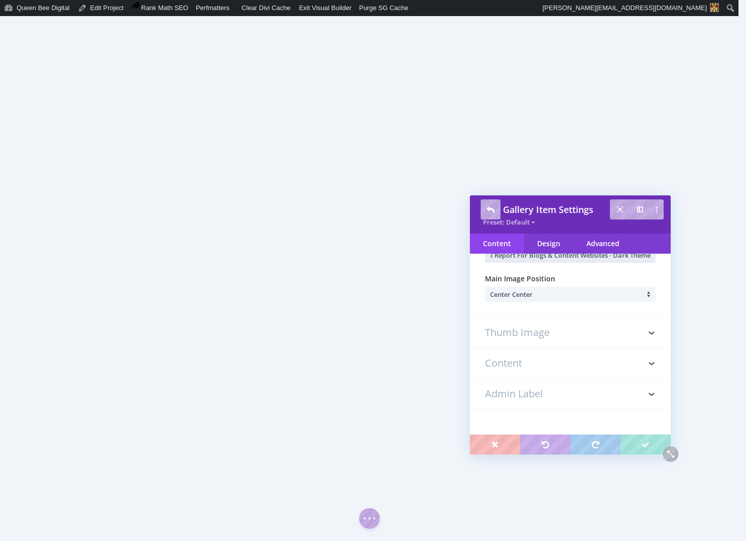
type input "Google Analytics Annual Report For Blogs & Content Websites - Dark Theme"
click at [538, 296] on li "Center Center" at bounding box center [573, 294] width 166 height 15
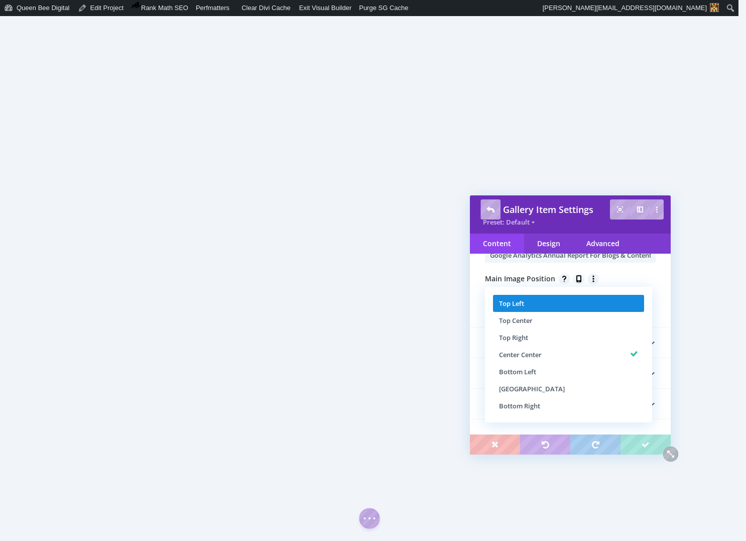
click at [536, 299] on li "Top Left" at bounding box center [568, 303] width 151 height 17
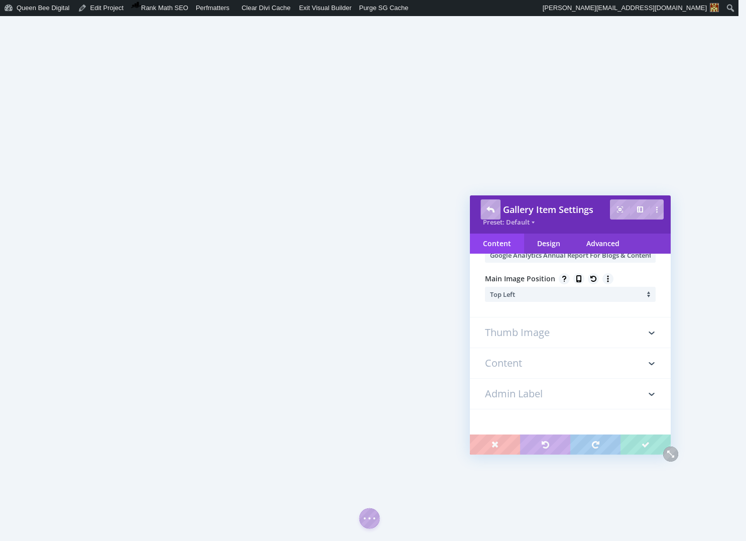
click at [546, 390] on h3 "Admin Label" at bounding box center [570, 394] width 171 height 30
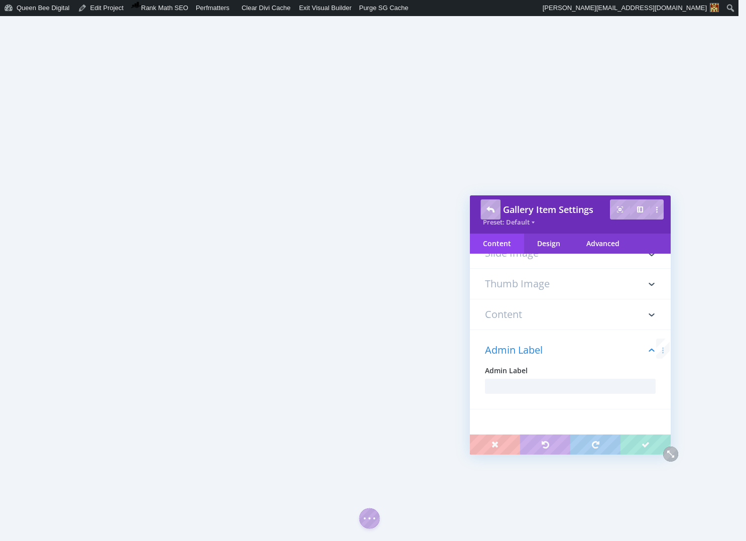
scroll to position [36, 0]
click at [545, 388] on input "text" at bounding box center [570, 386] width 171 height 15
paste input "Google Analytics Annual Report For Blogs & Content Websites - Dark Theme"
type input "Google Analytics Annual Report For Blogs & Content Websites - Dark Theme"
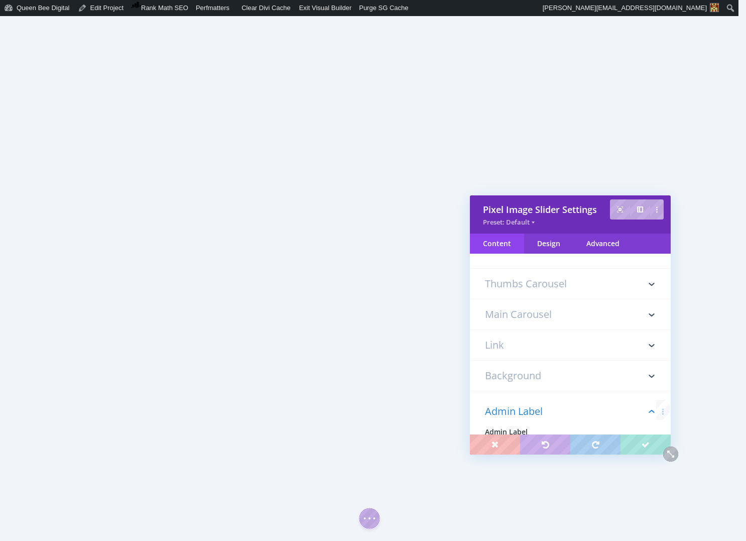
scroll to position [413, 0]
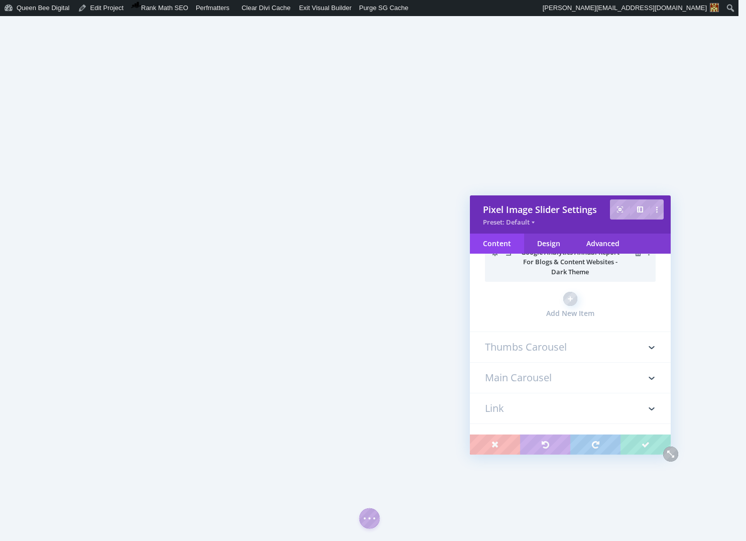
click at [541, 349] on h3 "Thumbs Carousel" at bounding box center [570, 347] width 171 height 30
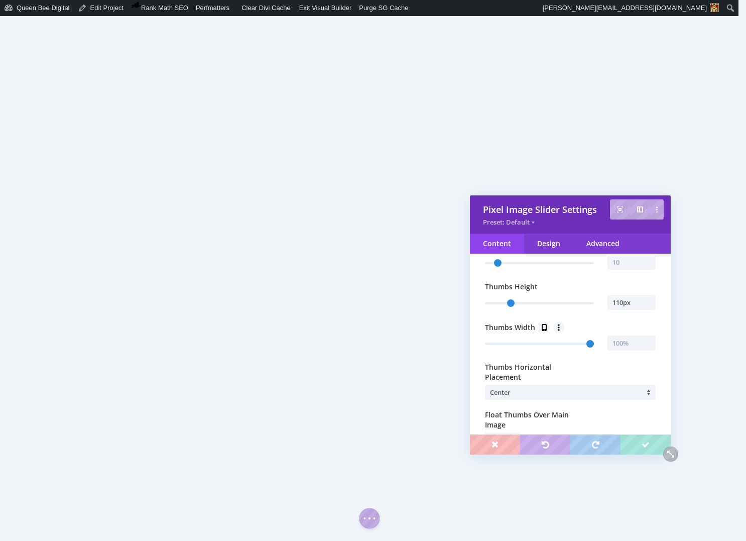
scroll to position [677, 0]
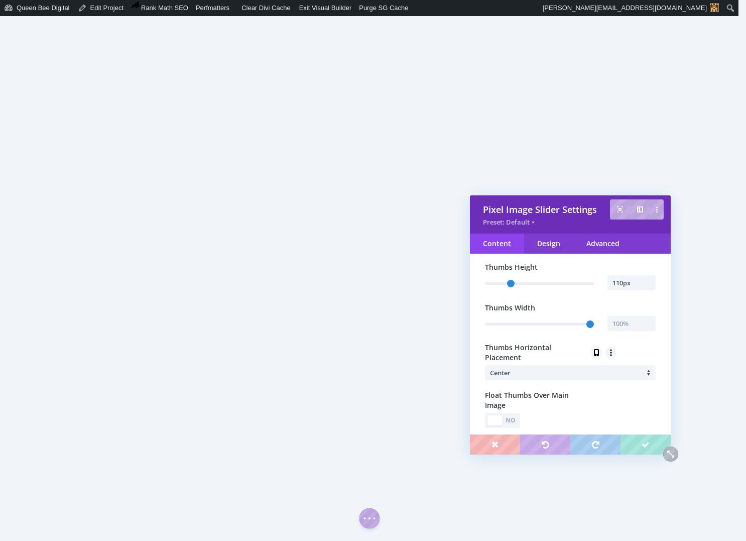
click at [556, 372] on li "Center" at bounding box center [573, 372] width 166 height 15
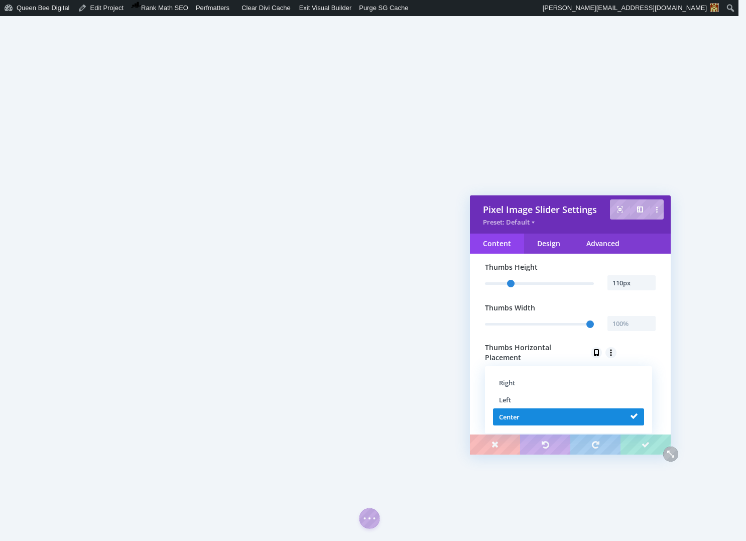
click at [563, 424] on li "Center" at bounding box center [568, 416] width 151 height 17
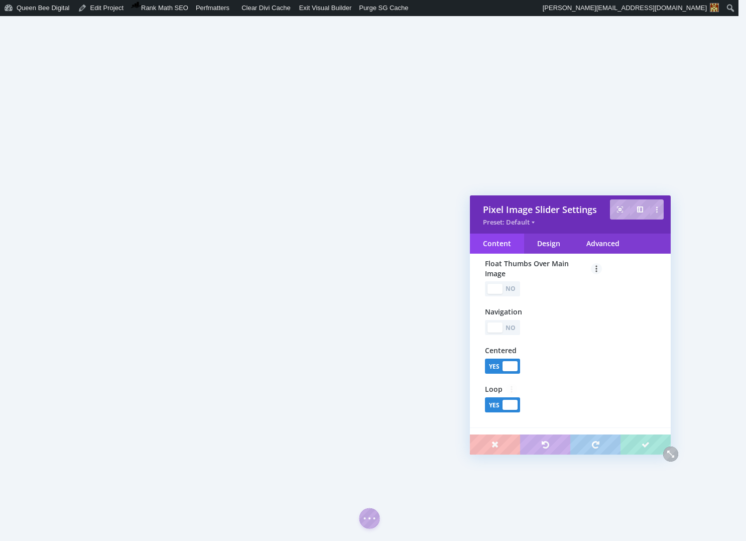
scroll to position [811, 0]
click at [517, 326] on div "No" at bounding box center [511, 325] width 14 height 10
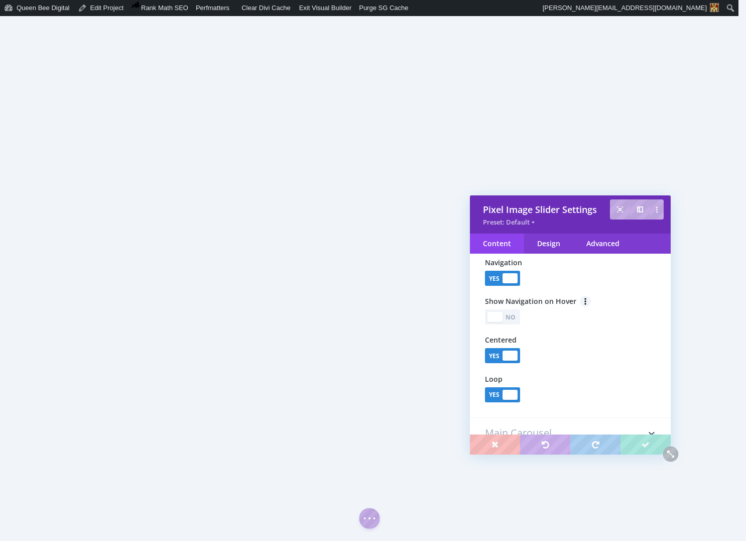
scroll to position [865, 0]
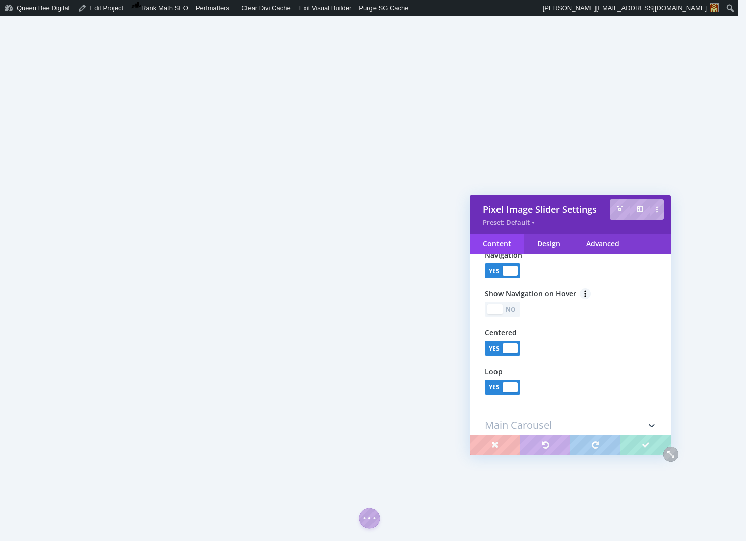
click at [517, 310] on div "No" at bounding box center [511, 310] width 14 height 10
click at [505, 307] on div at bounding box center [510, 309] width 15 height 10
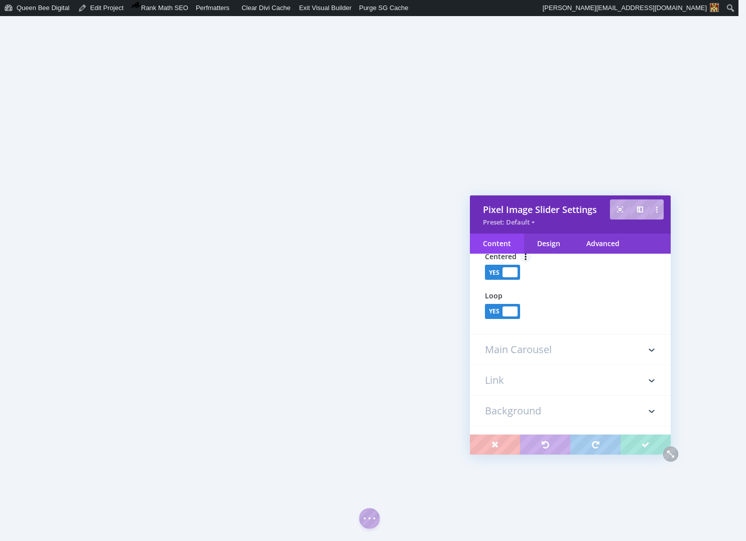
click at [548, 351] on h3 "Main Carousel" at bounding box center [570, 349] width 171 height 30
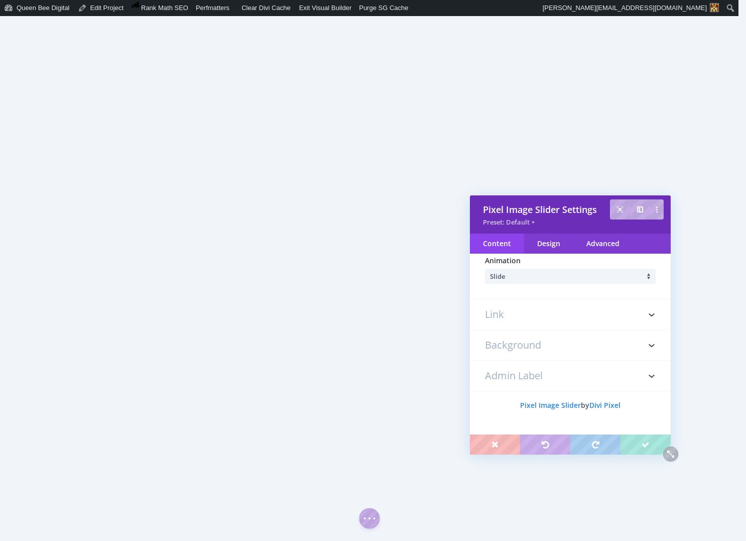
scroll to position [528, 0]
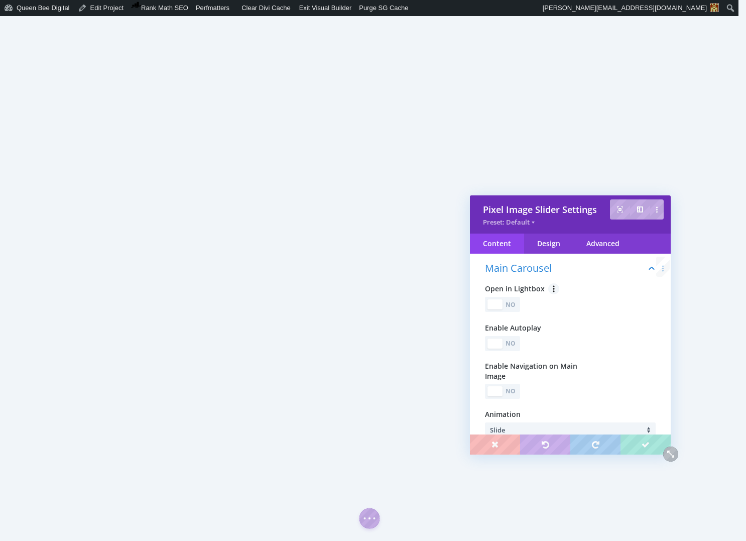
click at [514, 306] on div "No" at bounding box center [511, 305] width 14 height 10
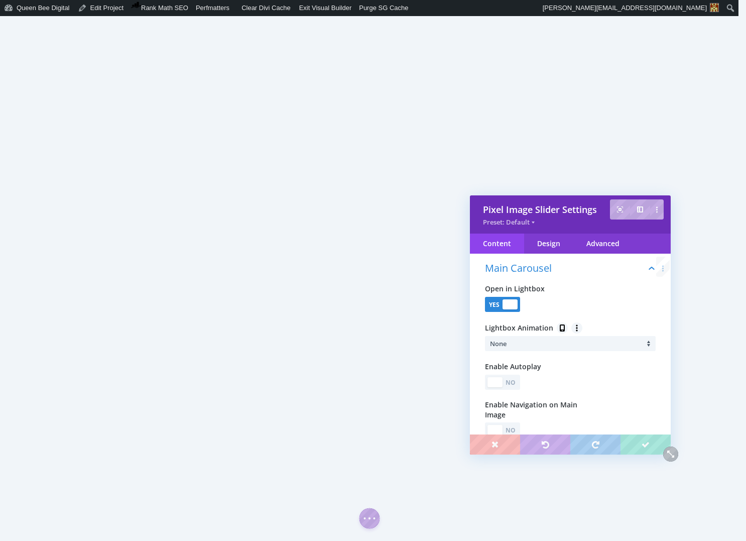
click at [517, 342] on li "None" at bounding box center [573, 343] width 166 height 15
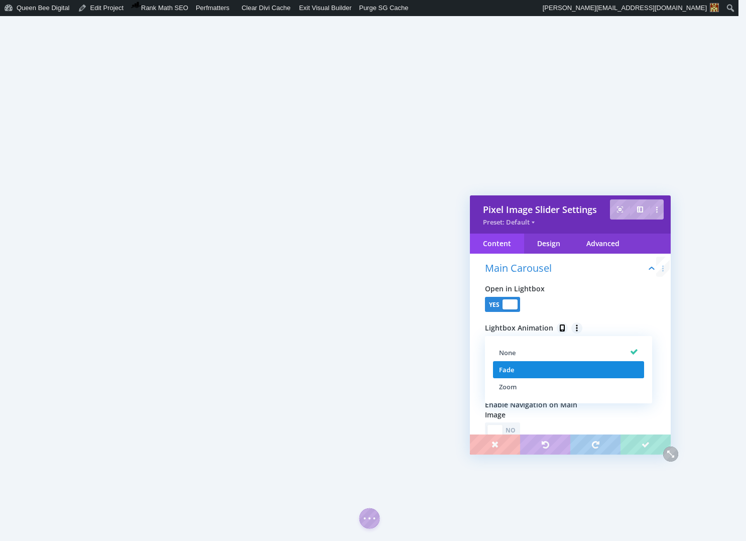
click at [528, 367] on li "Fade" at bounding box center [568, 369] width 151 height 17
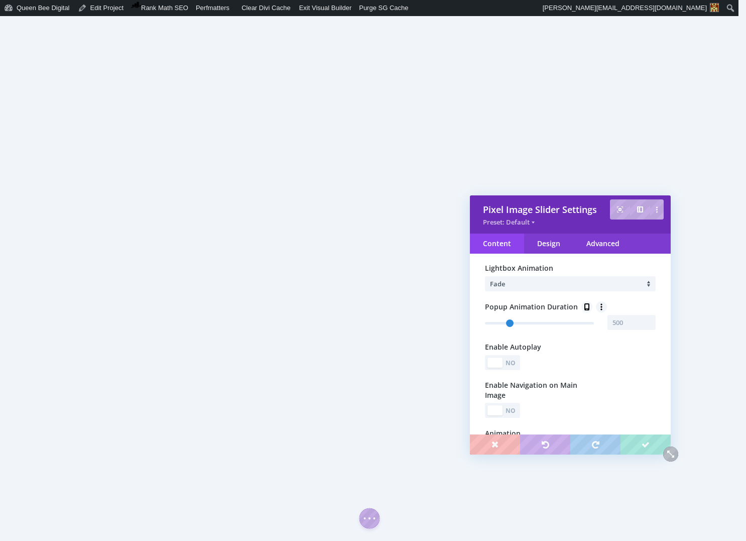
scroll to position [593, 0]
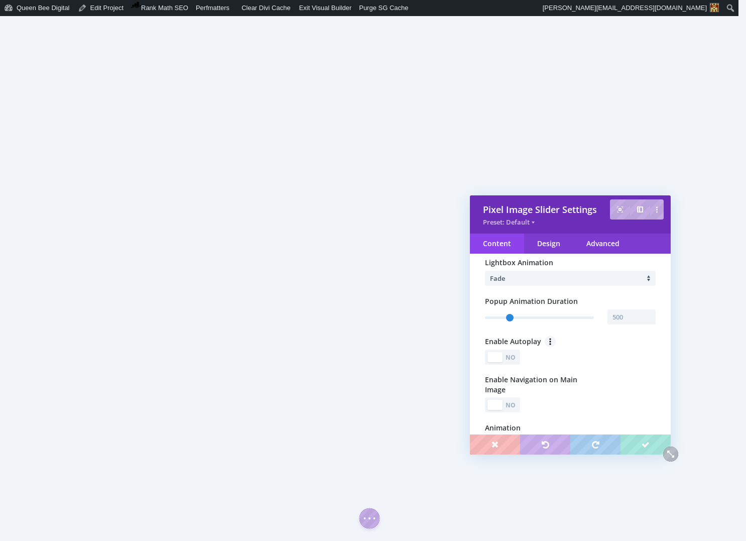
click at [512, 360] on div "No" at bounding box center [511, 357] width 14 height 10
click at [642, 398] on div at bounding box center [632, 395] width 48 height 15
type input "4500"
click at [632, 397] on input "4500" at bounding box center [632, 395] width 48 height 15
type input "3000"
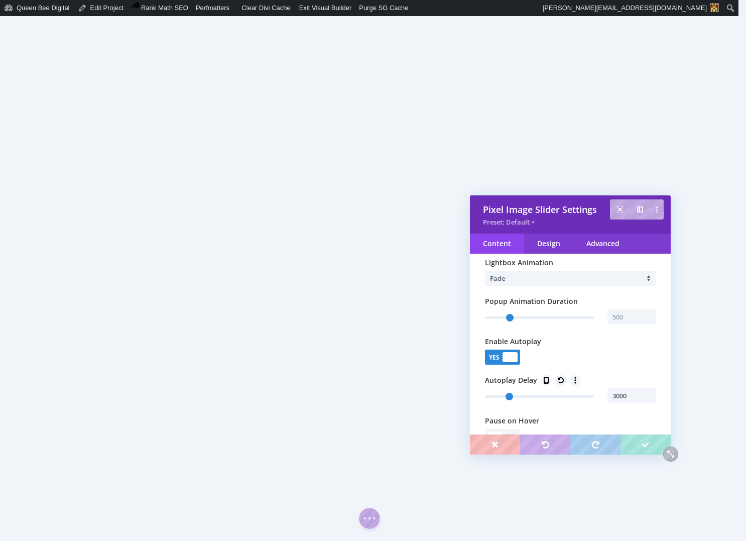
click at [615, 360] on div "Yes No" at bounding box center [570, 356] width 171 height 15
type input "3000"
drag, startPoint x: 618, startPoint y: 397, endPoint x: 608, endPoint y: 397, distance: 10.6
click at [608, 397] on input "3000" at bounding box center [632, 395] width 48 height 15
type input "2500"
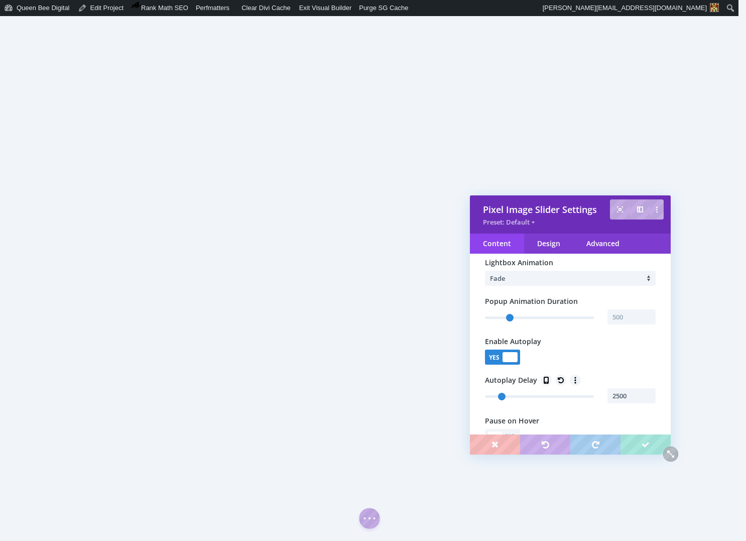
click at [620, 374] on div "Main Carousel Open in Lightbox Yes No Lightbox Animation Fade Popup Animation D…" at bounding box center [570, 364] width 201 height 363
type input "2500"
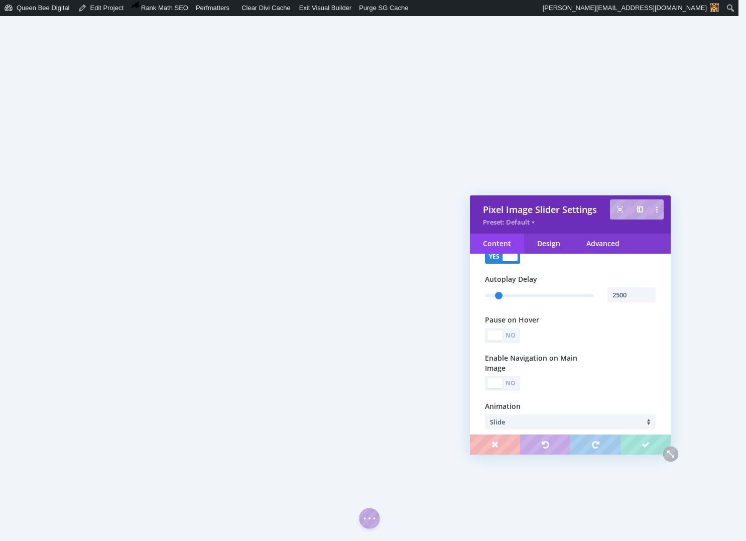
scroll to position [695, 0]
click at [517, 337] on div "No" at bounding box center [511, 334] width 14 height 10
click at [513, 384] on div "No" at bounding box center [511, 382] width 14 height 10
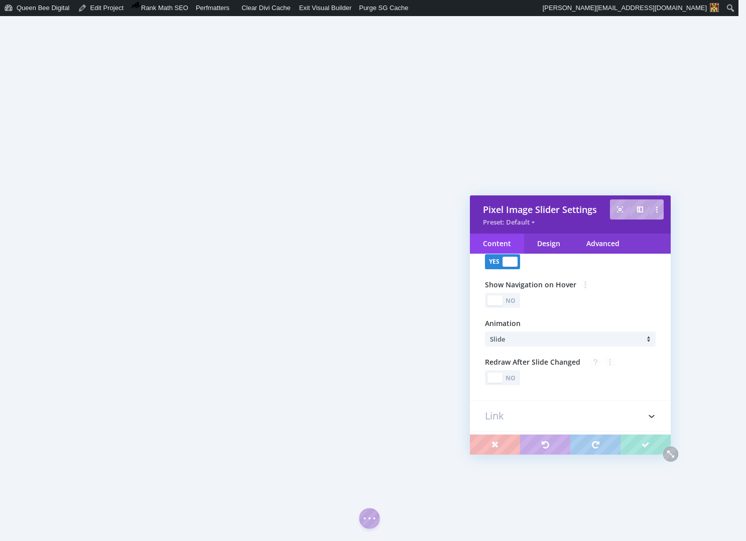
scroll to position [818, 0]
click at [522, 334] on li "Slide" at bounding box center [573, 335] width 166 height 15
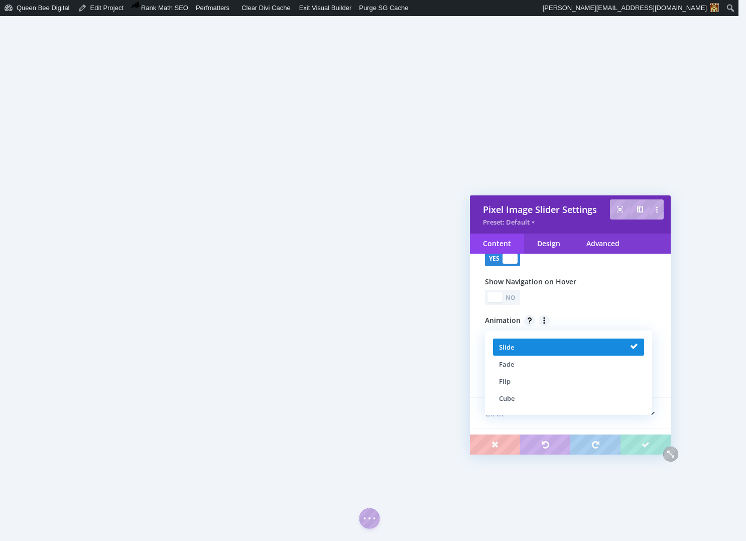
click at [546, 346] on li "Slide" at bounding box center [568, 346] width 151 height 17
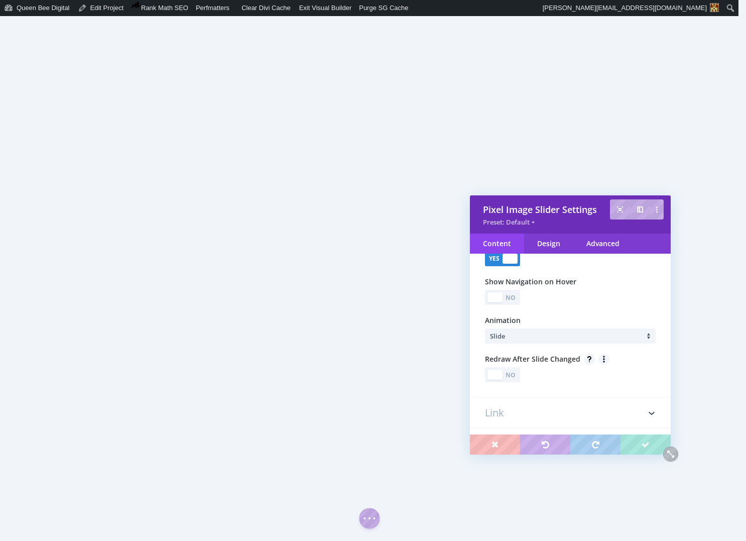
click at [515, 377] on div "No" at bounding box center [511, 375] width 14 height 10
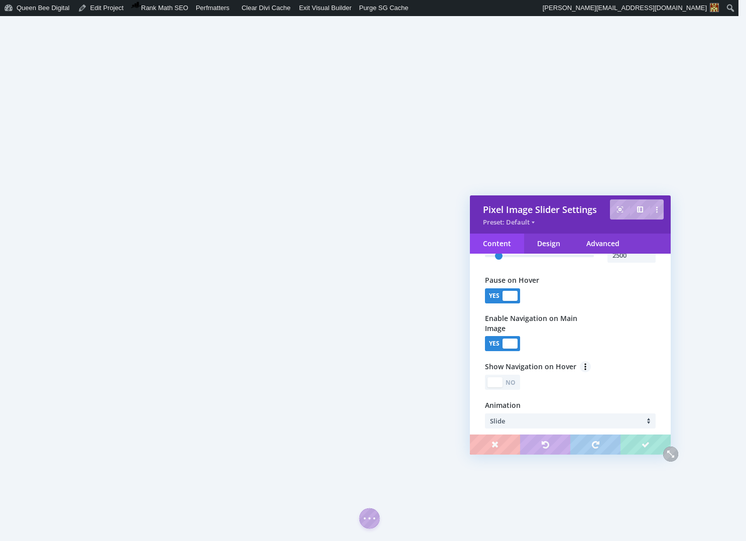
scroll to position [735, 0]
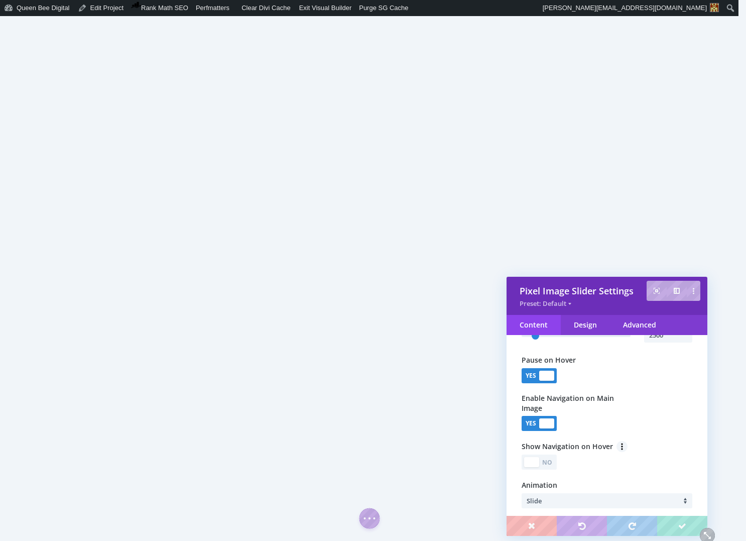
drag, startPoint x: 553, startPoint y: 220, endPoint x: 589, endPoint y: 301, distance: 89.2
click at [589, 301] on div "Preset: Default" at bounding box center [607, 303] width 175 height 8
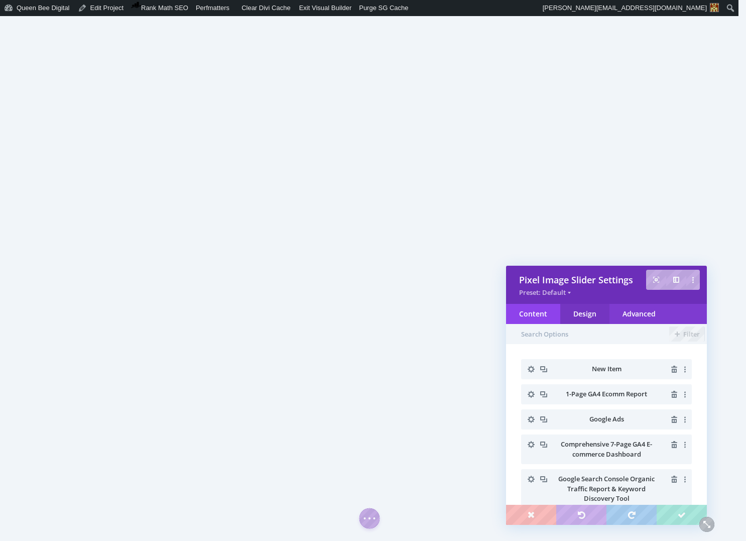
click at [591, 315] on div "Design" at bounding box center [584, 314] width 49 height 20
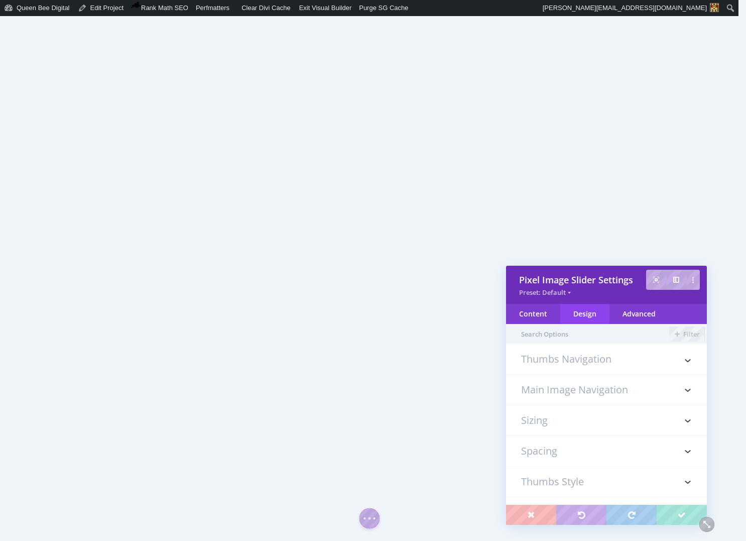
click at [548, 423] on h3 "Sizing" at bounding box center [606, 420] width 171 height 30
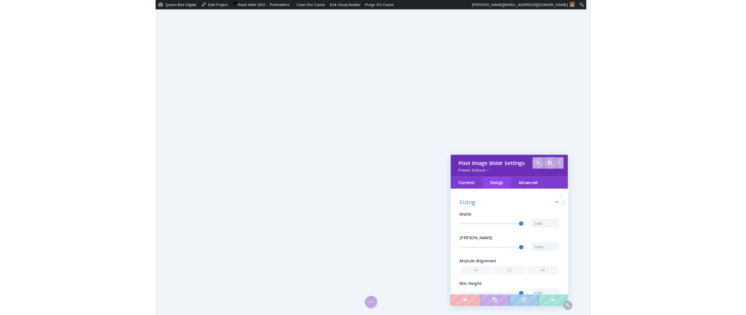
scroll to position [87, 0]
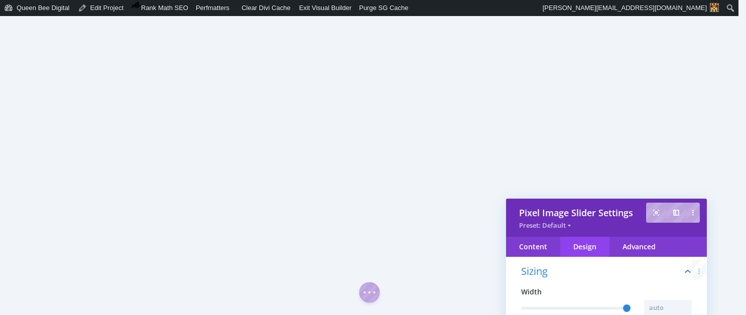
click at [615, 274] on h3 "Sizing" at bounding box center [606, 269] width 171 height 35
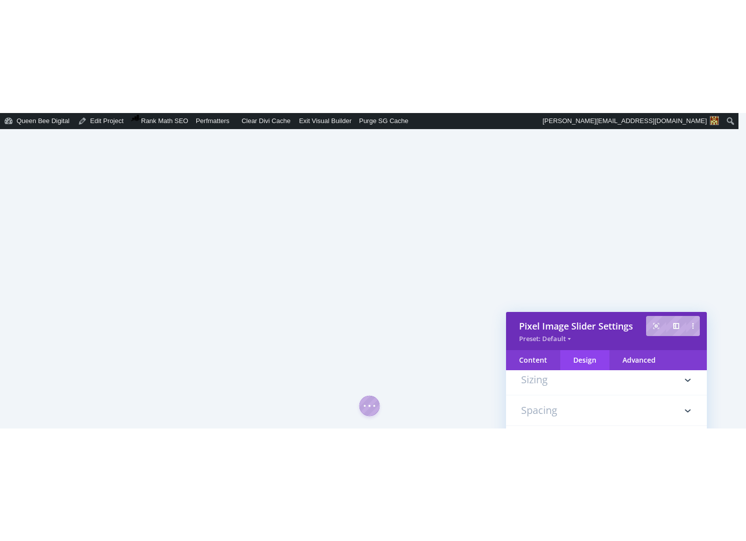
scroll to position [0, 0]
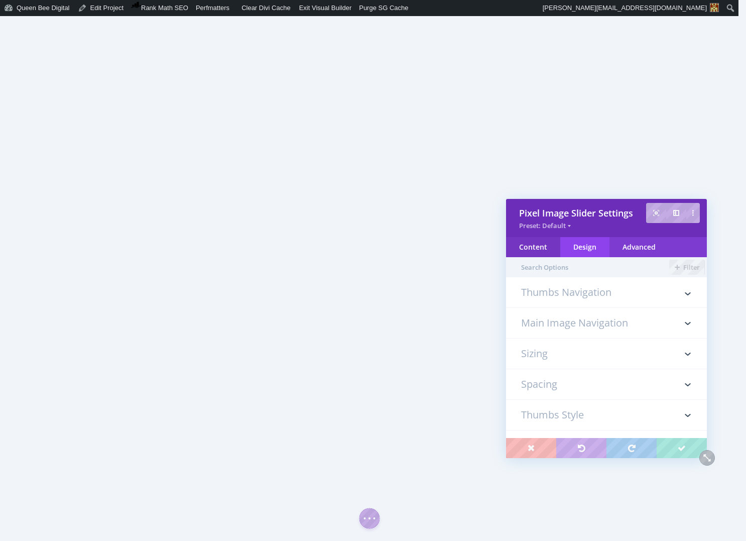
click at [539, 245] on div "Content" at bounding box center [533, 247] width 54 height 20
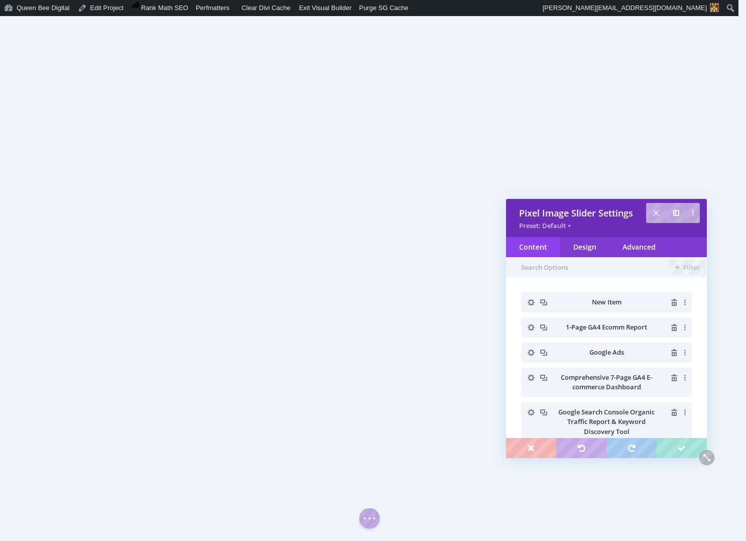
click at [531, 302] on icon "button" at bounding box center [531, 302] width 14 height 14
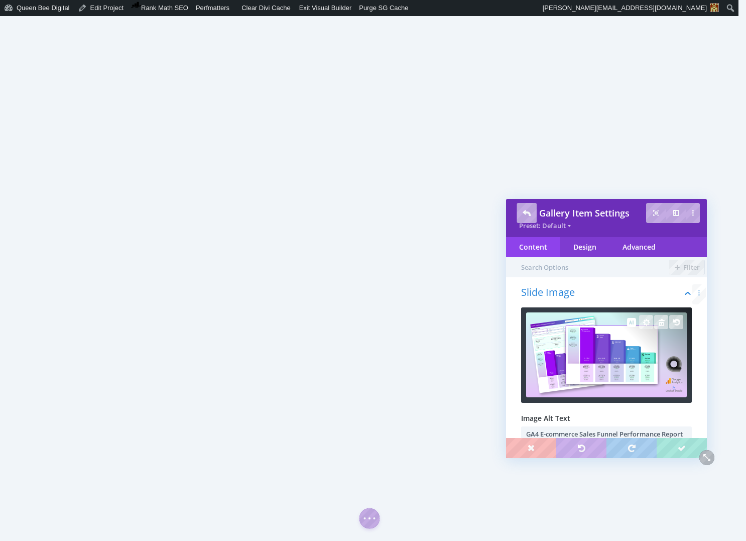
click at [580, 344] on img at bounding box center [606, 354] width 161 height 85
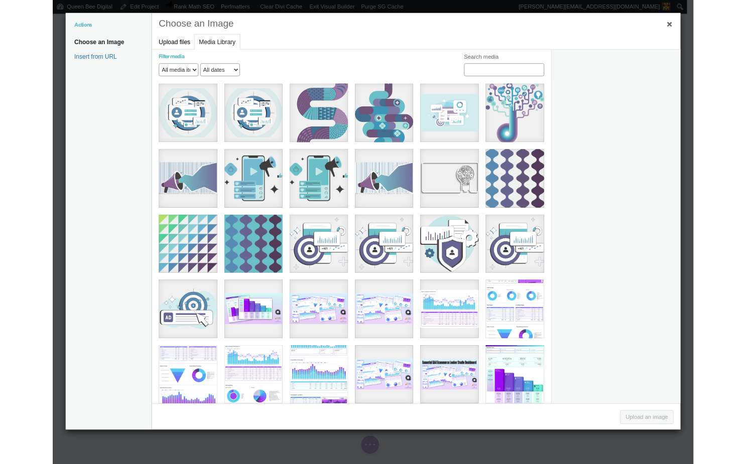
scroll to position [1073, 0]
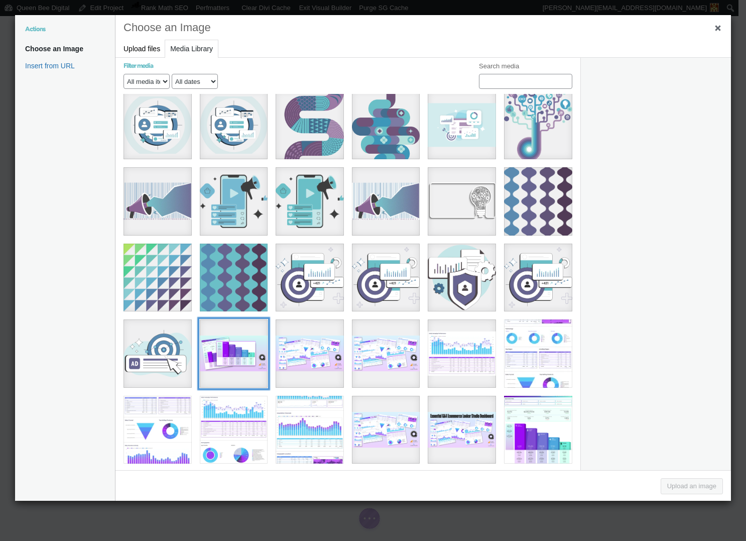
click at [237, 331] on div "11" at bounding box center [234, 353] width 68 height 68
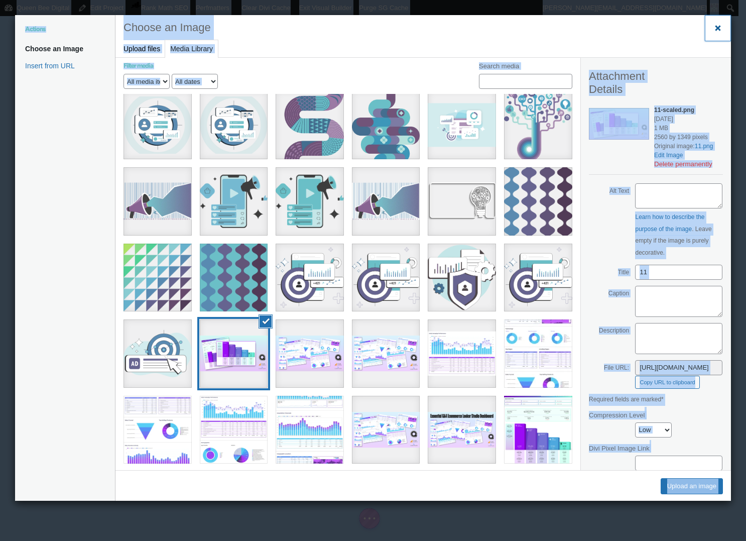
click at [718, 27] on span "Close dialog" at bounding box center [718, 28] width 10 height 8
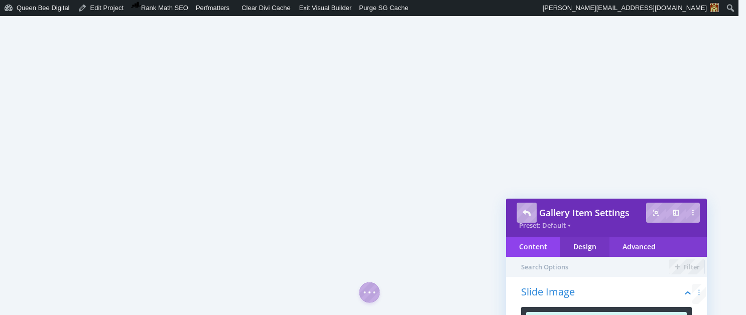
click at [591, 250] on div "Design" at bounding box center [584, 247] width 49 height 20
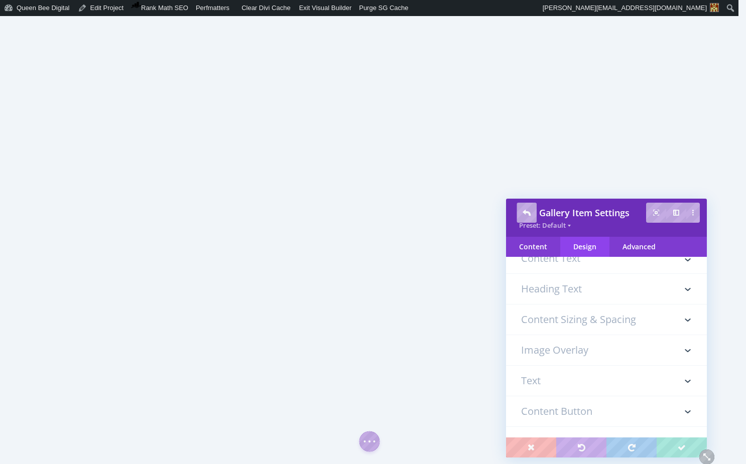
scroll to position [0, 0]
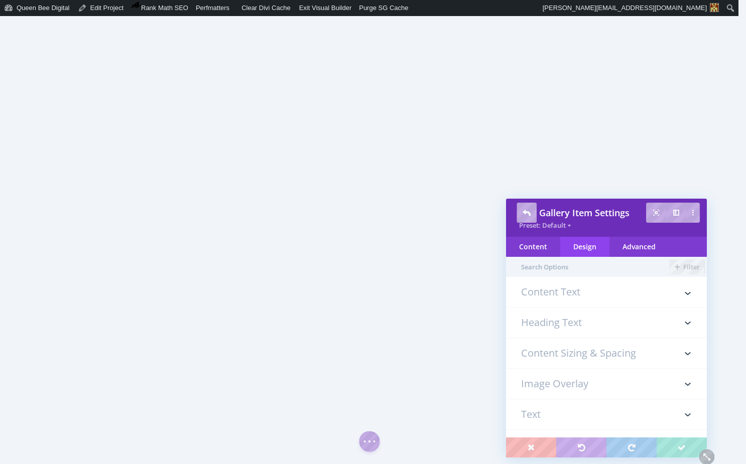
click at [598, 352] on h3 "Content Sizing & Spacing" at bounding box center [606, 353] width 171 height 30
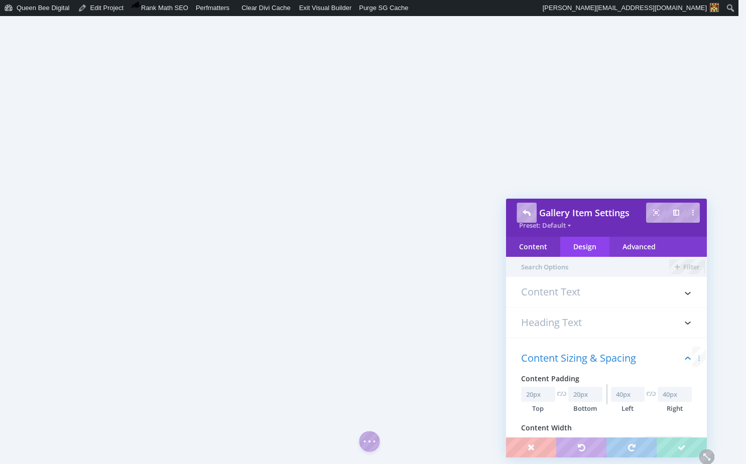
click at [538, 246] on div "Content" at bounding box center [533, 247] width 54 height 20
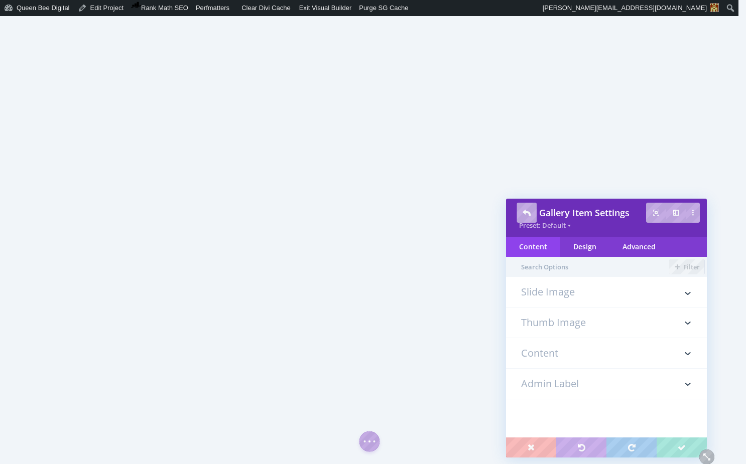
click at [567, 291] on h3 "Slide Image" at bounding box center [606, 297] width 171 height 20
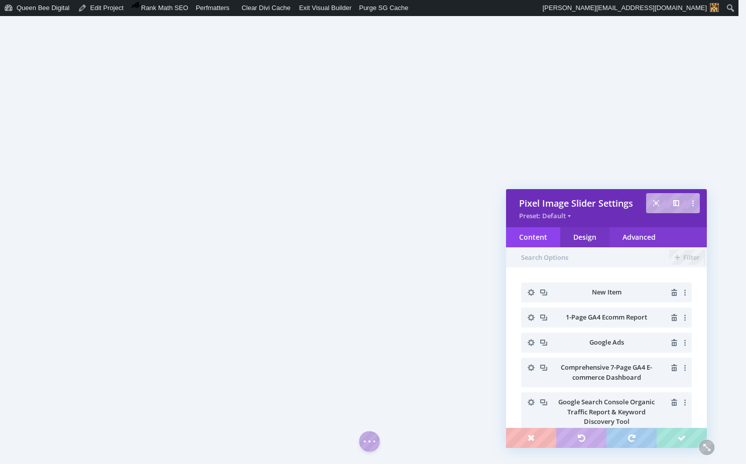
click at [600, 240] on div "Design" at bounding box center [584, 237] width 49 height 20
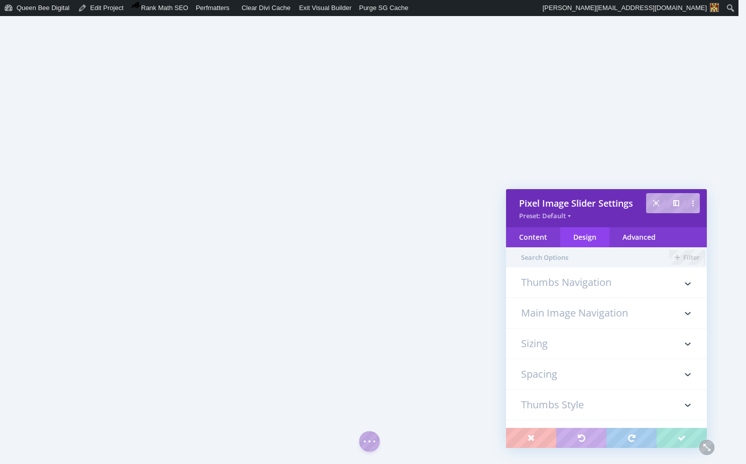
click at [607, 338] on h3 "Sizing" at bounding box center [606, 344] width 171 height 30
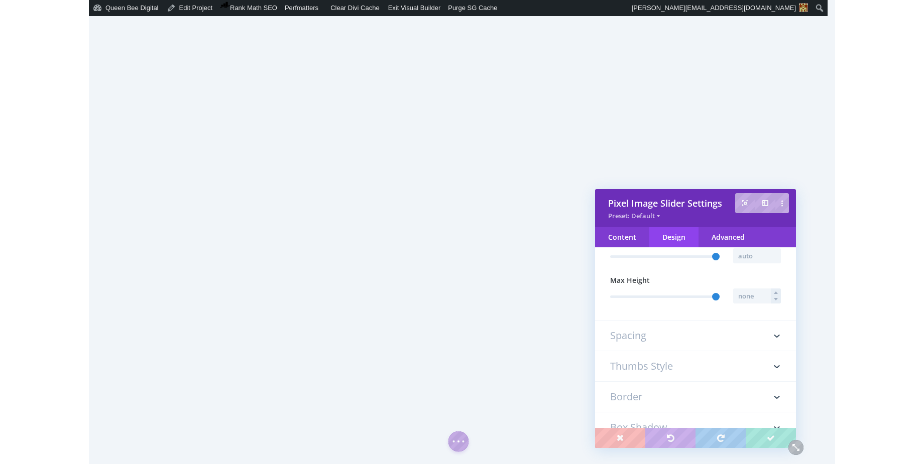
scroll to position [285, 0]
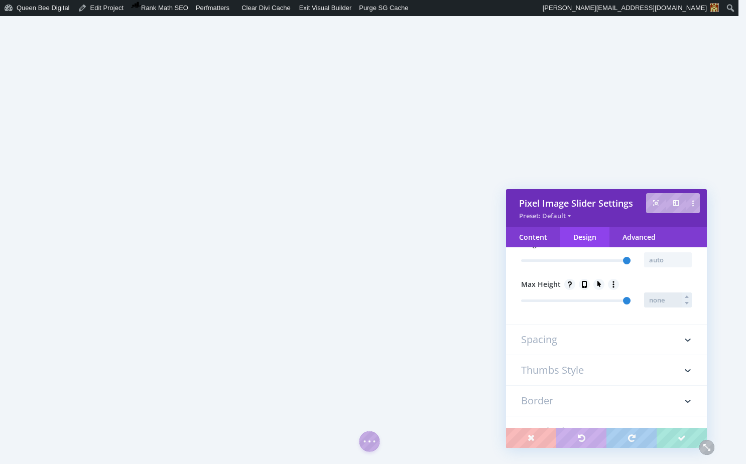
click at [654, 302] on input "text" at bounding box center [668, 300] width 48 height 15
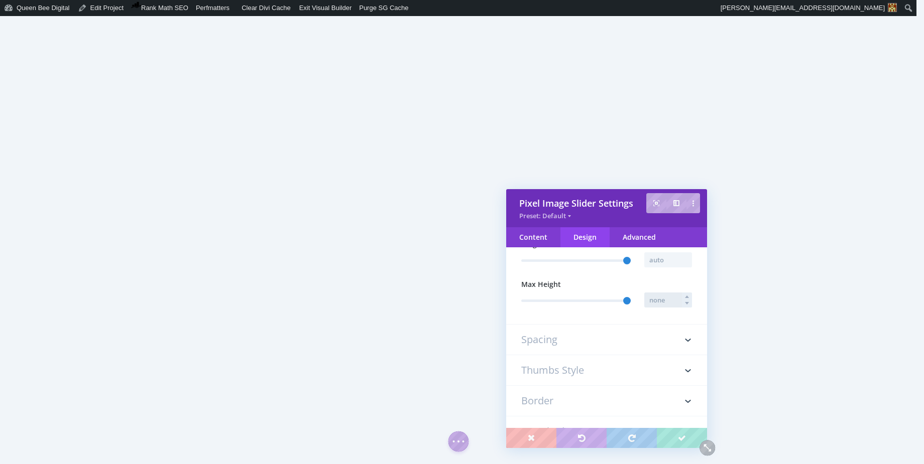
click at [658, 302] on input "text" at bounding box center [668, 300] width 48 height 15
click at [653, 301] on input "text" at bounding box center [668, 300] width 48 height 15
type input "850px"
type input "850"
type input "850px"
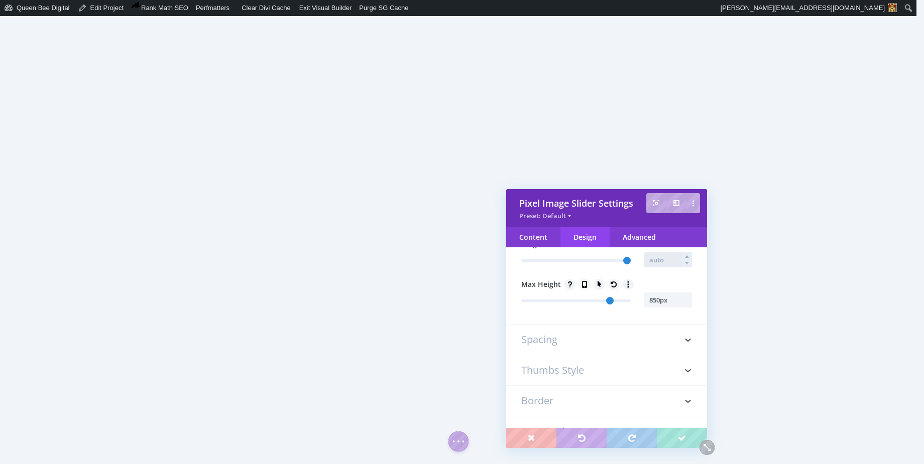
click at [651, 262] on input "text" at bounding box center [668, 260] width 48 height 15
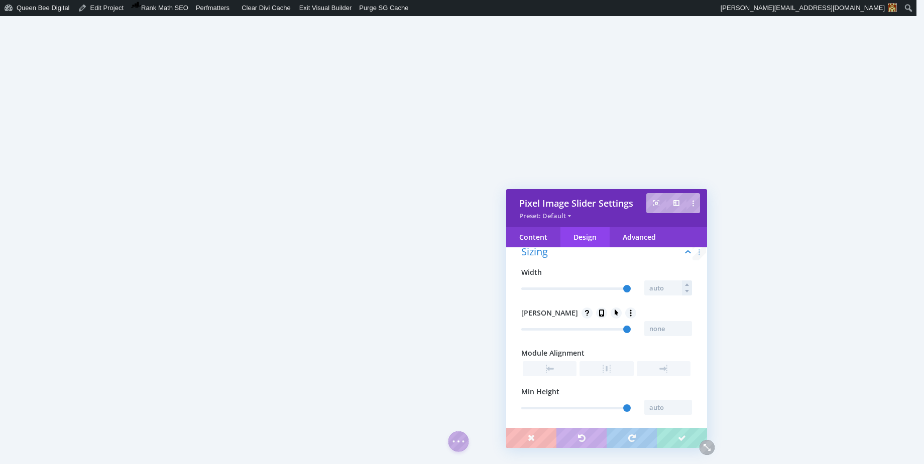
scroll to position [102, 0]
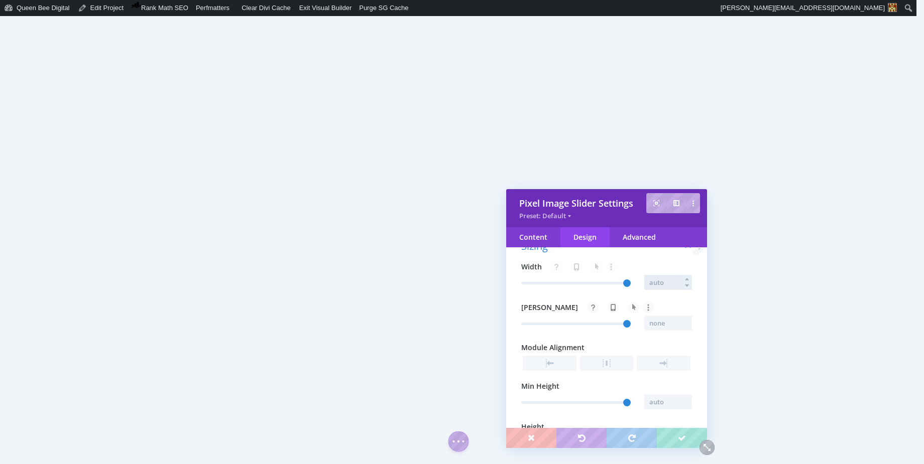
click at [653, 282] on input "text" at bounding box center [668, 282] width 48 height 15
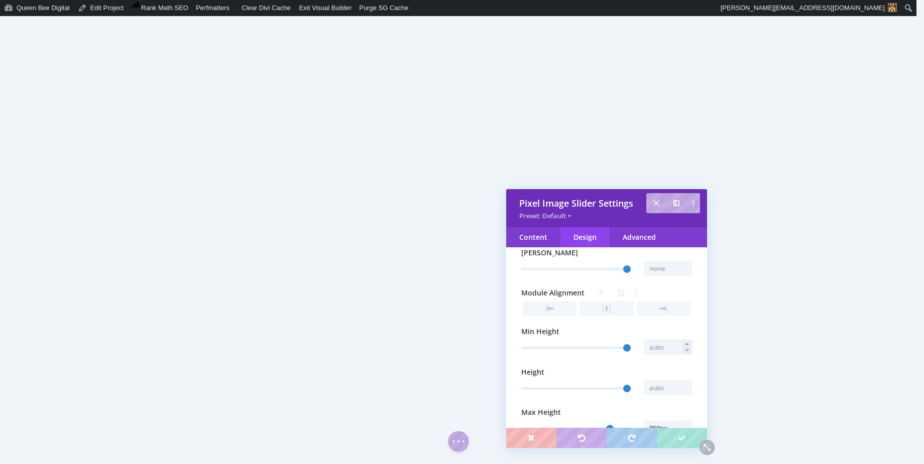
scroll to position [158, 0]
type input "100%"
click at [659, 385] on input "text" at bounding box center [668, 387] width 48 height 15
type input "100%"
type input "100"
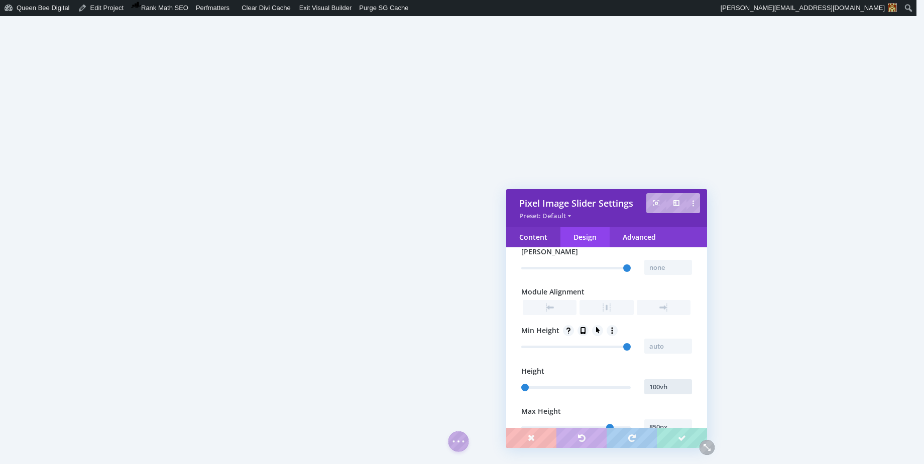
type input "100vh"
click at [534, 236] on div "Content" at bounding box center [533, 237] width 54 height 20
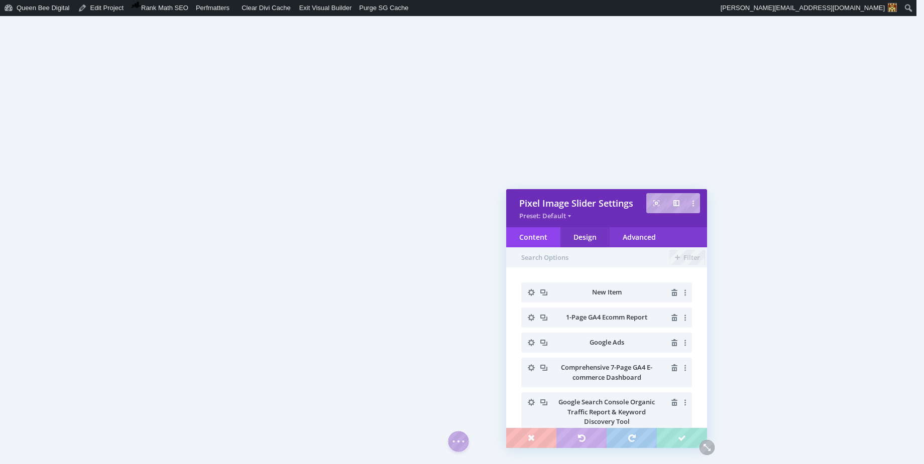
click at [587, 241] on div "Design" at bounding box center [584, 237] width 49 height 20
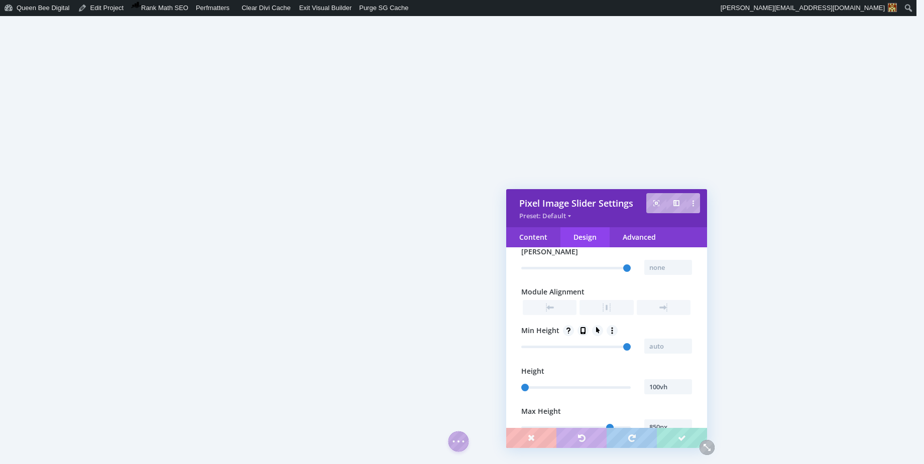
scroll to position [0, 0]
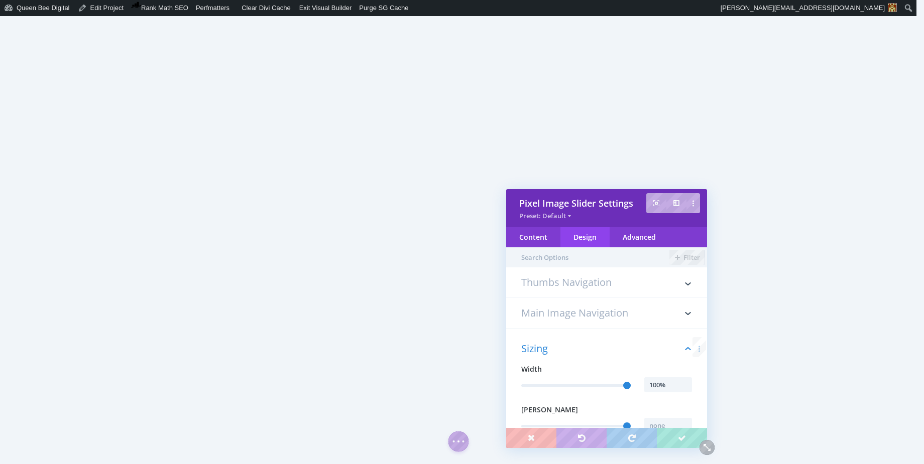
click at [604, 305] on h3 "Main Image Navigation" at bounding box center [606, 313] width 171 height 30
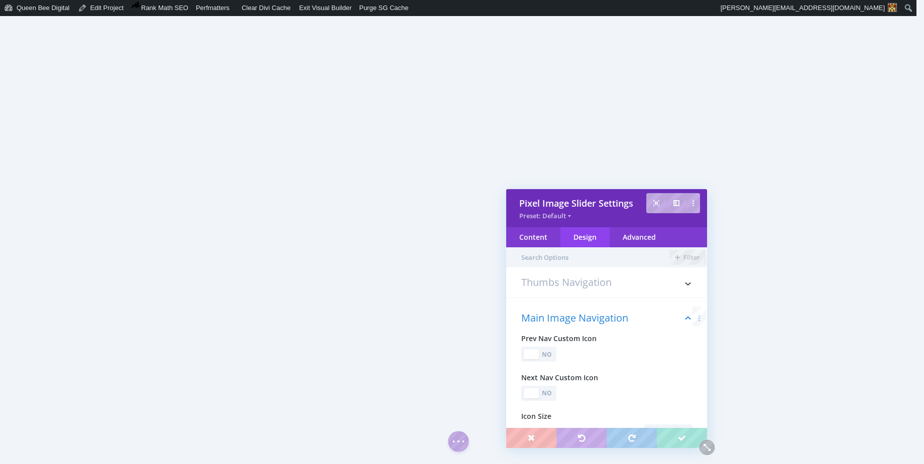
scroll to position [56, 0]
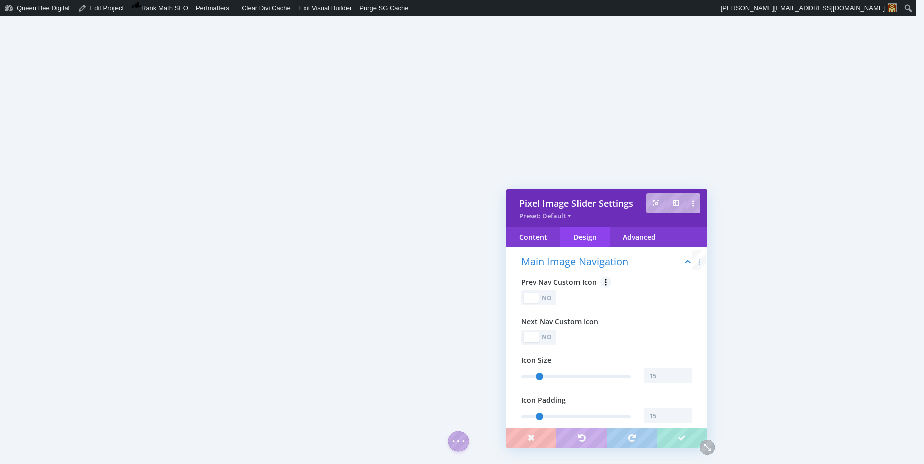
click at [547, 298] on div "No" at bounding box center [547, 299] width 14 height 10
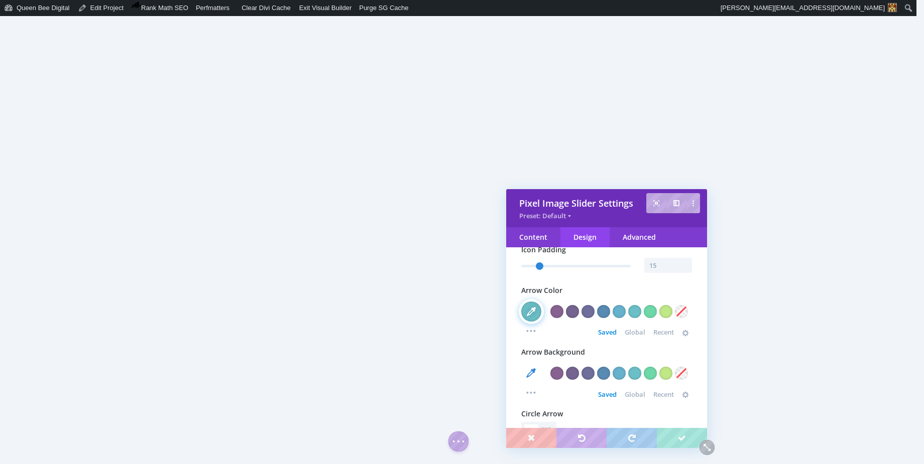
scroll to position [158, 0]
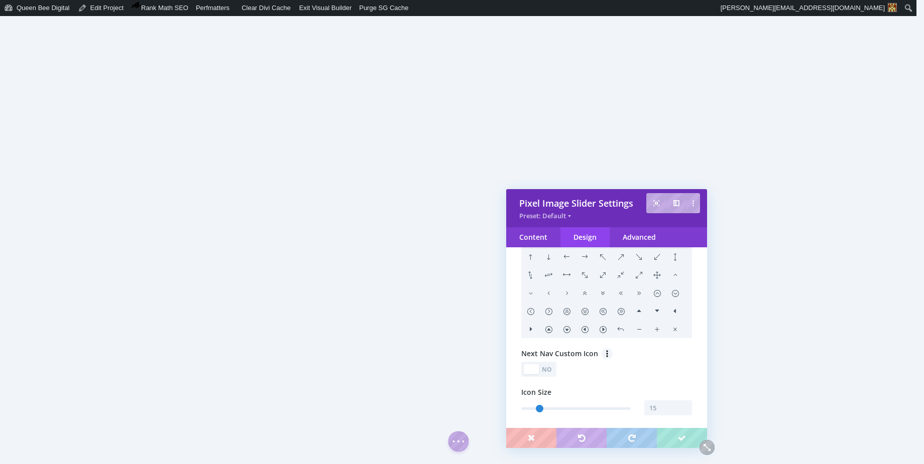
click at [551, 371] on div "No" at bounding box center [547, 370] width 14 height 10
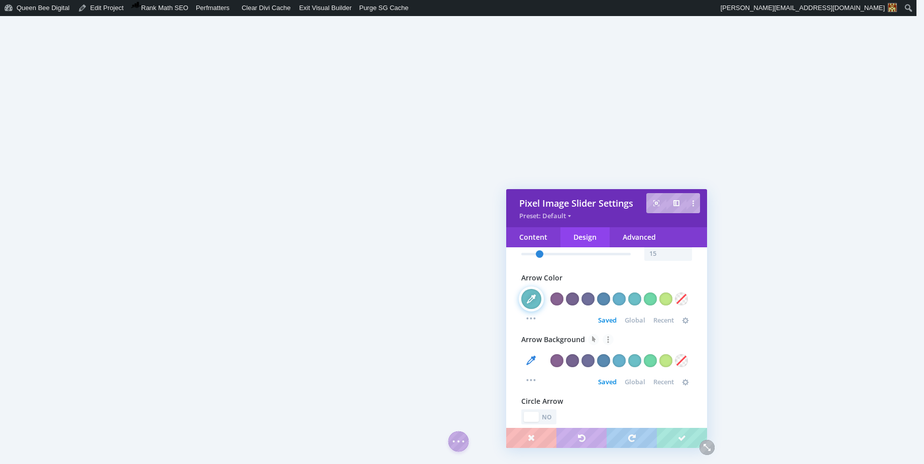
scroll to position [578, 0]
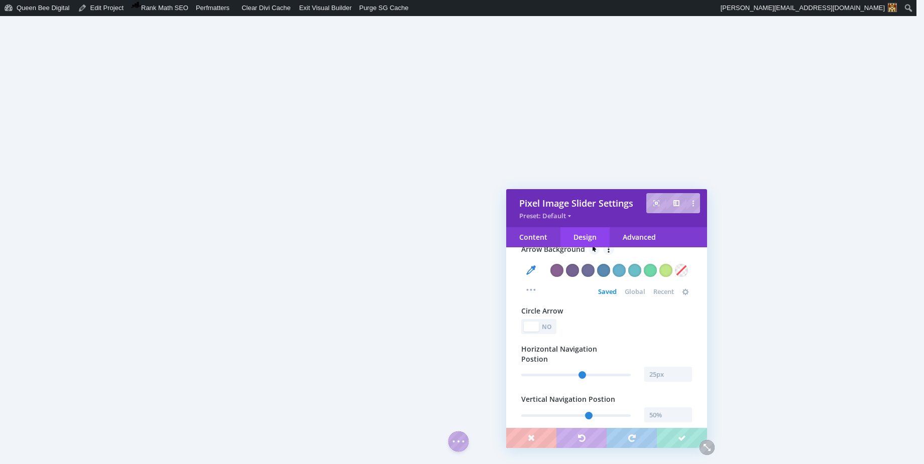
click at [549, 330] on div "No" at bounding box center [547, 327] width 14 height 10
click at [549, 332] on div at bounding box center [546, 327] width 15 height 10
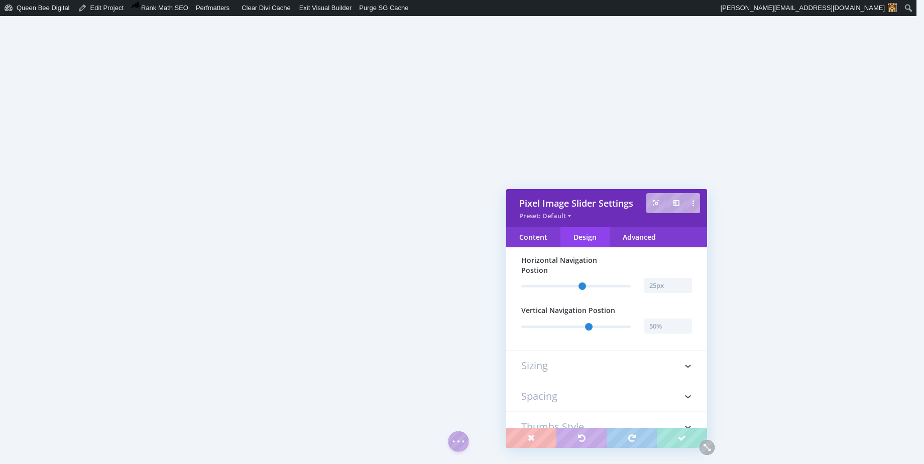
scroll to position [675, 0]
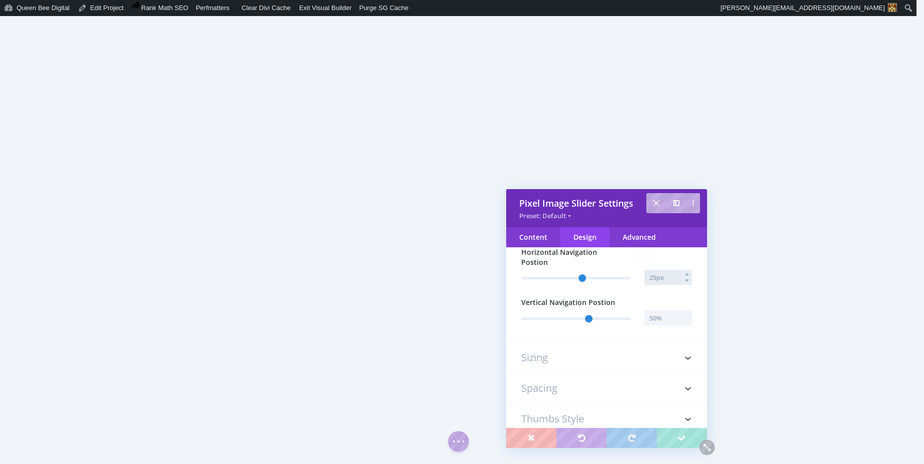
click at [661, 281] on input "text" at bounding box center [668, 277] width 48 height 15
type input "20px"
type input "20"
type input "15px"
type input "15"
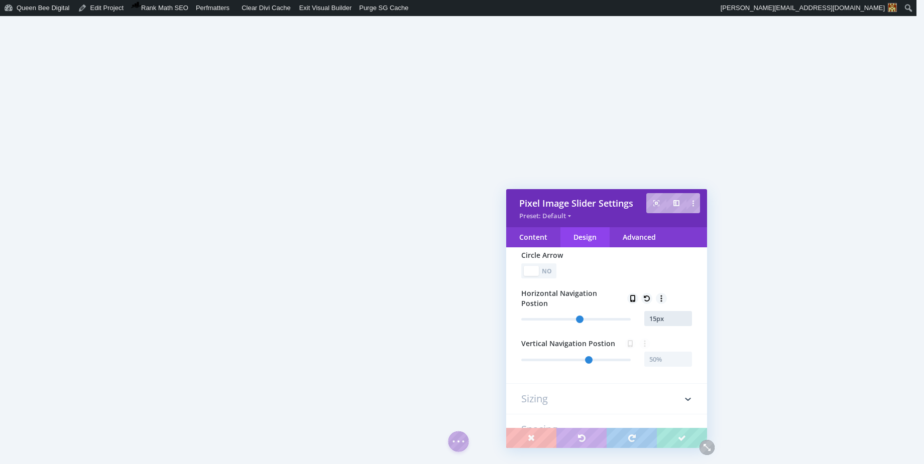
scroll to position [633, 0]
type input "15px"
click at [642, 278] on div "Yes No" at bounding box center [606, 272] width 171 height 15
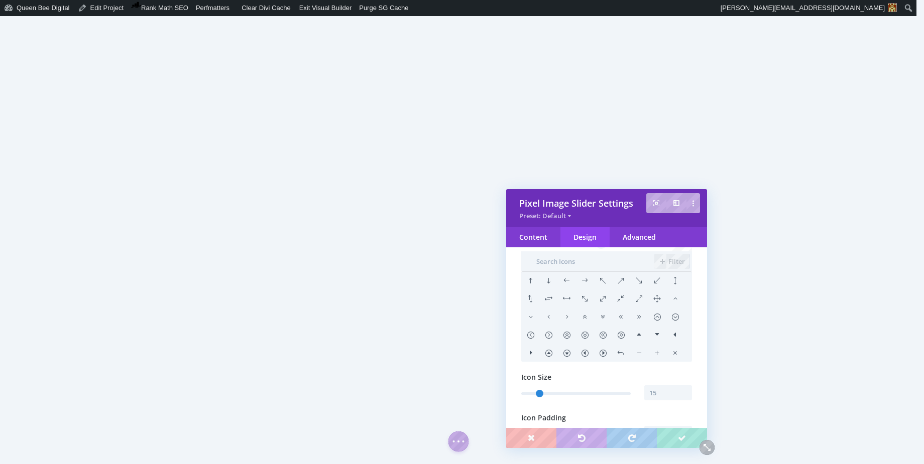
scroll to position [307, 0]
click at [571, 264] on input "text" at bounding box center [587, 262] width 133 height 20
type input "right"
click at [530, 301] on li at bounding box center [530, 300] width 18 height 18
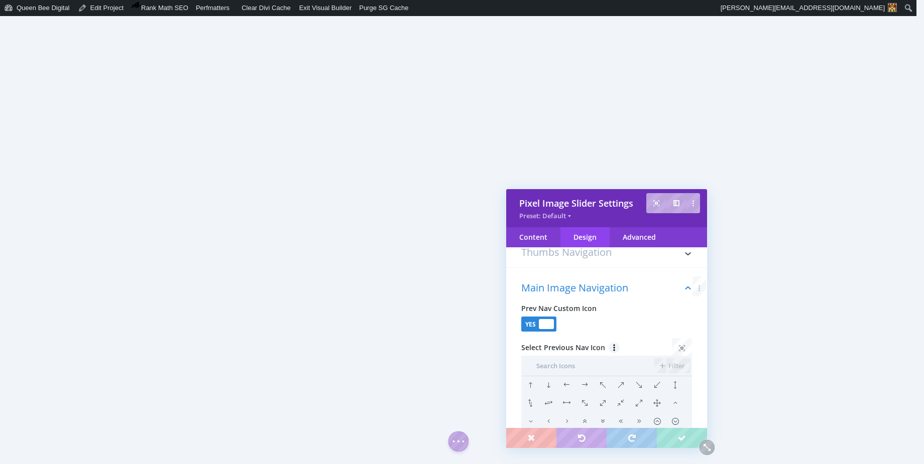
scroll to position [25, 0]
click at [565, 365] on input "text" at bounding box center [587, 371] width 133 height 20
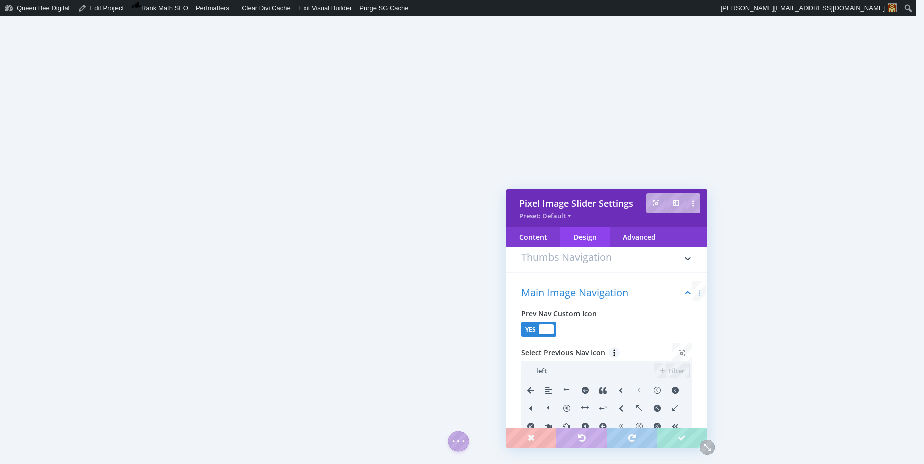
scroll to position [78, 0]
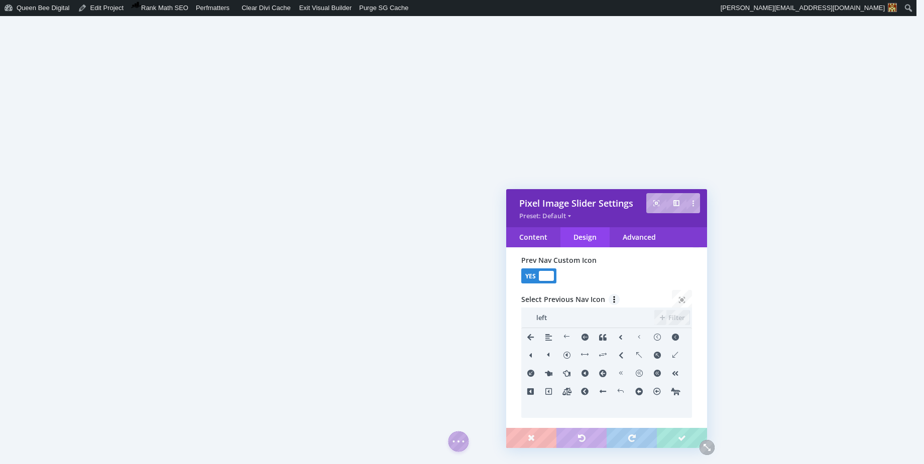
type input "left"
click at [586, 390] on li at bounding box center [584, 392] width 18 height 18
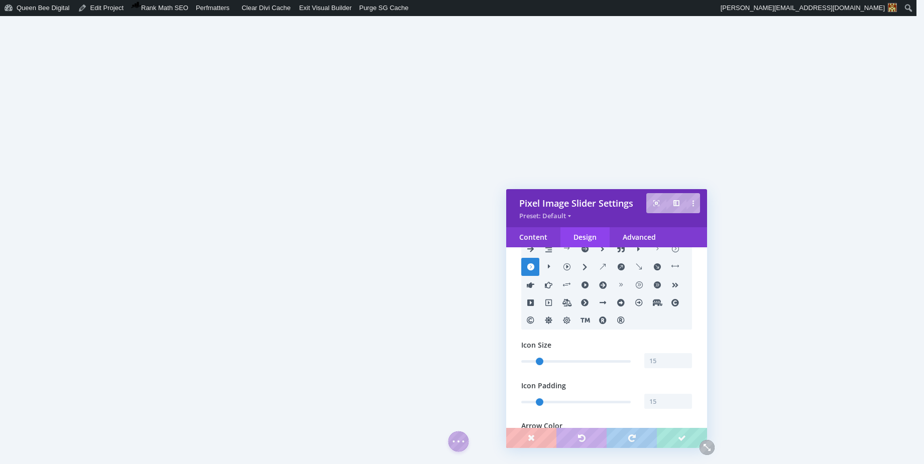
scroll to position [361, 0]
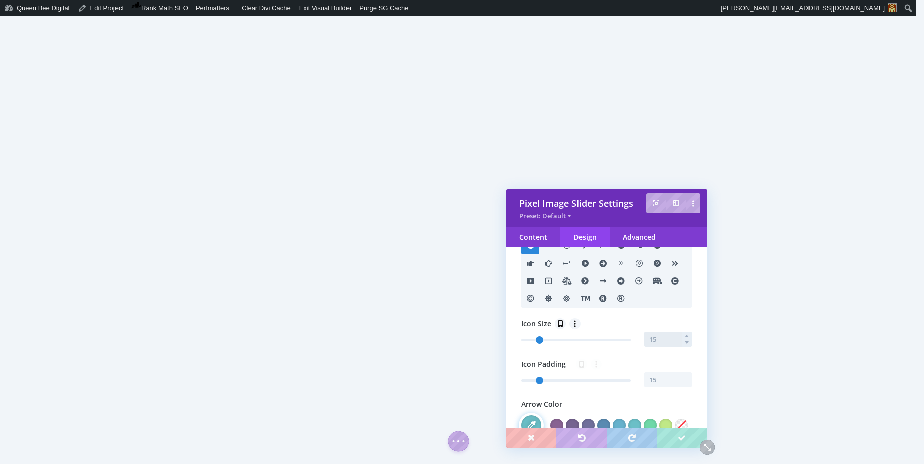
click at [658, 343] on input "text" at bounding box center [668, 339] width 48 height 15
type input "25"
type input "35"
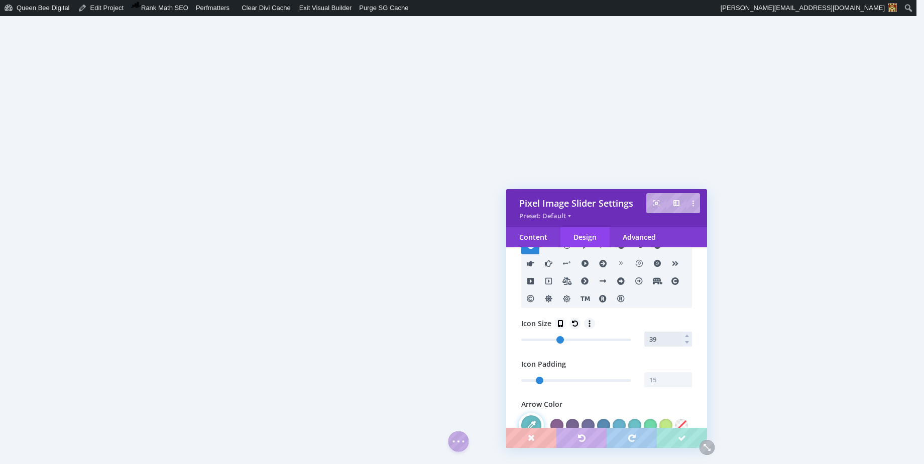
type input "40"
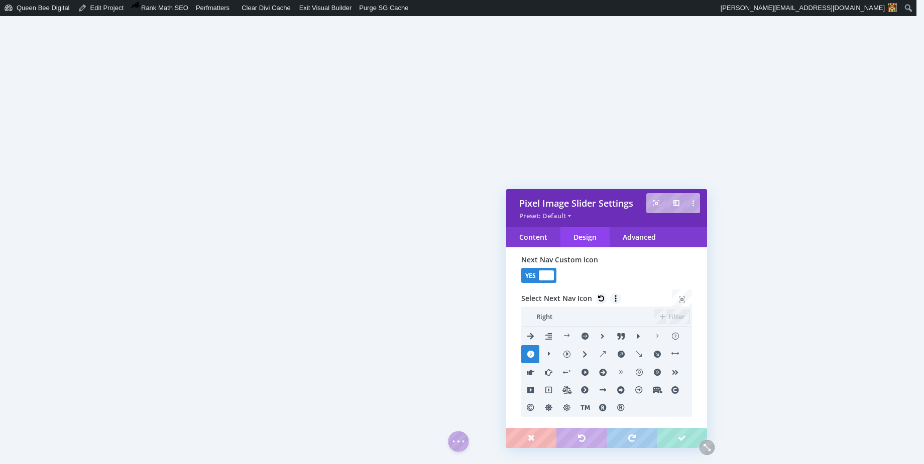
scroll to position [253, 0]
type input "40"
click at [582, 390] on li at bounding box center [584, 390] width 18 height 18
click at [532, 352] on li at bounding box center [530, 353] width 18 height 18
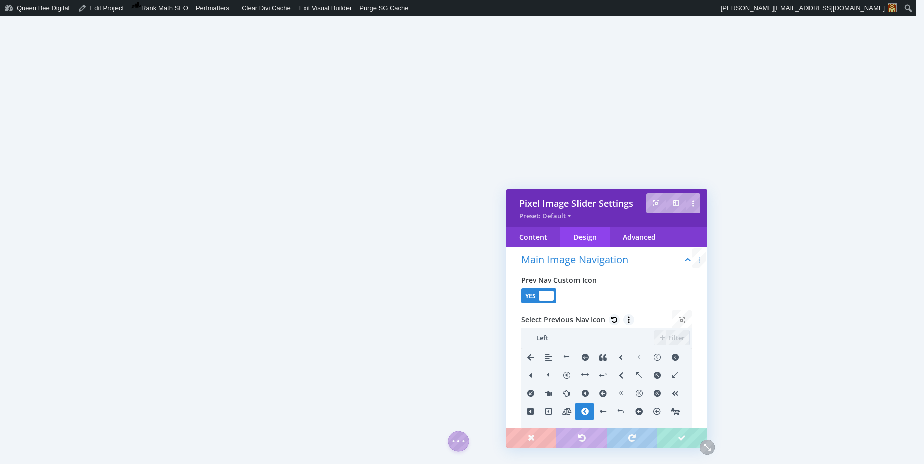
scroll to position [108, 0]
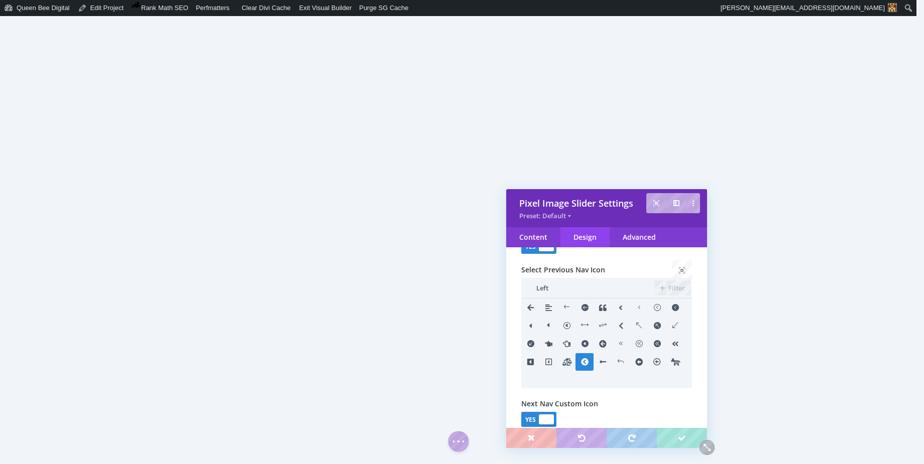
click at [674, 305] on li at bounding box center [675, 308] width 18 height 18
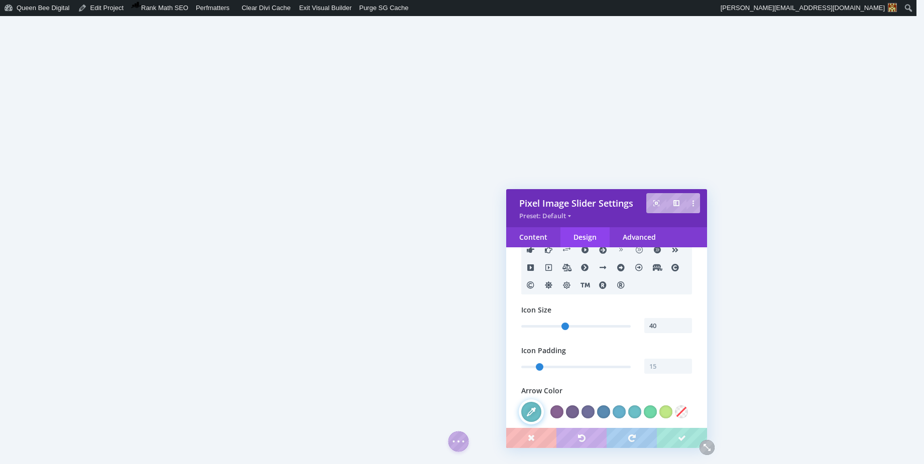
scroll to position [376, 0]
click at [658, 366] on input "text" at bounding box center [668, 365] width 48 height 15
type input "-15"
type input "-45px"
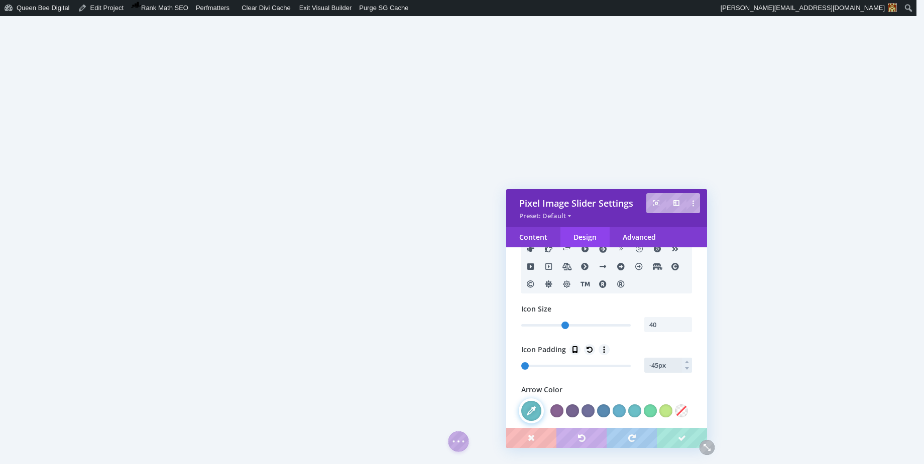
type input "-45"
type input "15"
type input "8"
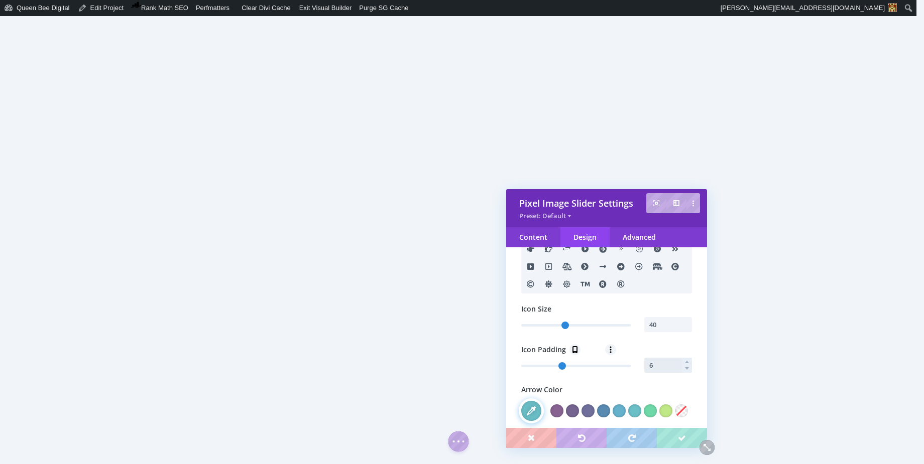
click at [657, 369] on input "6" at bounding box center [668, 365] width 48 height 15
type input "8"
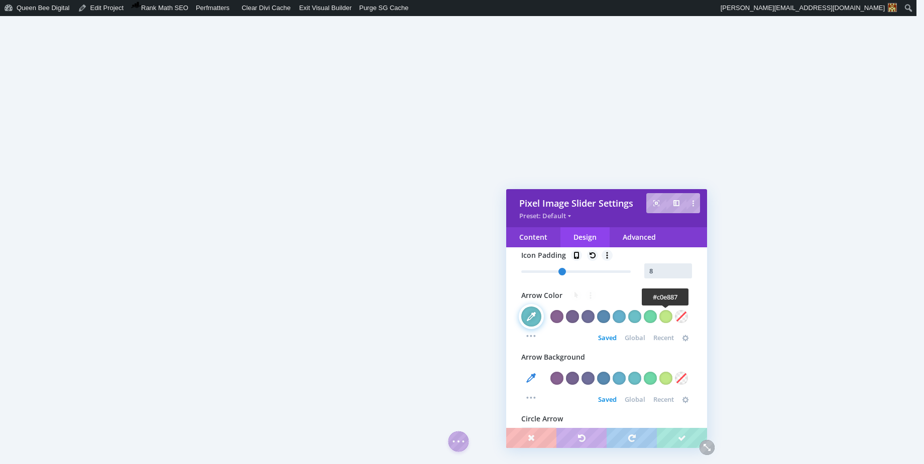
type input "8"
click at [666, 320] on div at bounding box center [665, 316] width 13 height 13
click at [602, 320] on div at bounding box center [603, 316] width 13 height 13
click at [554, 314] on div at bounding box center [556, 316] width 13 height 13
click at [584, 318] on div at bounding box center [587, 316] width 13 height 13
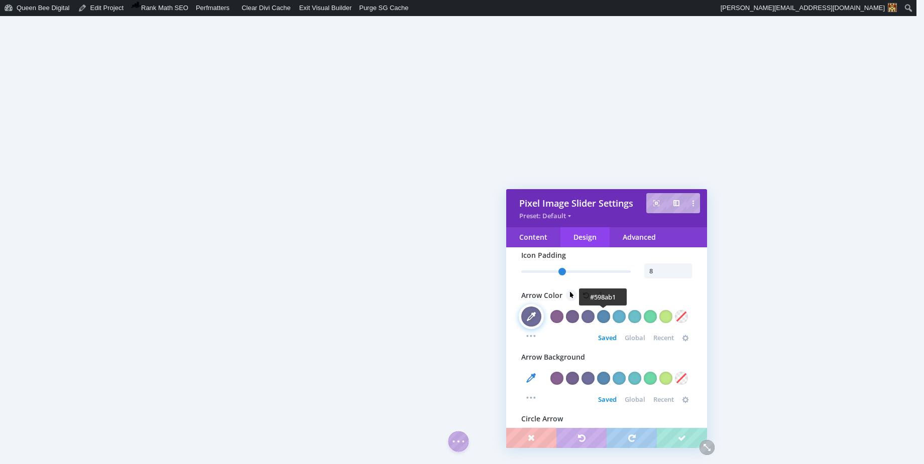
click at [605, 318] on div at bounding box center [603, 316] width 13 height 13
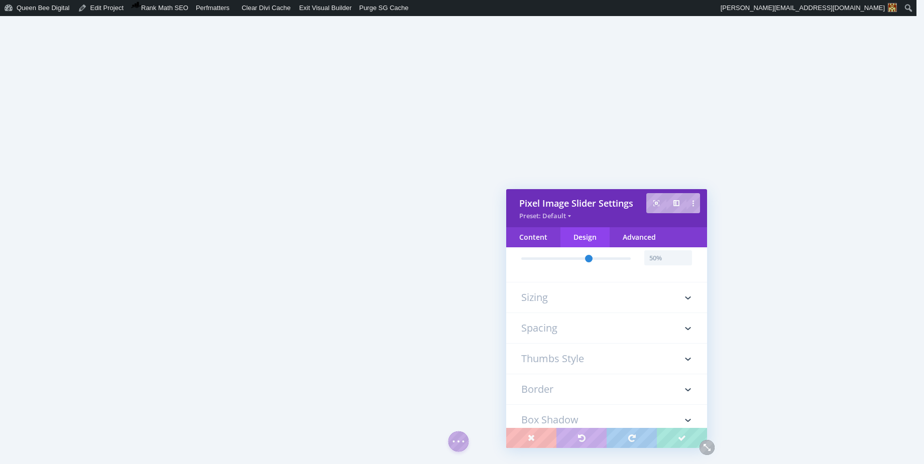
scroll to position [737, 0]
click at [681, 297] on icon at bounding box center [688, 296] width 14 height 14
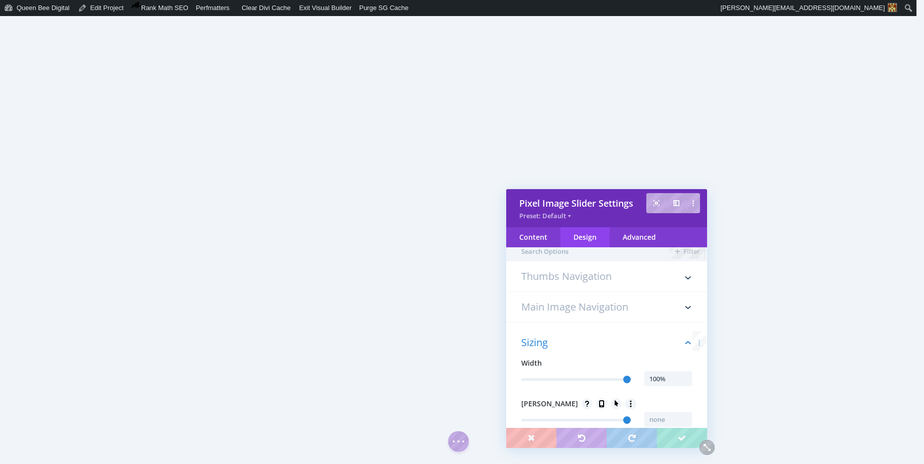
scroll to position [9, 0]
click at [604, 305] on h3 "Main Image Navigation" at bounding box center [606, 305] width 171 height 30
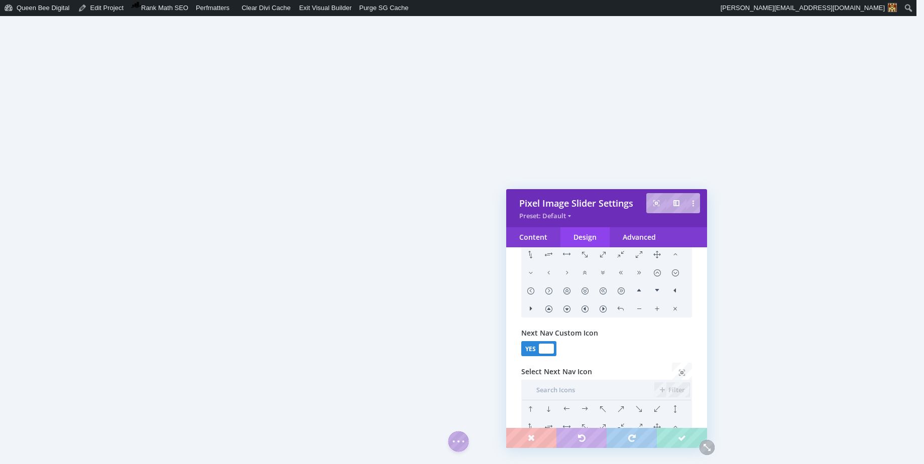
scroll to position [389, 0]
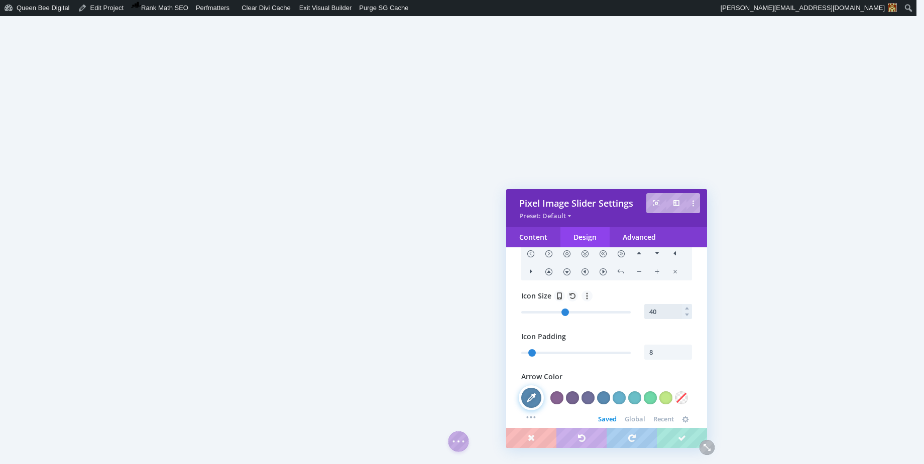
click at [660, 309] on input "40" at bounding box center [668, 311] width 48 height 15
type input "45"
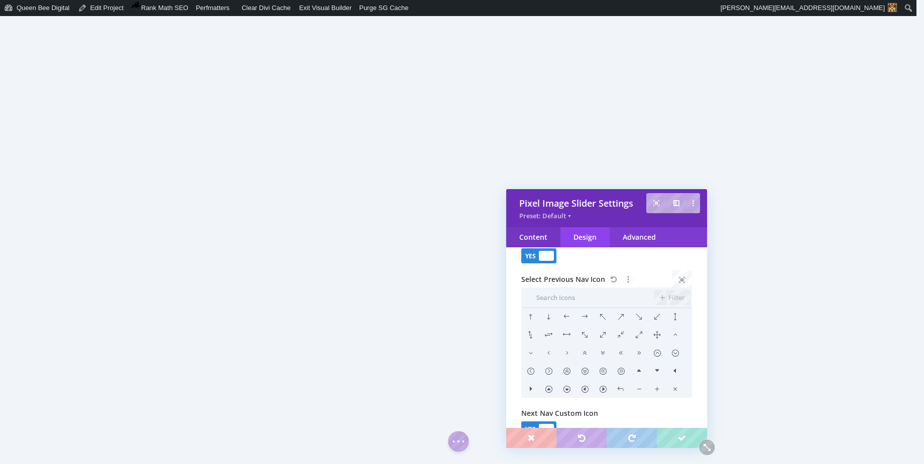
scroll to position [91, 0]
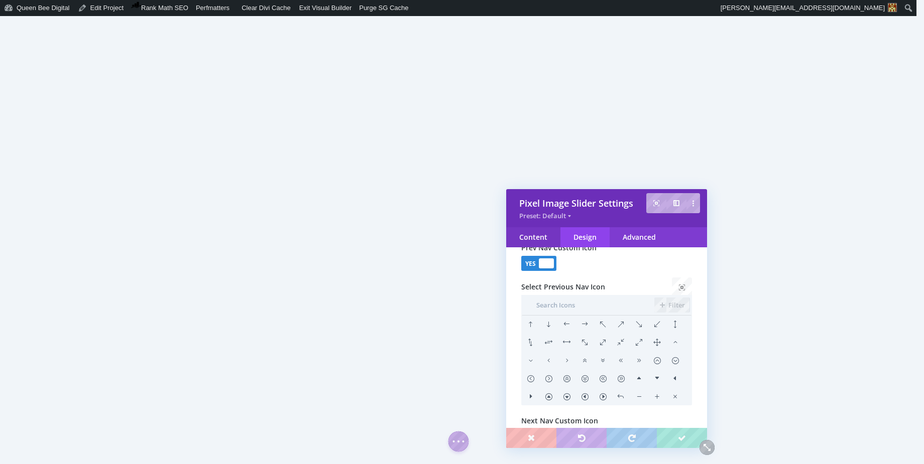
click at [536, 240] on div "Content" at bounding box center [533, 237] width 54 height 20
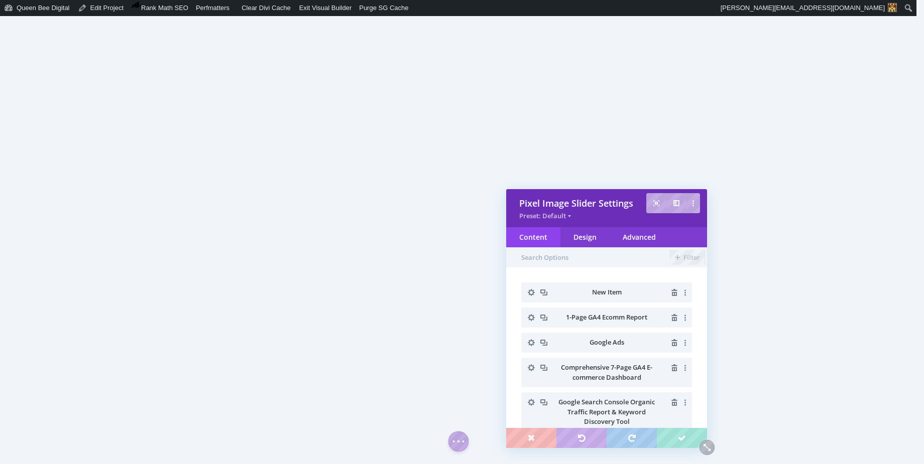
click at [532, 290] on icon "button" at bounding box center [531, 292] width 7 height 7
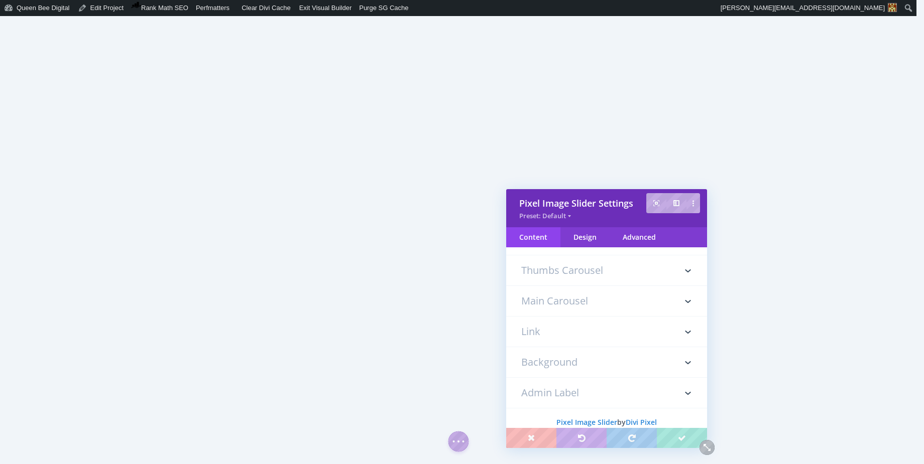
scroll to position [491, 0]
click at [572, 291] on h3 "Main Carousel" at bounding box center [606, 294] width 171 height 30
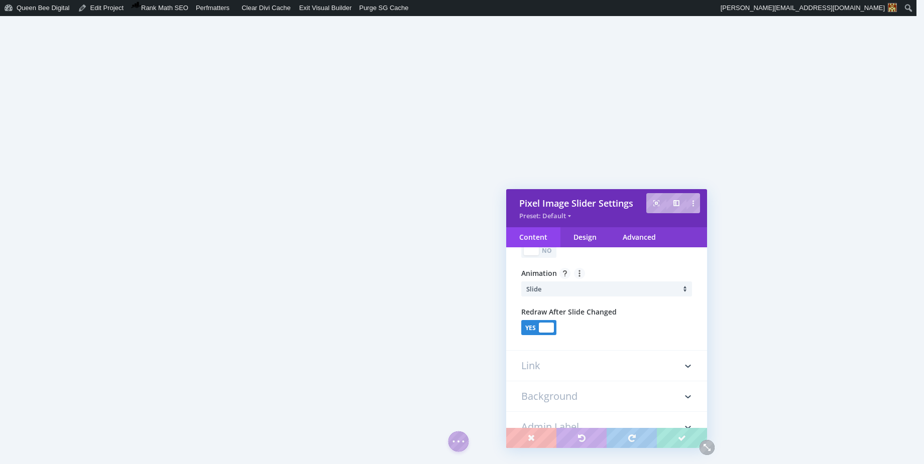
scroll to position [873, 0]
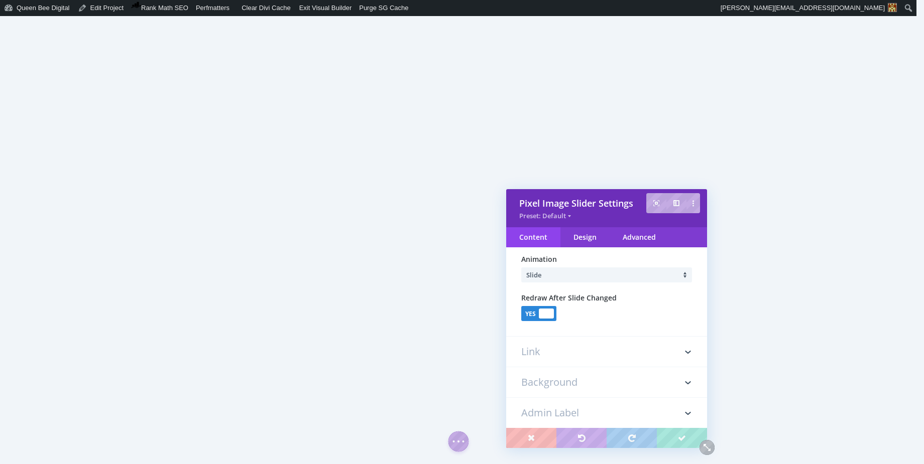
click at [570, 359] on h3 "Link" at bounding box center [606, 352] width 171 height 30
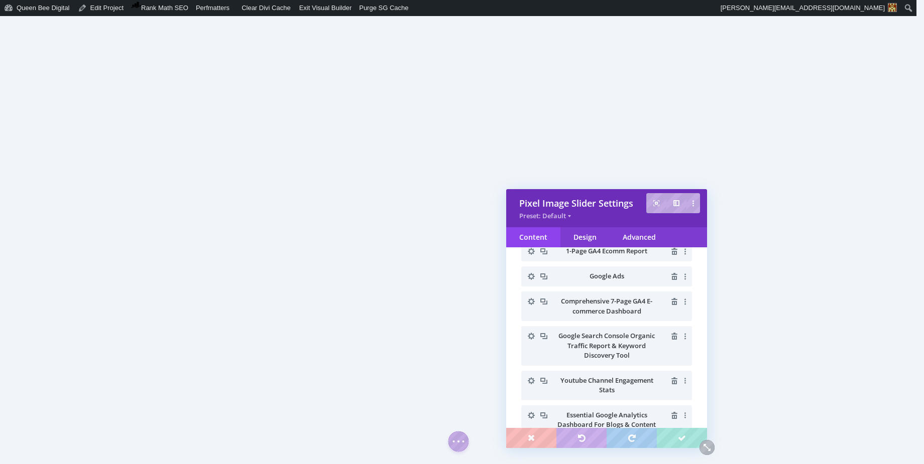
scroll to position [0, 0]
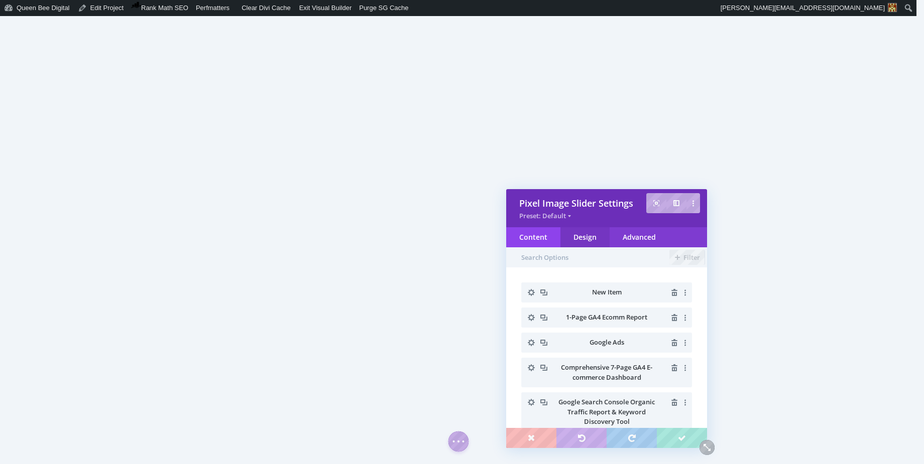
click at [577, 235] on div "Design" at bounding box center [584, 237] width 49 height 20
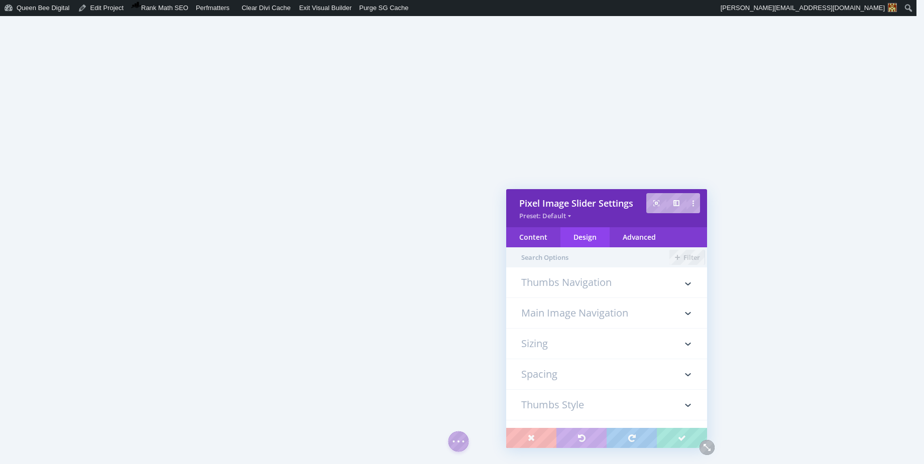
click at [579, 340] on h3 "Sizing" at bounding box center [606, 344] width 171 height 30
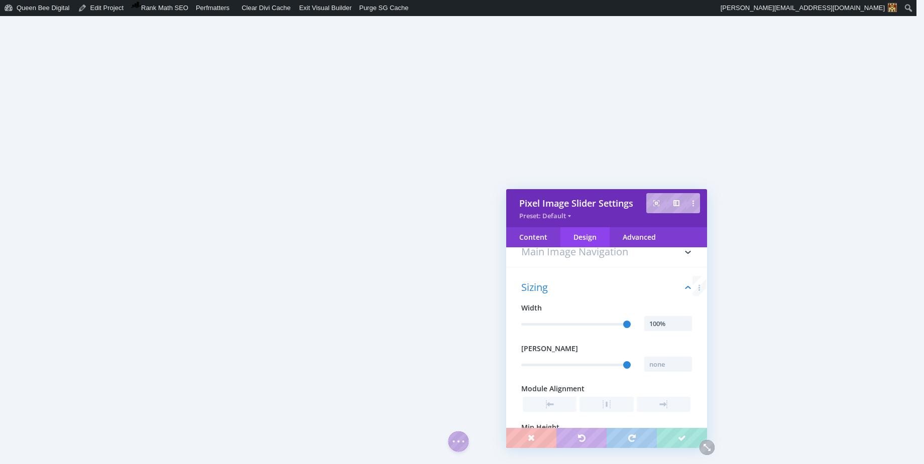
scroll to position [87, 0]
